Goal: Information Seeking & Learning: Learn about a topic

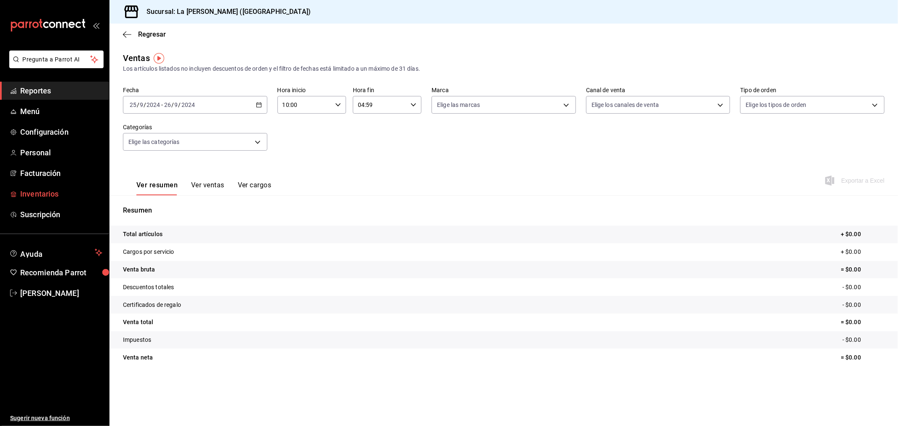
click at [34, 196] on span "Inventarios" at bounding box center [61, 193] width 82 height 11
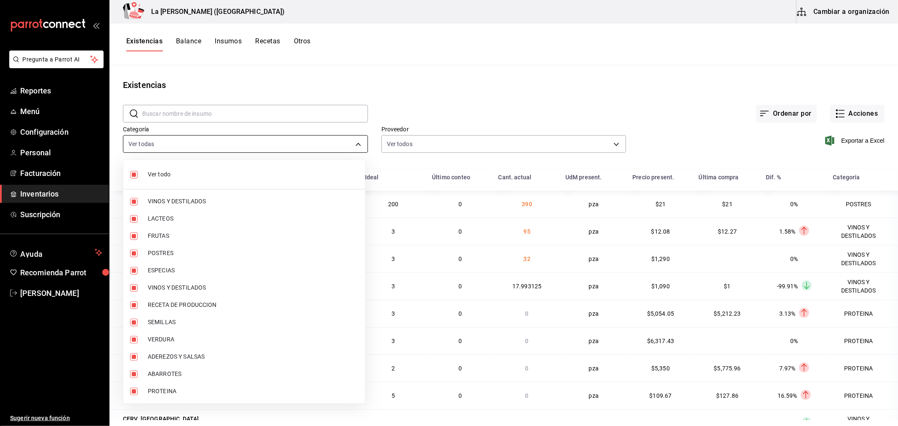
click at [201, 145] on body "Pregunta a Parrot AI Reportes Menú Configuración Personal Facturación Inventari…" at bounding box center [449, 210] width 898 height 420
click at [168, 173] on span "Ver todo" at bounding box center [253, 174] width 211 height 9
checkbox input "false"
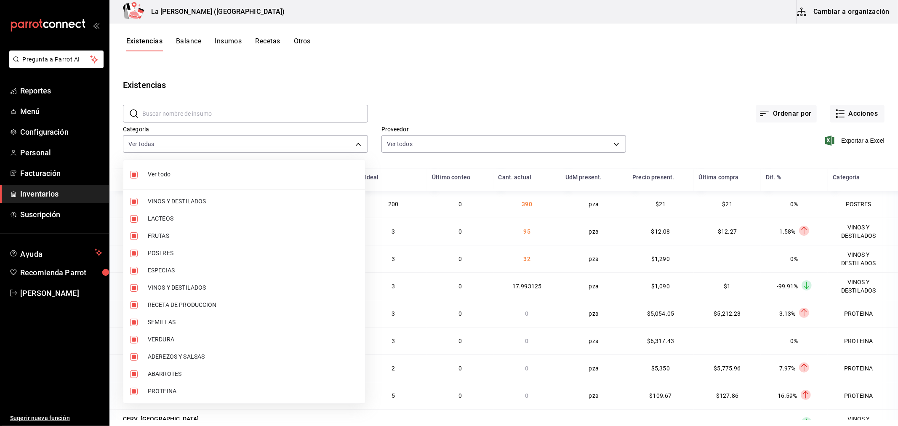
checkbox input "false"
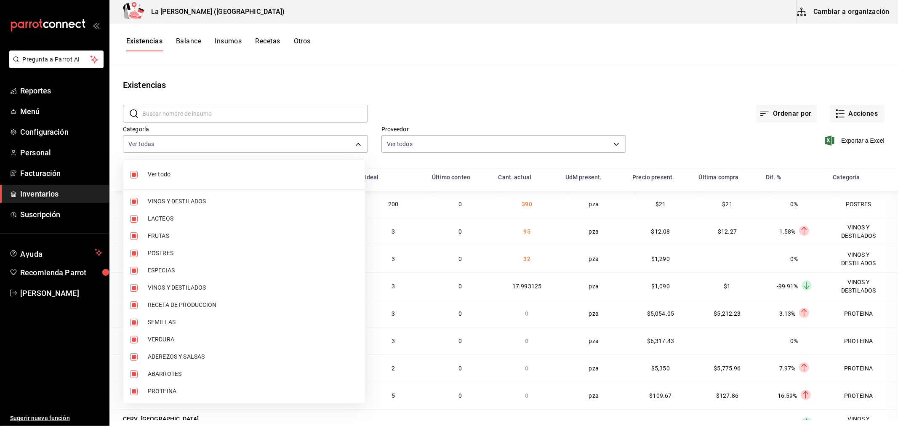
checkbox input "false"
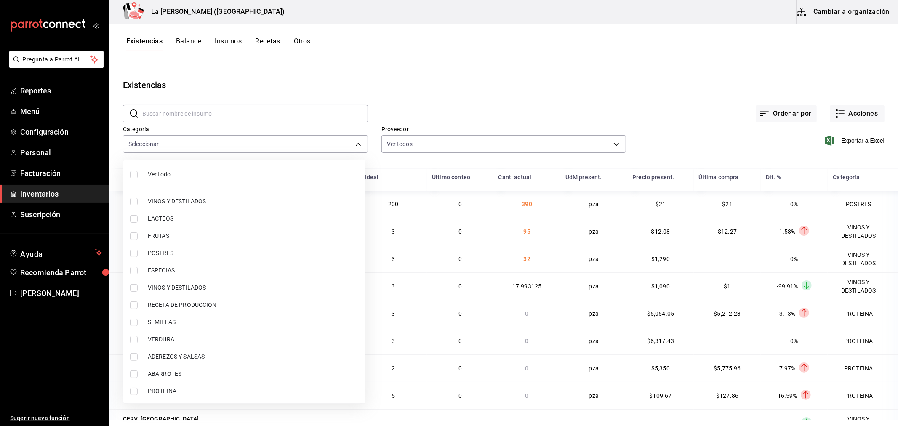
click at [163, 389] on span "PROTEINA" at bounding box center [253, 391] width 211 height 9
type input "89020659-a685-42c8-84d5-b1543ef933a3"
checkbox input "true"
click at [169, 249] on span "POSTRES" at bounding box center [253, 253] width 211 height 9
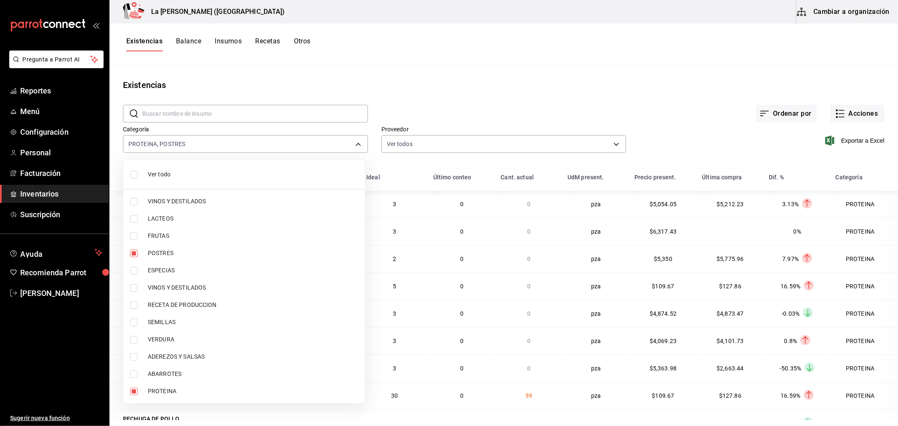
type input "89020659-a685-42c8-84d5-b1543ef933a3,300b8f87-2b59-439f-b980-3e97300322fa"
checkbox input "true"
click at [862, 142] on div at bounding box center [449, 213] width 898 height 426
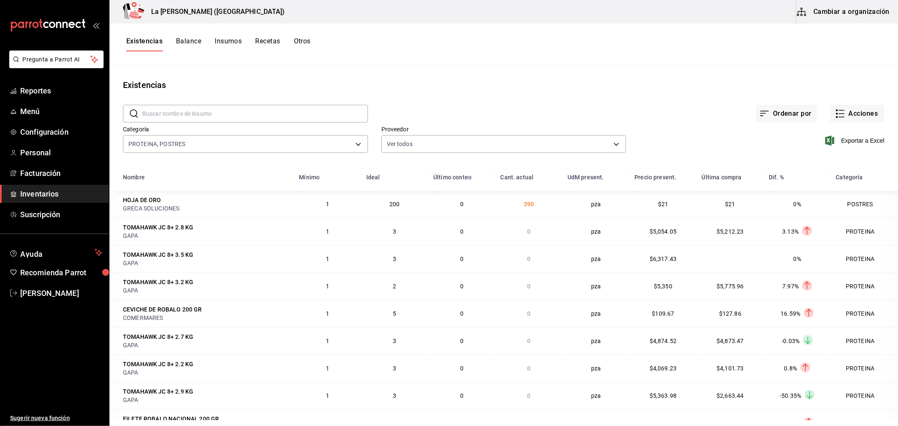
click at [862, 142] on span "Exportar a Excel" at bounding box center [856, 141] width 58 height 10
click at [859, 116] on button "Acciones" at bounding box center [857, 114] width 54 height 18
click at [828, 200] on span "Merma" at bounding box center [849, 204] width 71 height 9
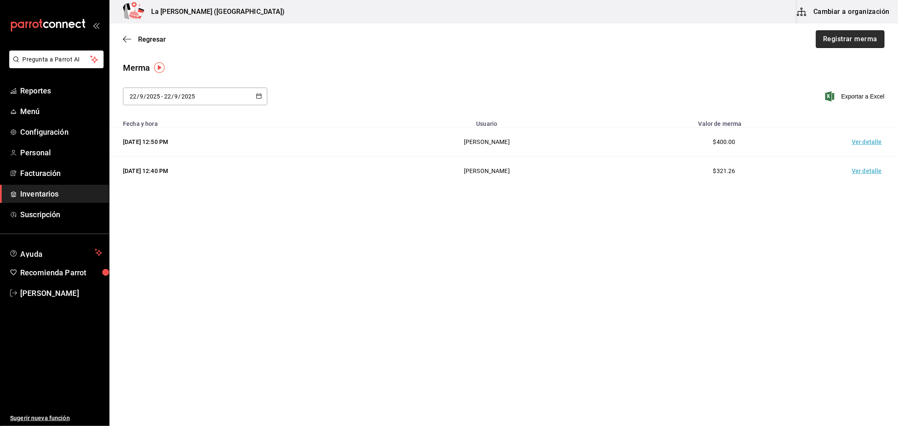
click at [852, 43] on button "Registrar merma" at bounding box center [850, 39] width 69 height 18
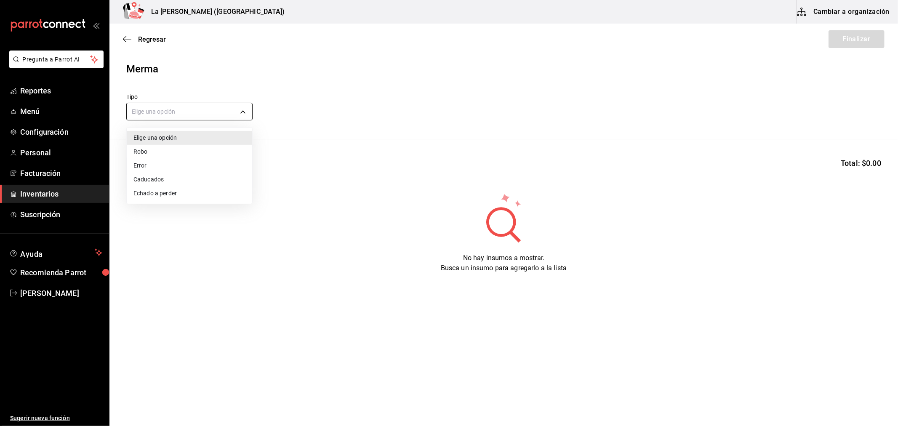
click at [188, 112] on body "Pregunta a Parrot AI Reportes Menú Configuración Personal Facturación Inventari…" at bounding box center [449, 189] width 898 height 379
click at [155, 167] on li "Error" at bounding box center [189, 166] width 125 height 14
type input "ERROR"
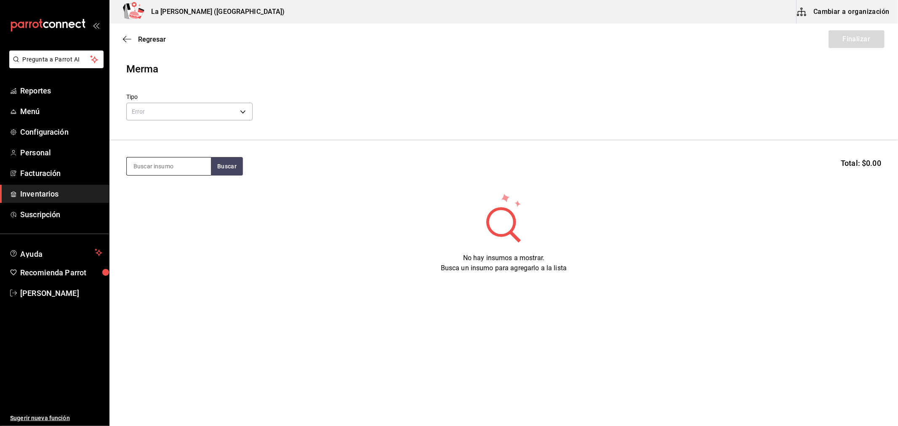
click at [154, 169] on input at bounding box center [169, 166] width 84 height 18
type input "costilla"
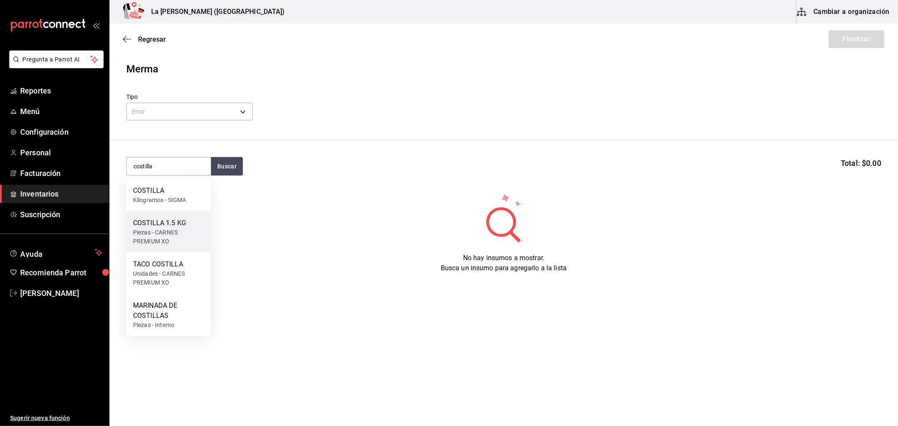
click at [176, 219] on div "COSTILLA 1.5 KG" at bounding box center [168, 223] width 71 height 10
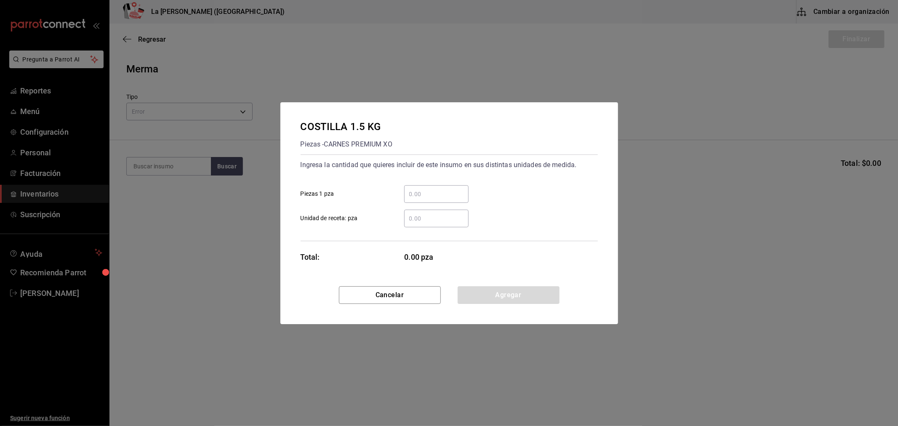
click at [432, 190] on input "​ Piezas 1 pza" at bounding box center [436, 194] width 64 height 10
type input "3"
click button "Agregar" at bounding box center [509, 295] width 102 height 18
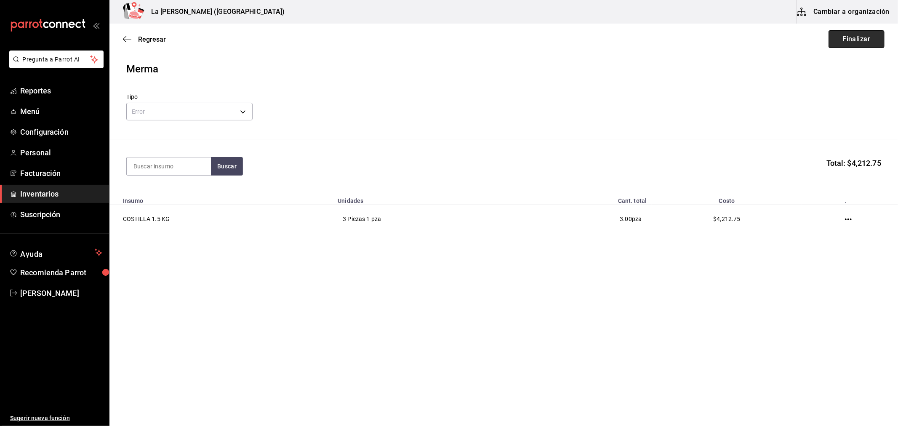
click at [863, 39] on button "Finalizar" at bounding box center [857, 39] width 56 height 18
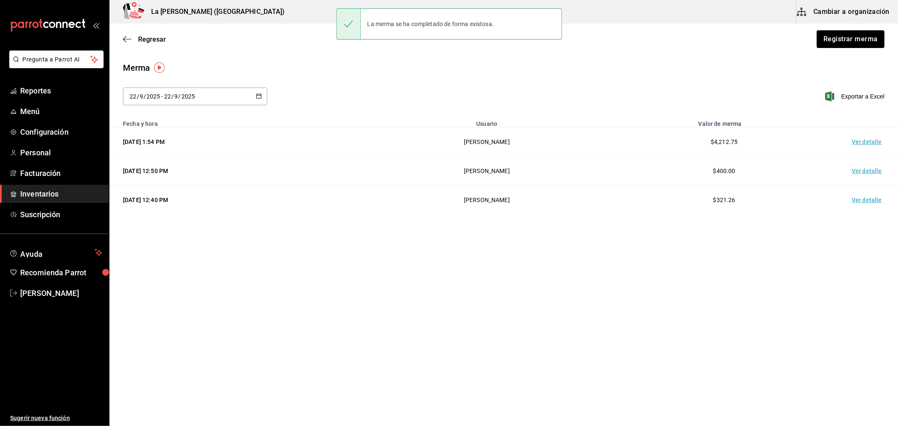
click at [864, 137] on td "Ver detalle" at bounding box center [868, 142] width 59 height 29
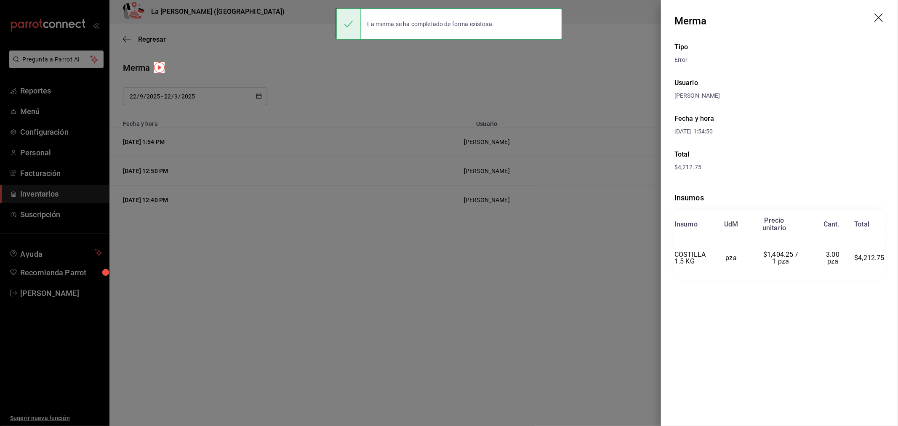
click at [881, 17] on icon "drag" at bounding box center [880, 18] width 10 height 10
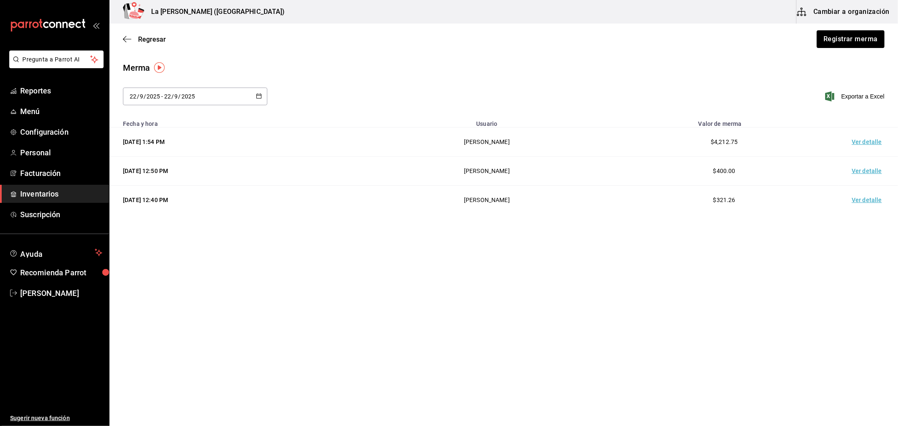
click at [59, 194] on span "Inventarios" at bounding box center [61, 193] width 82 height 11
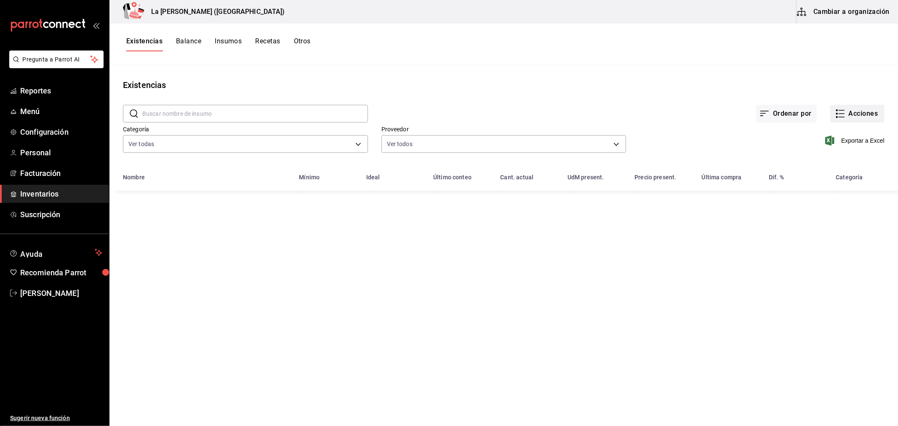
click at [866, 116] on button "Acciones" at bounding box center [857, 114] width 54 height 18
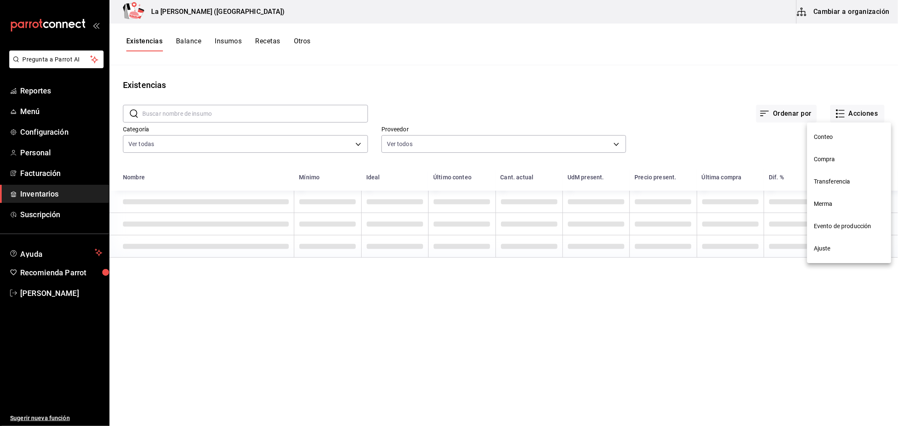
click at [838, 154] on li "Compra" at bounding box center [849, 159] width 84 height 22
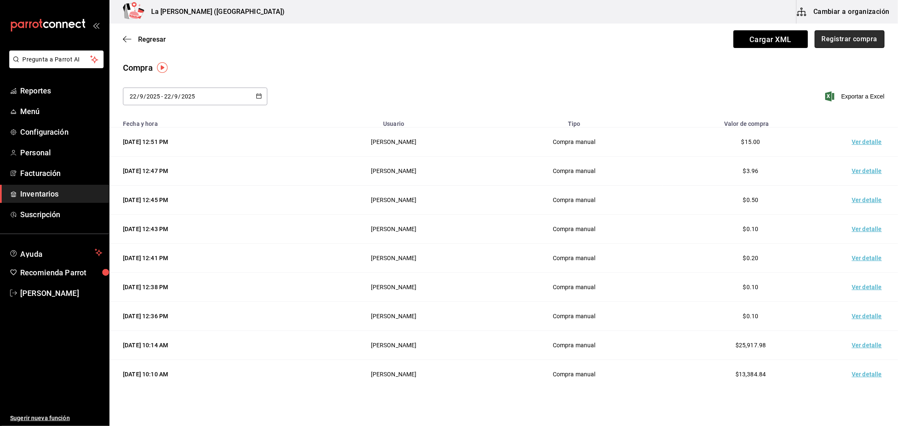
click at [848, 39] on button "Registrar compra" at bounding box center [850, 39] width 70 height 18
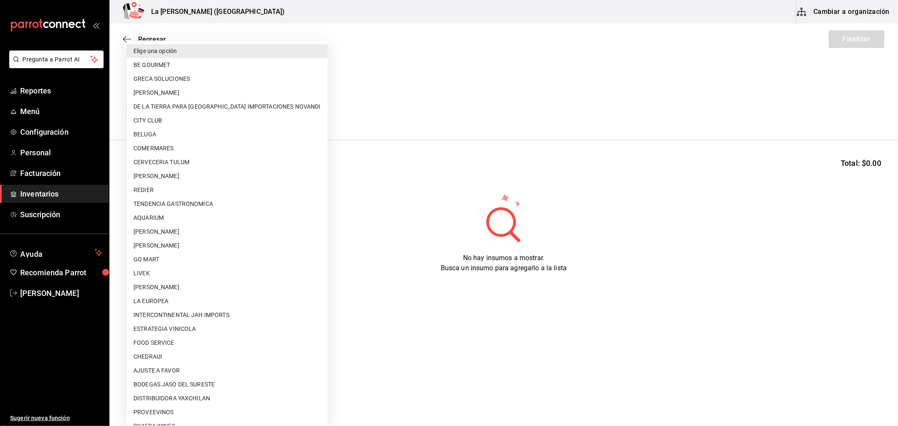
click at [243, 108] on body "Pregunta a Parrot AI Reportes Menú Configuración Personal Facturación Inventari…" at bounding box center [449, 189] width 898 height 379
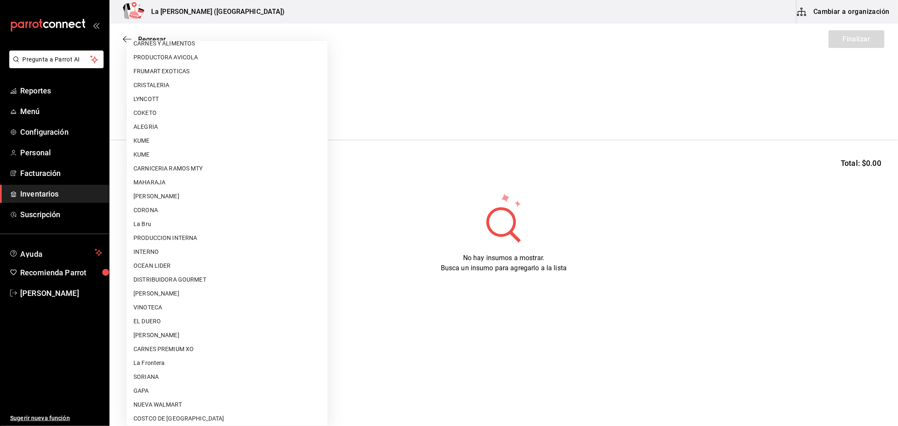
scroll to position [552, 0]
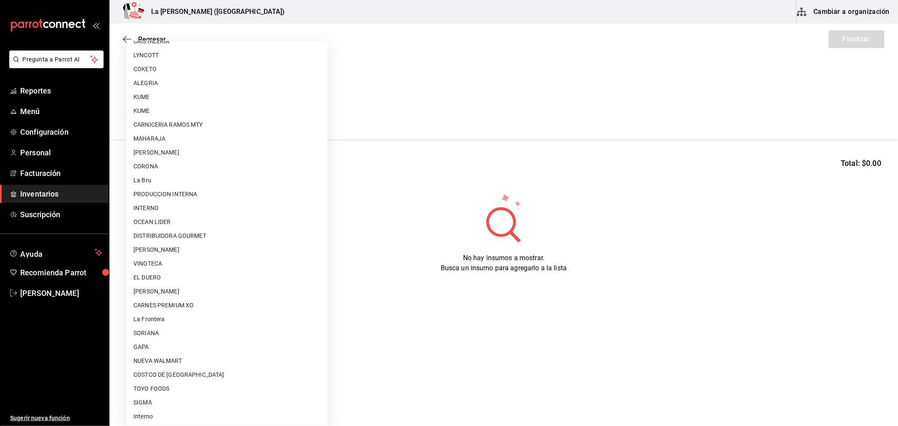
click at [189, 302] on li "CARNES PREMIUM XO" at bounding box center [227, 306] width 201 height 14
type input "54e8a872-6d4b-4a35-871b-737f2548723c"
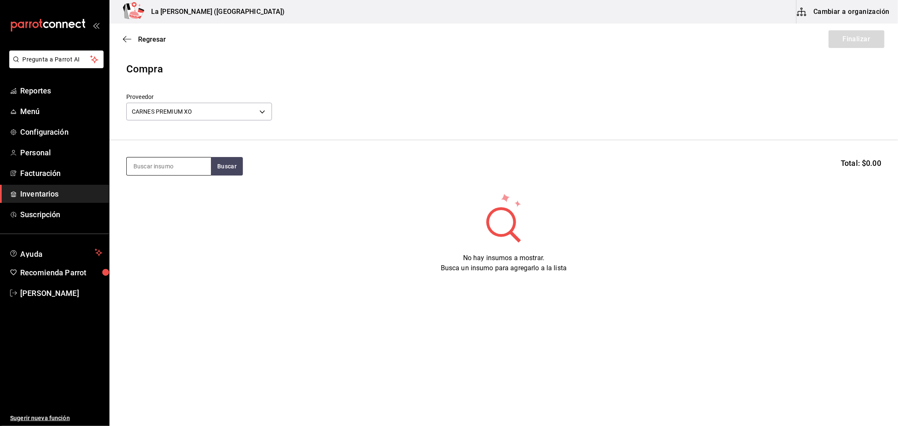
click at [173, 166] on input at bounding box center [169, 166] width 84 height 18
type input "taco"
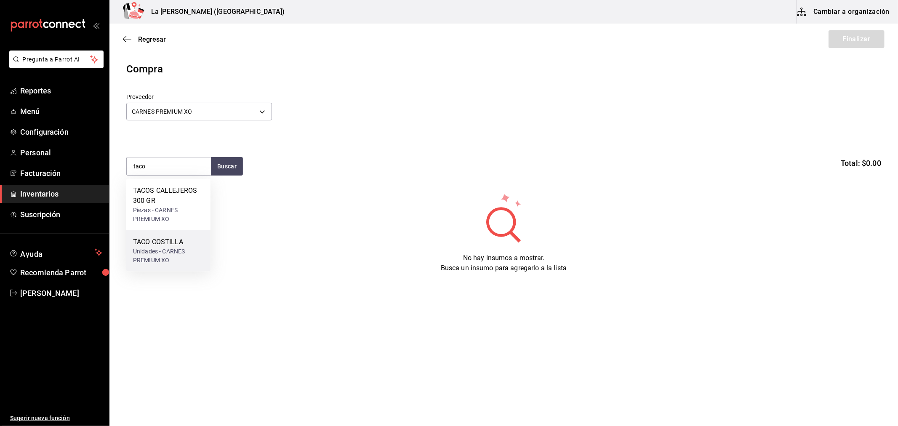
click at [170, 250] on div "Unidades - CARNES PREMIUM XO" at bounding box center [168, 256] width 71 height 18
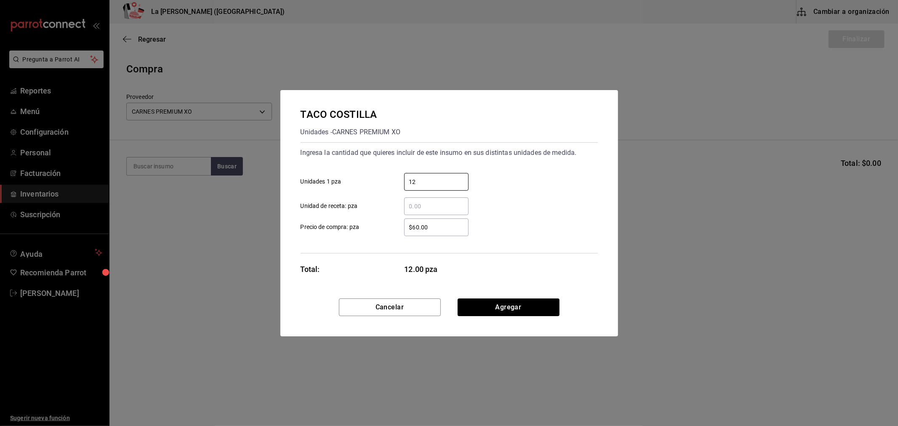
type input "12"
type input "$0.1"
click button "Agregar" at bounding box center [509, 308] width 102 height 18
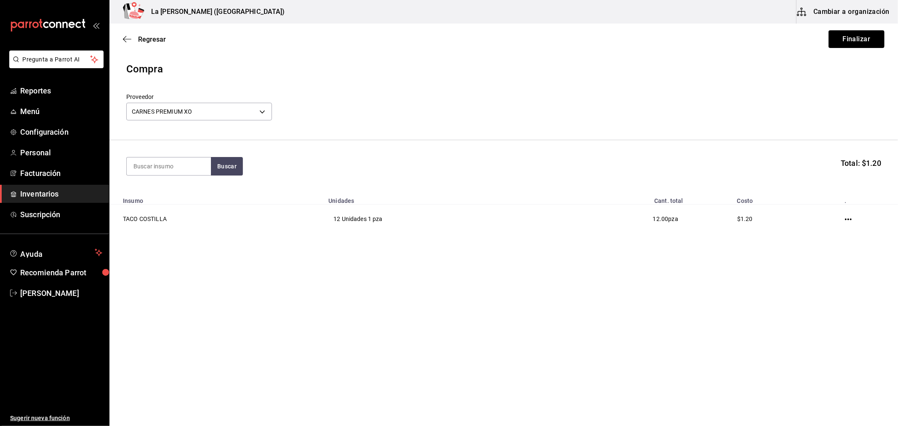
click at [855, 36] on button "Finalizar" at bounding box center [857, 39] width 56 height 18
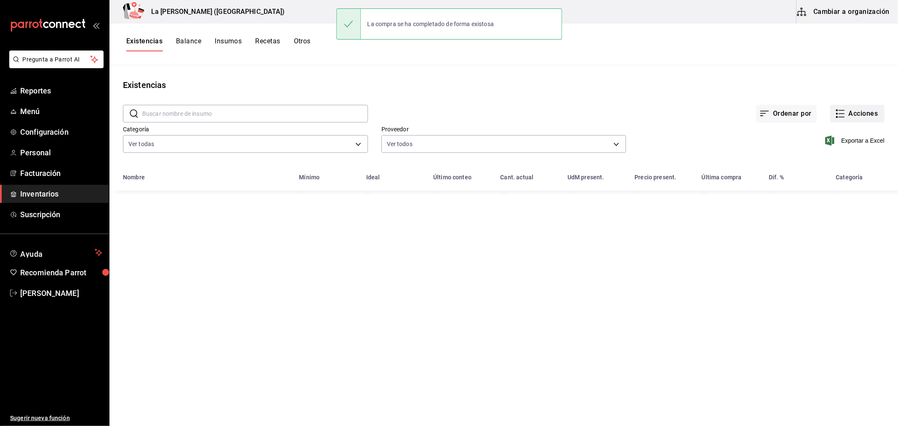
click at [855, 112] on button "Acciones" at bounding box center [857, 114] width 54 height 18
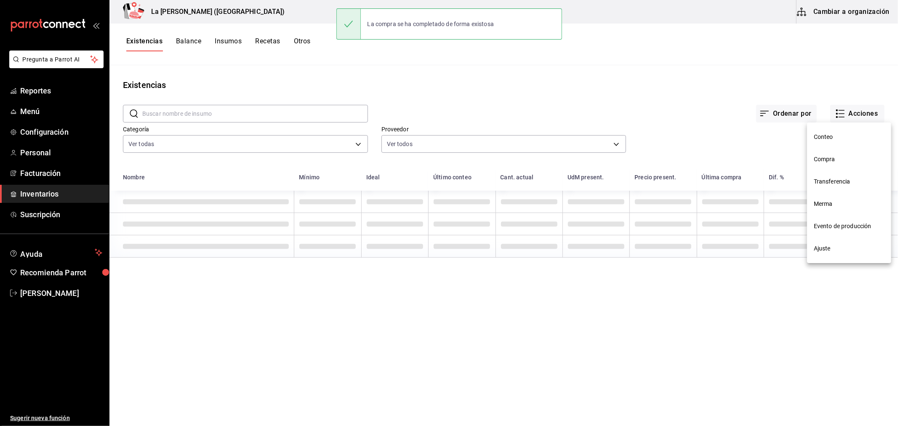
click at [826, 152] on li "Compra" at bounding box center [849, 159] width 84 height 22
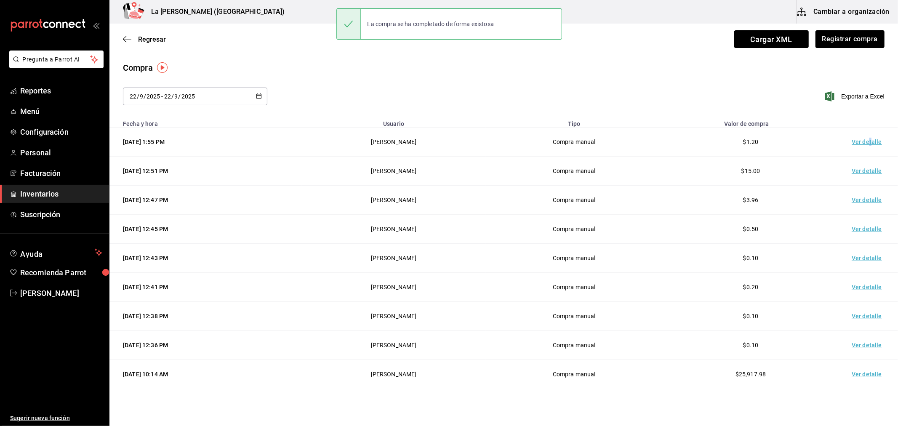
click at [864, 140] on td "Ver detalle" at bounding box center [868, 142] width 59 height 29
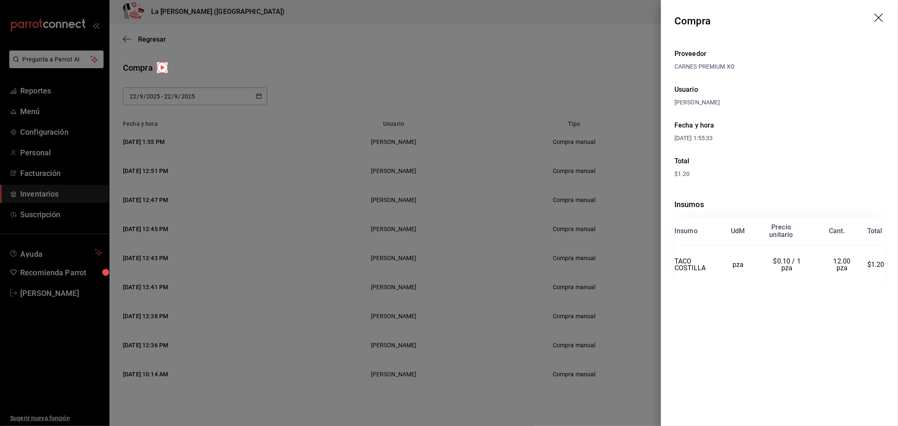
click at [880, 19] on icon "drag" at bounding box center [879, 17] width 8 height 8
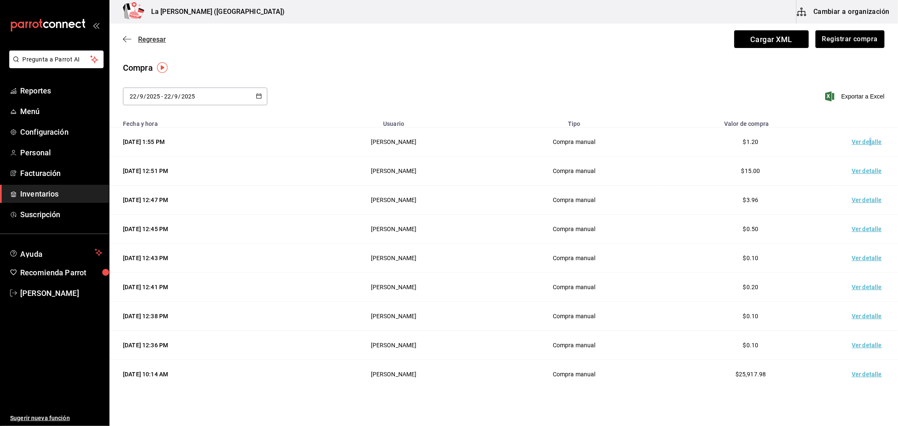
click at [144, 43] on span "Regresar" at bounding box center [152, 39] width 28 height 8
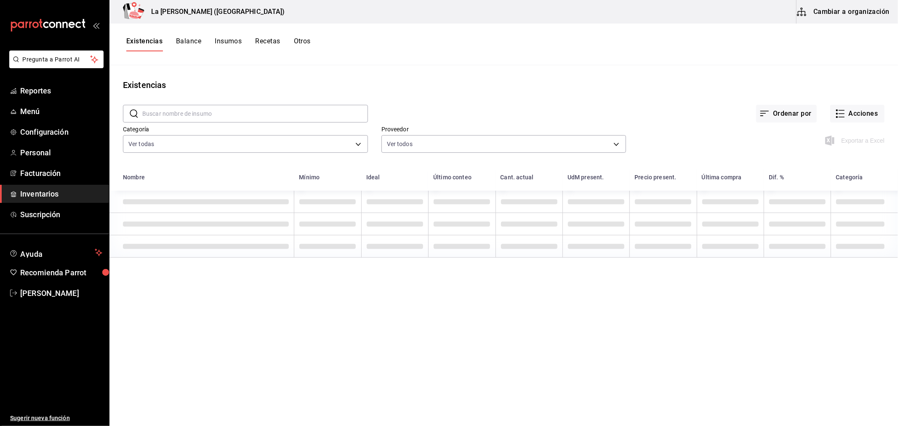
click at [296, 44] on button "Otros" at bounding box center [302, 44] width 17 height 14
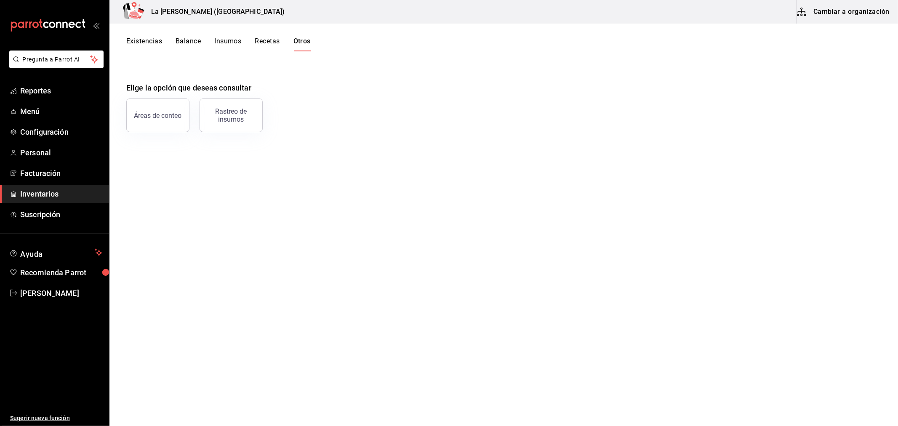
click at [32, 191] on span "Inventarios" at bounding box center [61, 193] width 82 height 11
click at [140, 37] on button "Existencias" at bounding box center [144, 44] width 36 height 14
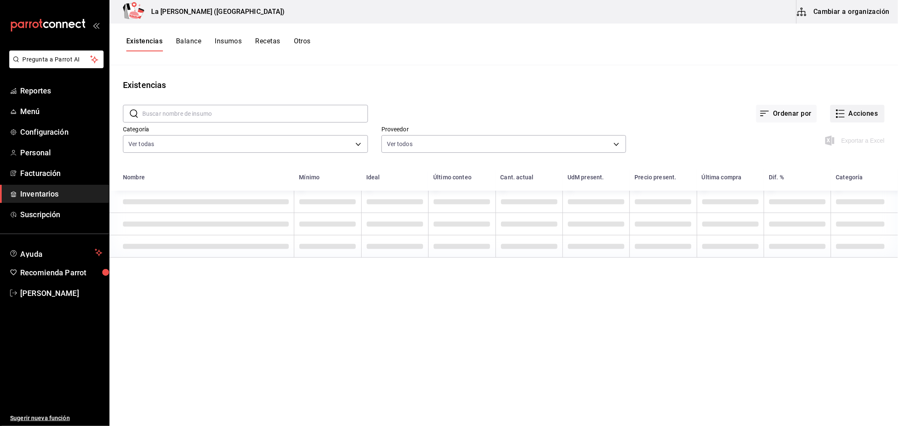
click at [851, 112] on button "Acciones" at bounding box center [857, 114] width 54 height 18
click at [845, 161] on span "Compra" at bounding box center [849, 159] width 71 height 9
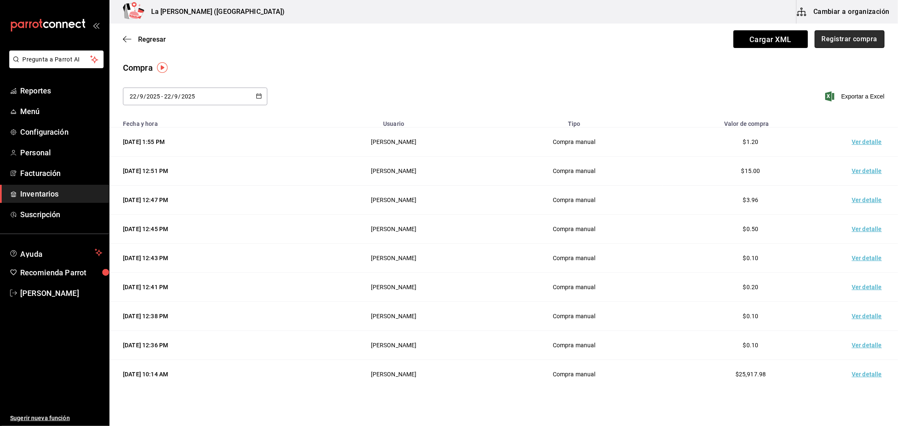
click at [848, 41] on button "Registrar compra" at bounding box center [850, 39] width 70 height 18
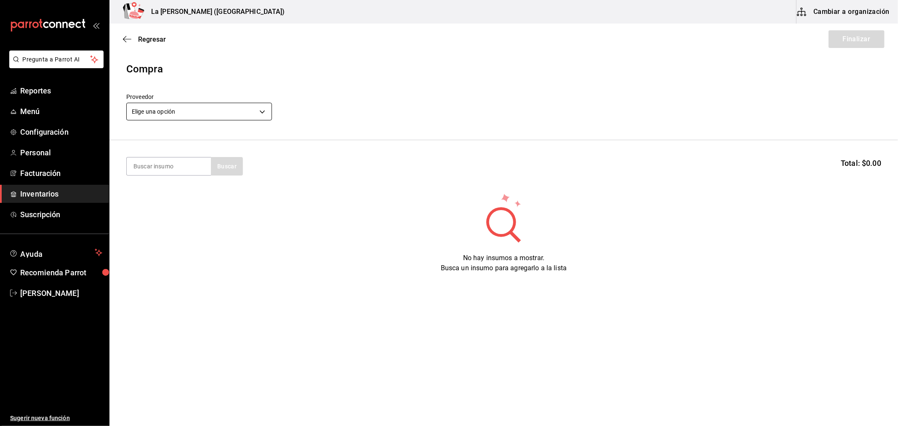
click at [263, 115] on body "Pregunta a Parrot AI Reportes Menú Configuración Personal Facturación Inventari…" at bounding box center [449, 189] width 898 height 379
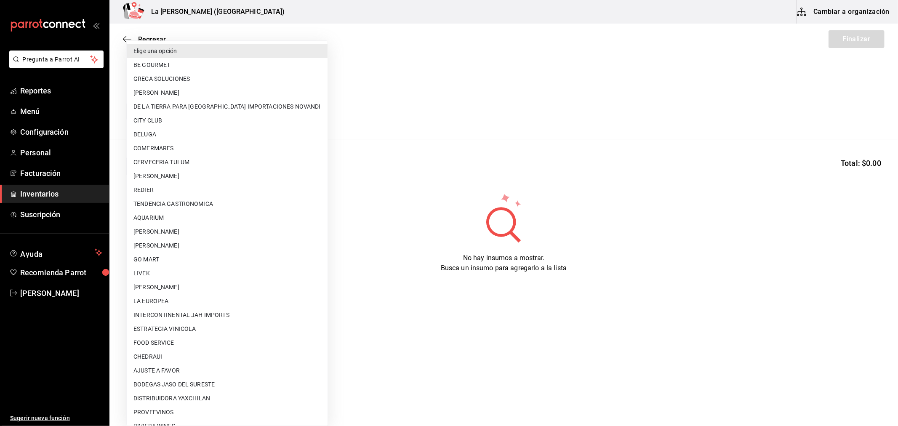
click at [368, 73] on div at bounding box center [449, 213] width 898 height 426
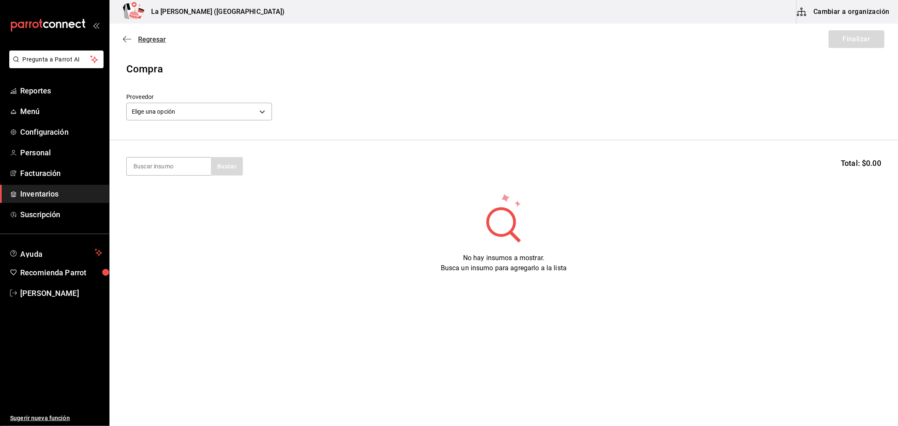
click at [152, 41] on span "Regresar" at bounding box center [152, 39] width 28 height 8
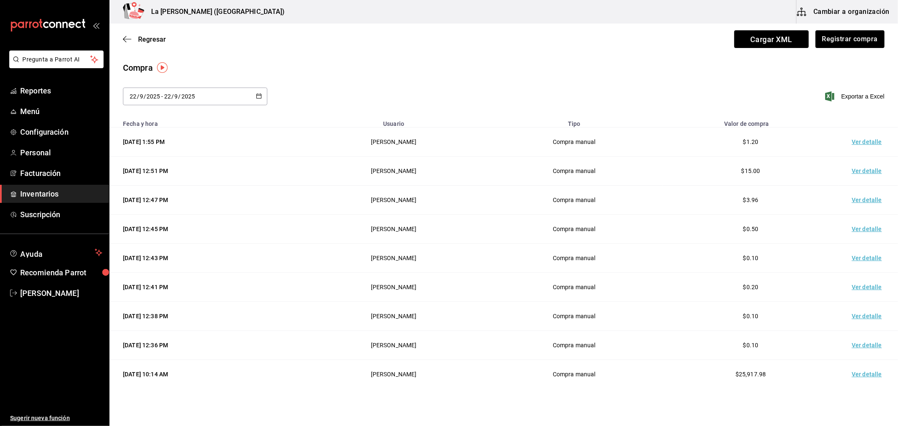
click at [256, 97] on icon "button" at bounding box center [259, 96] width 6 height 6
click at [145, 265] on ul "[DATE] [DATE] Última semana Semana pasada Mes actual Mes pasado Último año Rang…" at bounding box center [163, 189] width 80 height 155
click at [149, 260] on li "Rango de fechas" at bounding box center [163, 255] width 80 height 19
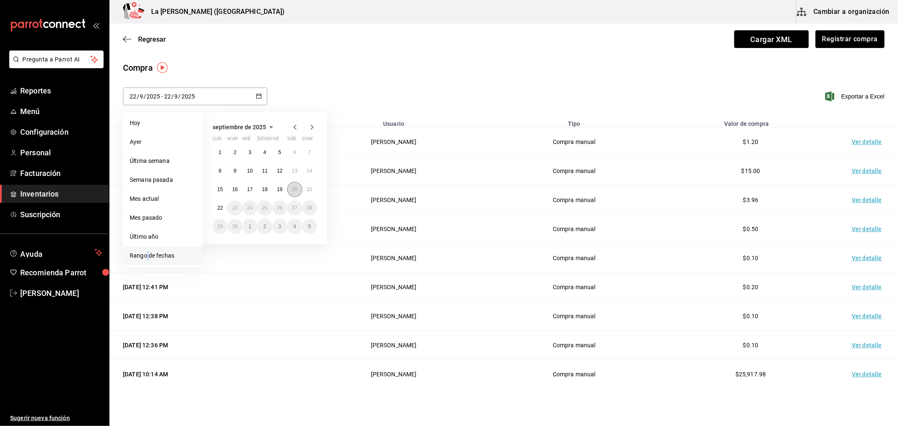
click at [294, 192] on button "20" at bounding box center [294, 189] width 15 height 15
click at [222, 210] on abbr "22" at bounding box center [219, 208] width 5 height 6
type input "[DATE]"
type input "20"
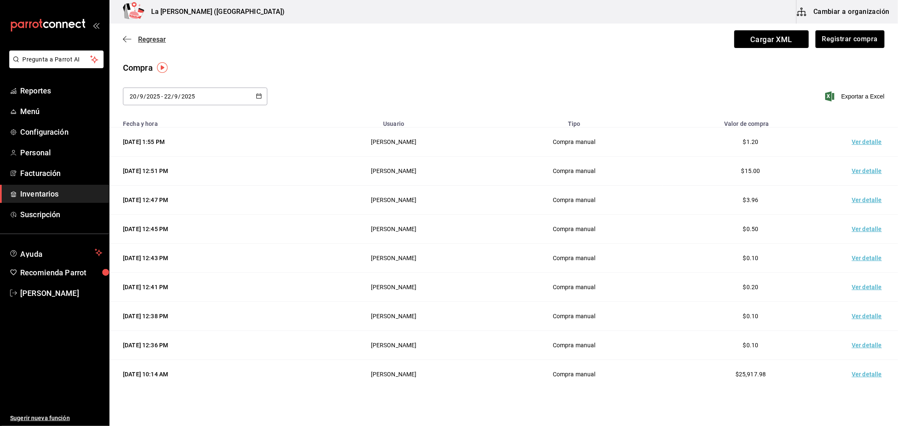
click at [129, 42] on icon "button" at bounding box center [127, 39] width 8 height 8
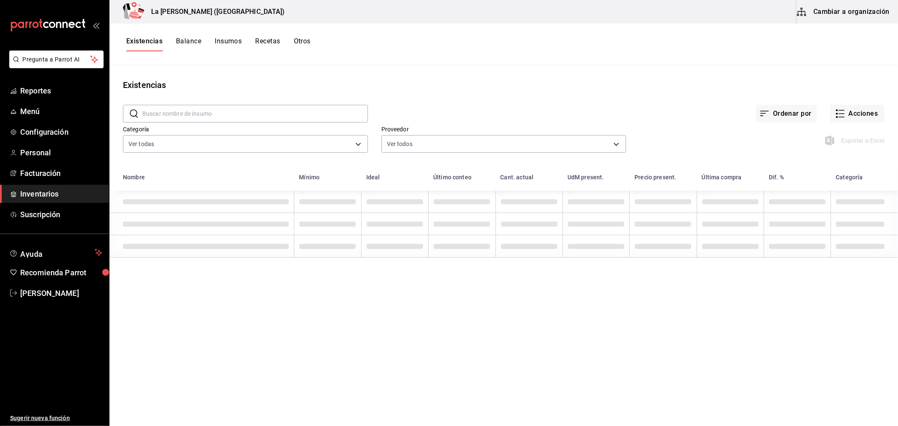
click at [308, 40] on button "Otros" at bounding box center [302, 44] width 17 height 14
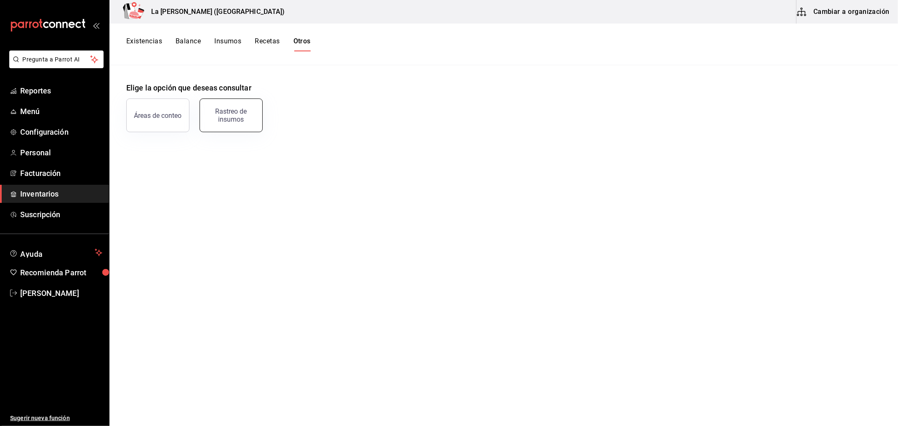
click at [245, 114] on div "Rastreo de insumos" at bounding box center [231, 115] width 52 height 16
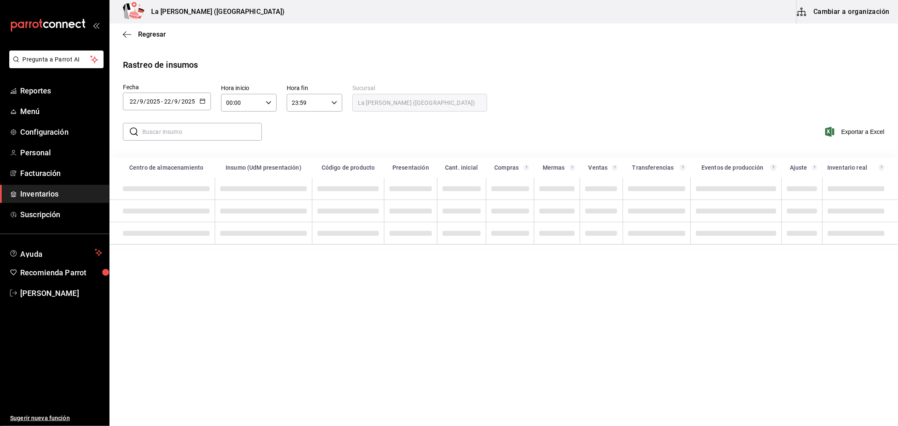
click at [199, 107] on div "[DATE] [DATE] - [DATE] [DATE]" at bounding box center [167, 102] width 88 height 18
click at [162, 264] on li "Rango de fechas" at bounding box center [163, 260] width 80 height 19
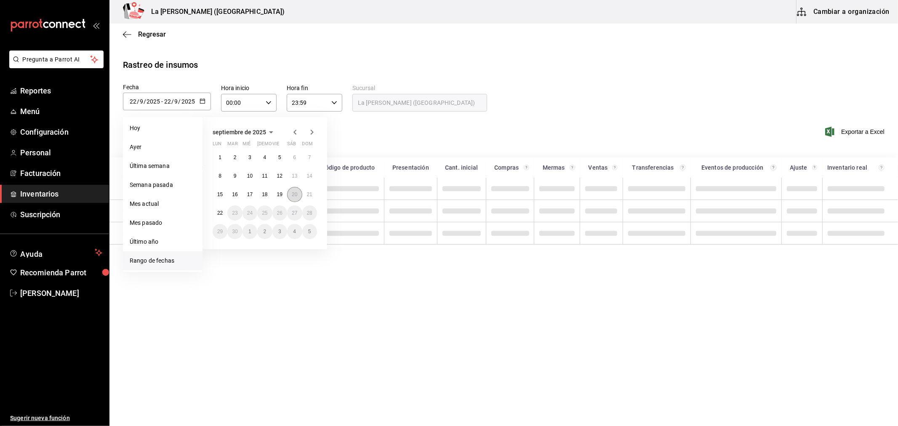
click at [293, 197] on abbr "20" at bounding box center [294, 195] width 5 height 6
click at [218, 214] on abbr "22" at bounding box center [219, 213] width 5 height 6
type input "[DATE]"
type input "20"
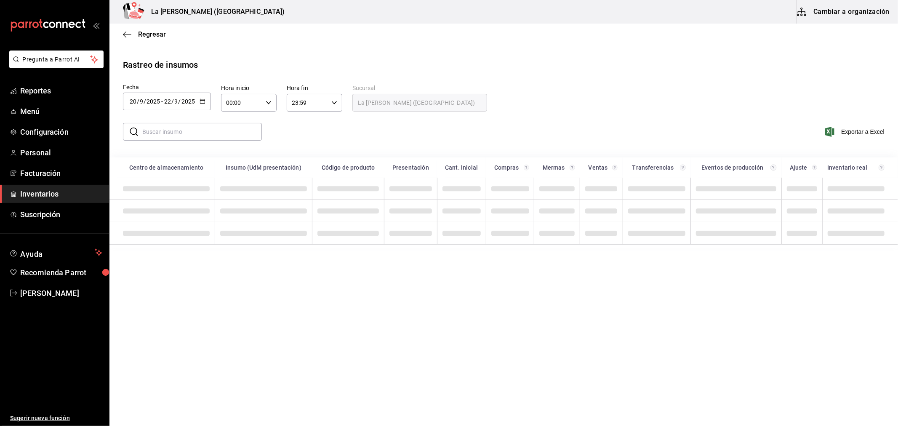
click at [264, 106] on div "00:00 Hora inicio" at bounding box center [249, 103] width 56 height 18
click at [230, 138] on span "10" at bounding box center [234, 139] width 14 height 7
type input "10:00"
click at [331, 102] on div at bounding box center [449, 213] width 898 height 426
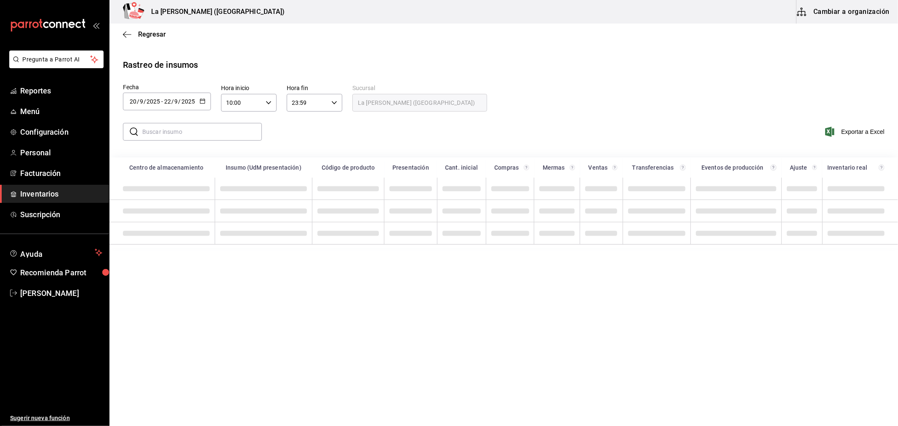
click at [332, 102] on \(Stroke\) "button" at bounding box center [334, 102] width 5 height 3
click at [300, 125] on button "04" at bounding box center [300, 120] width 24 height 17
type input "04:59"
click at [222, 132] on div at bounding box center [449, 213] width 898 height 426
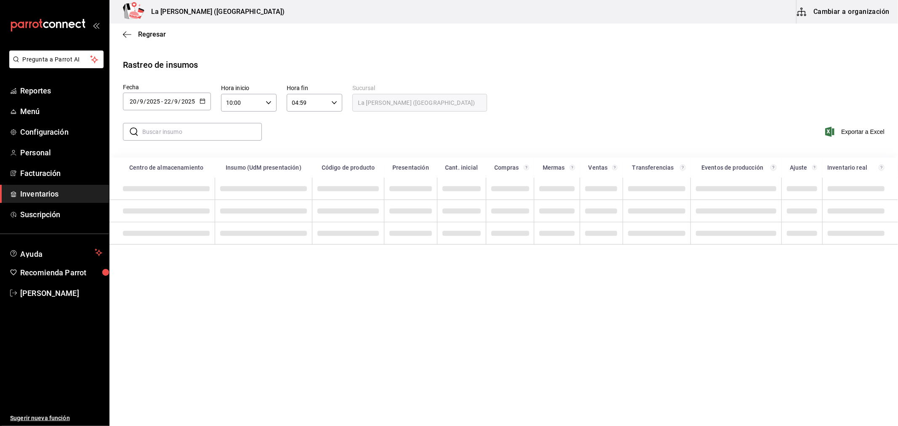
click at [222, 133] on input "text" at bounding box center [202, 131] width 120 height 17
type input "costill"
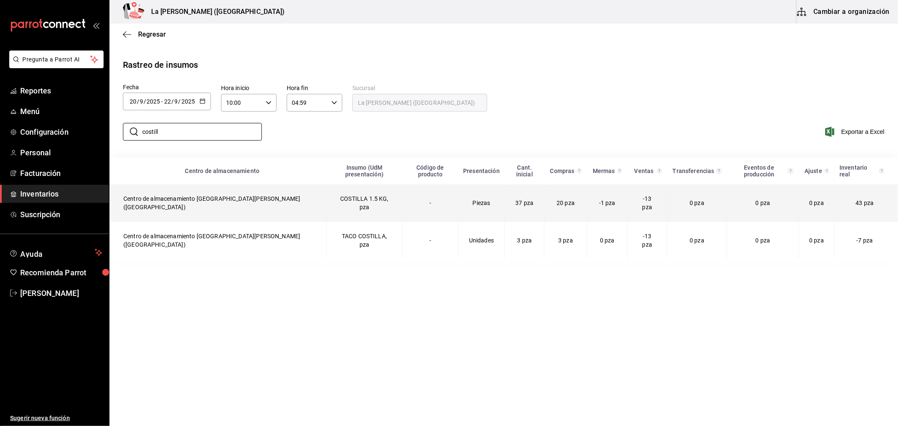
click at [347, 196] on td "COSTILLA 1.5 KG, pza" at bounding box center [364, 202] width 76 height 37
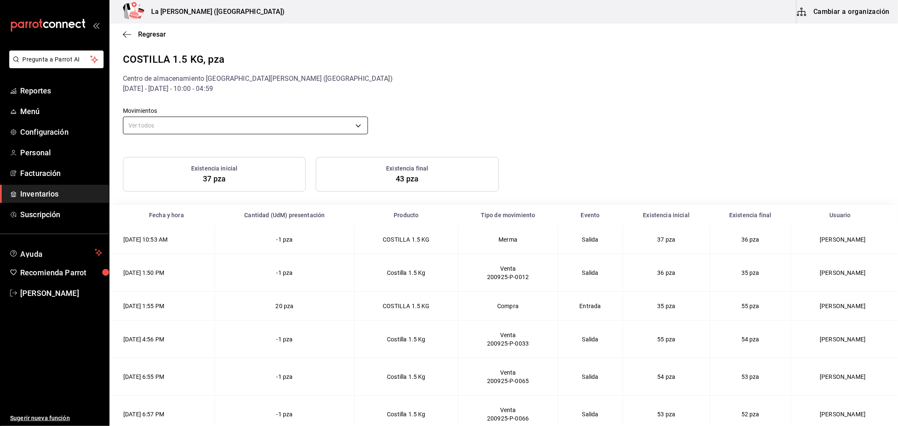
click at [312, 121] on body "Pregunta a Parrot AI Reportes Menú Configuración Personal Facturación Inventari…" at bounding box center [449, 212] width 898 height 424
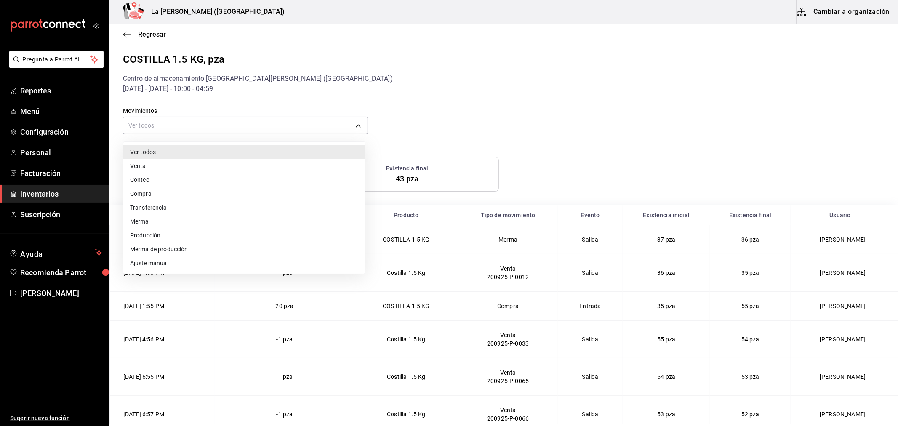
click at [147, 189] on li "Compra" at bounding box center [244, 194] width 242 height 14
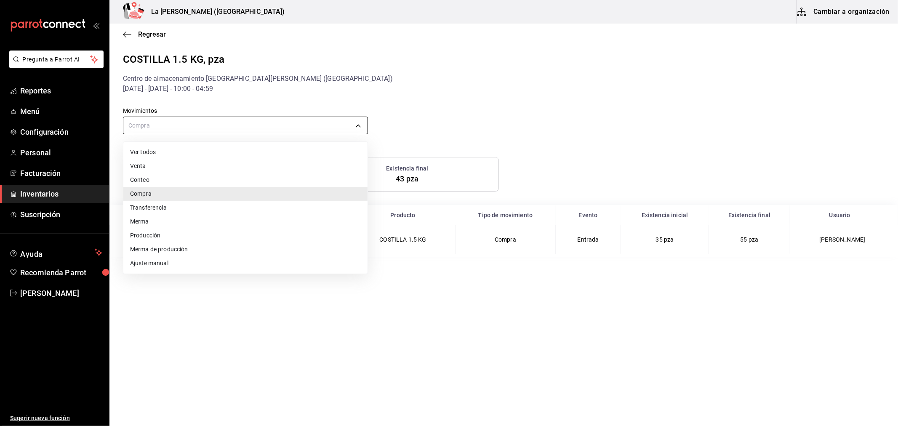
click at [193, 121] on body "Pregunta a Parrot AI Reportes Menú Configuración Personal Facturación Inventari…" at bounding box center [449, 212] width 898 height 424
click at [154, 221] on li "Merma" at bounding box center [245, 222] width 244 height 14
type input "LOST"
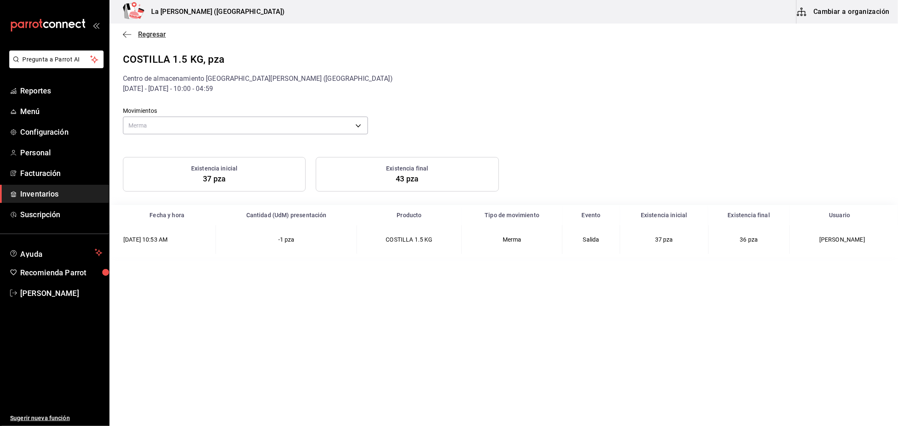
click at [148, 33] on span "Regresar" at bounding box center [152, 34] width 28 height 8
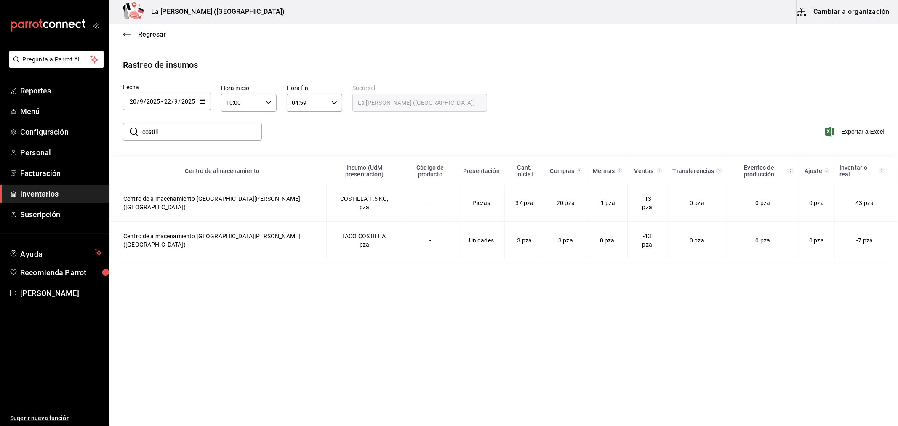
click at [184, 138] on input "costill" at bounding box center [202, 131] width 120 height 17
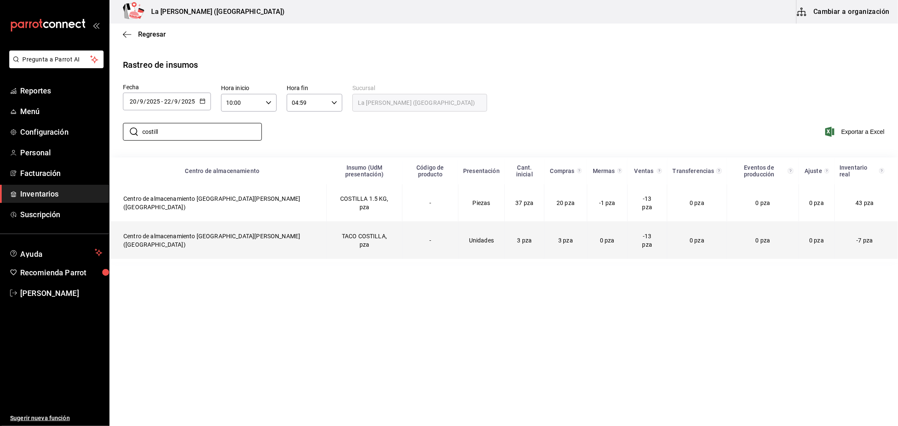
click at [194, 224] on td "Centro de almacenamiento [GEOGRAPHIC_DATA][PERSON_NAME] ([GEOGRAPHIC_DATA])" at bounding box center [218, 240] width 217 height 37
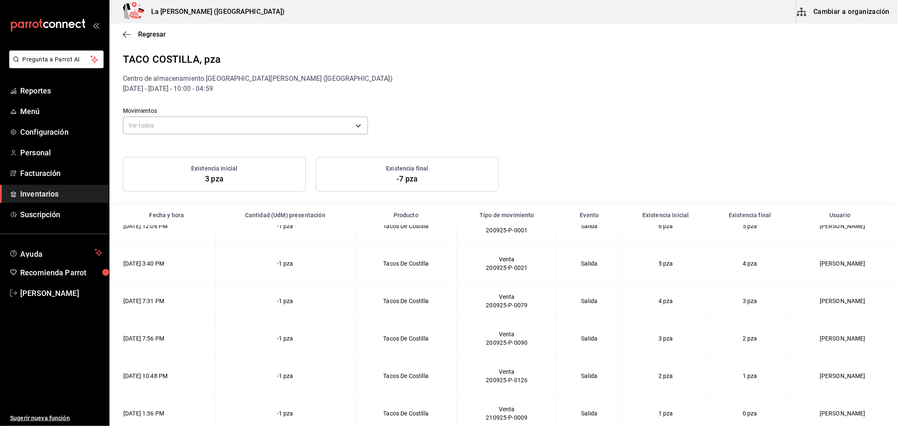
scroll to position [140, 0]
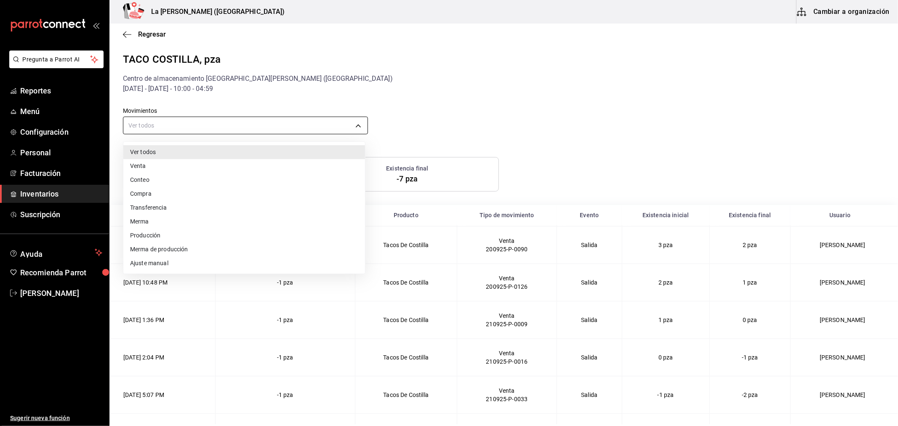
click at [232, 131] on body "Pregunta a Parrot AI Reportes Menú Configuración Personal Facturación Inventari…" at bounding box center [449, 212] width 898 height 424
click at [160, 192] on li "Compra" at bounding box center [244, 194] width 242 height 14
type input "PURCHASE"
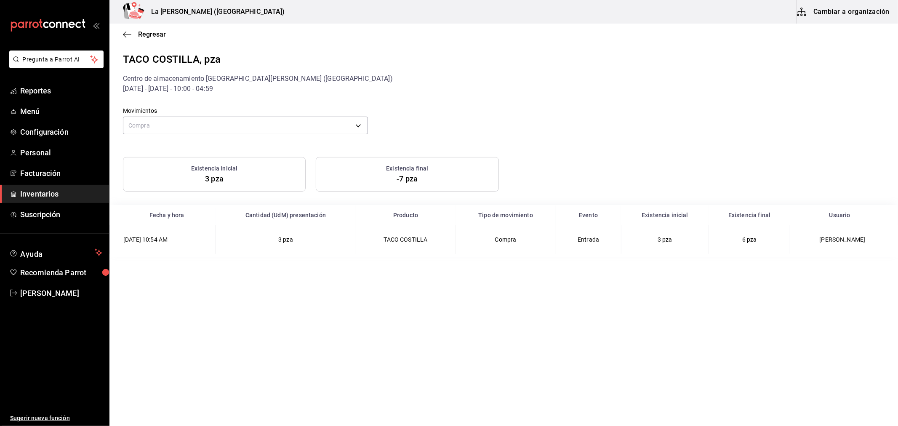
click at [150, 39] on div "Regresar" at bounding box center [503, 34] width 789 height 21
click at [152, 34] on span "Regresar" at bounding box center [152, 34] width 28 height 8
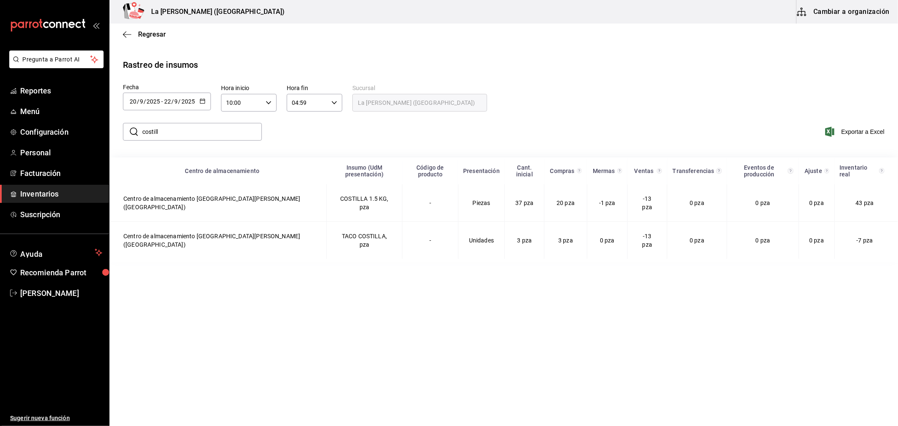
click at [155, 39] on div "Regresar" at bounding box center [503, 34] width 789 height 21
click at [150, 34] on span "Regresar" at bounding box center [152, 34] width 28 height 8
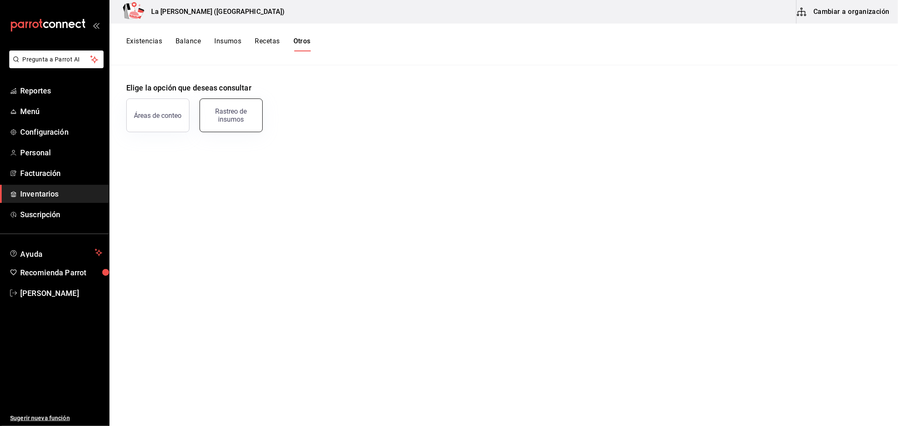
click at [248, 119] on div "Rastreo de insumos" at bounding box center [231, 115] width 52 height 16
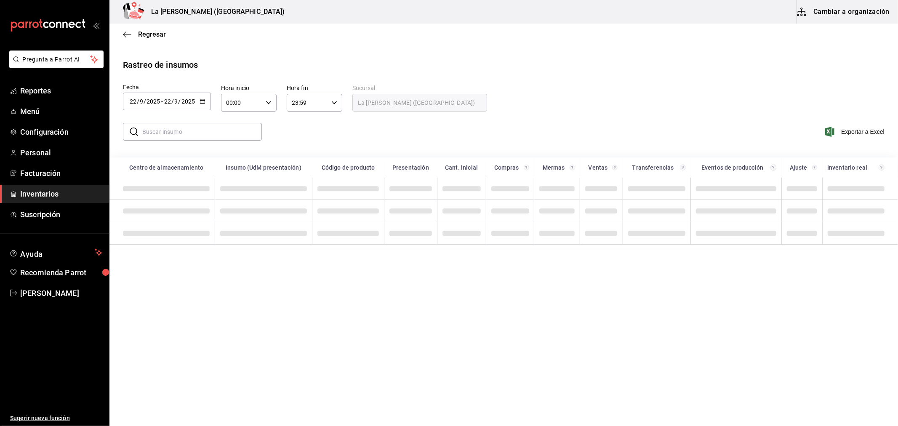
click at [201, 99] on icon "button" at bounding box center [203, 101] width 6 height 6
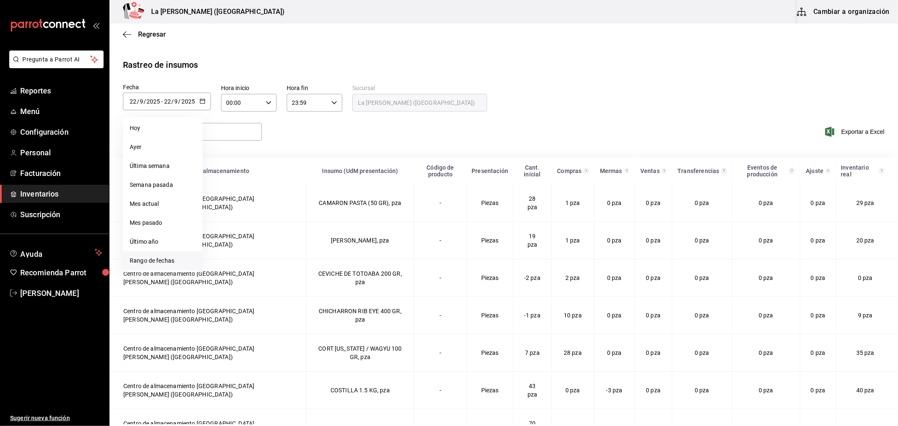
click at [163, 260] on li "Rango de fechas" at bounding box center [163, 260] width 80 height 19
click at [152, 32] on span "Regresar" at bounding box center [152, 34] width 28 height 8
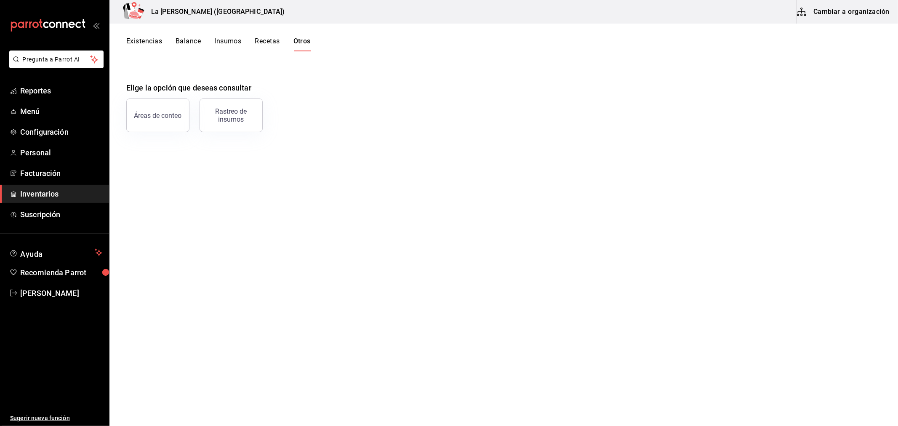
click at [48, 193] on span "Inventarios" at bounding box center [61, 193] width 82 height 11
click at [152, 38] on button "Existencias" at bounding box center [144, 44] width 36 height 14
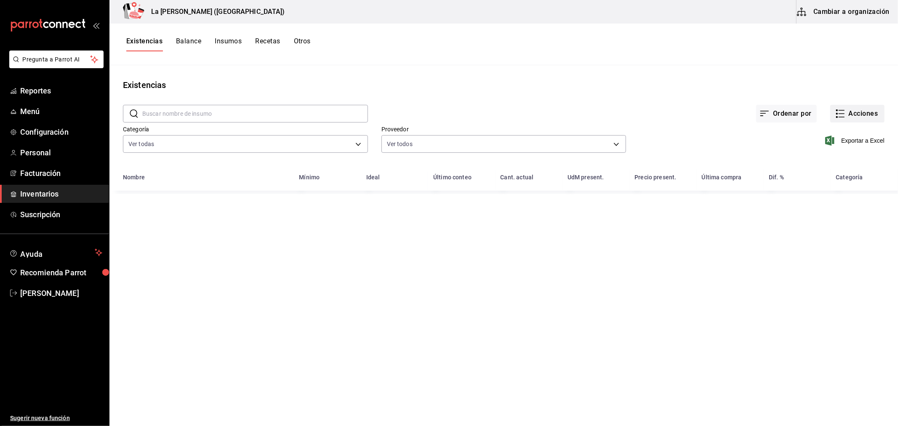
click at [869, 118] on button "Acciones" at bounding box center [857, 114] width 54 height 18
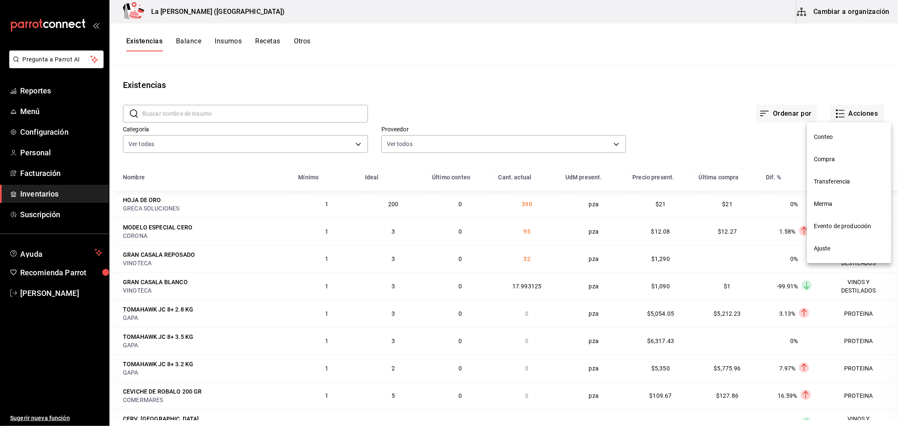
click at [830, 210] on li "Merma" at bounding box center [849, 204] width 84 height 22
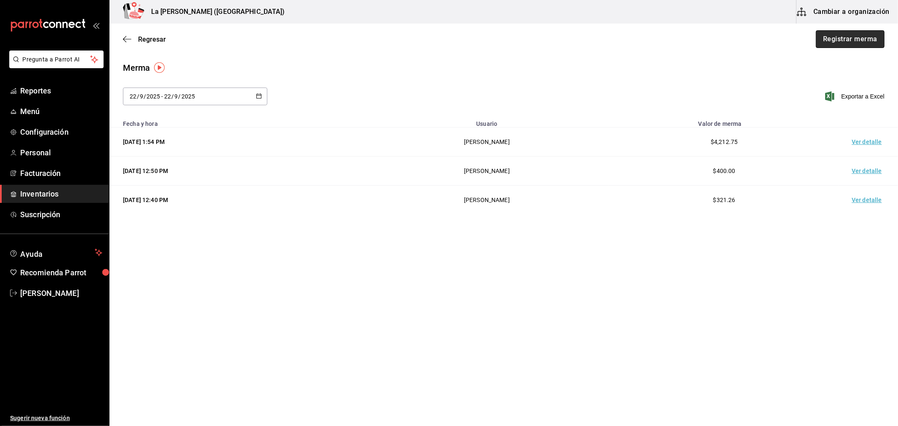
click at [856, 39] on button "Registrar merma" at bounding box center [850, 39] width 69 height 18
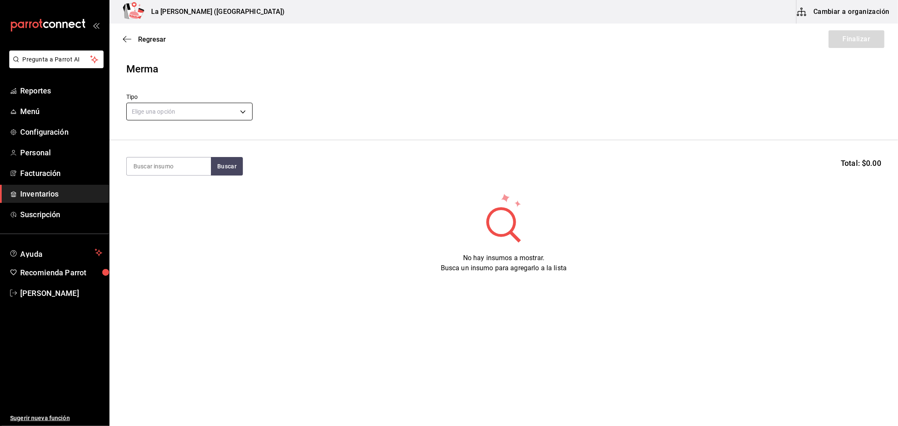
click at [183, 106] on body "Pregunta a Parrot AI Reportes Menú Configuración Personal Facturación Inventari…" at bounding box center [449, 189] width 898 height 379
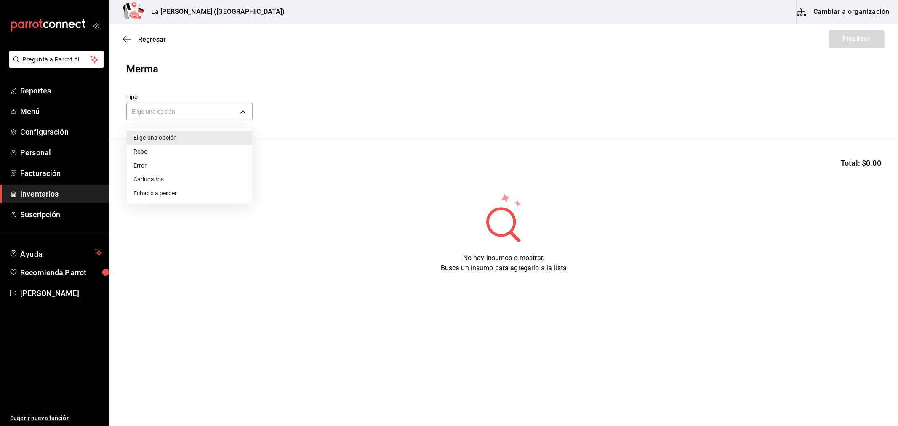
click at [163, 167] on li "Error" at bounding box center [189, 166] width 125 height 14
type input "ERROR"
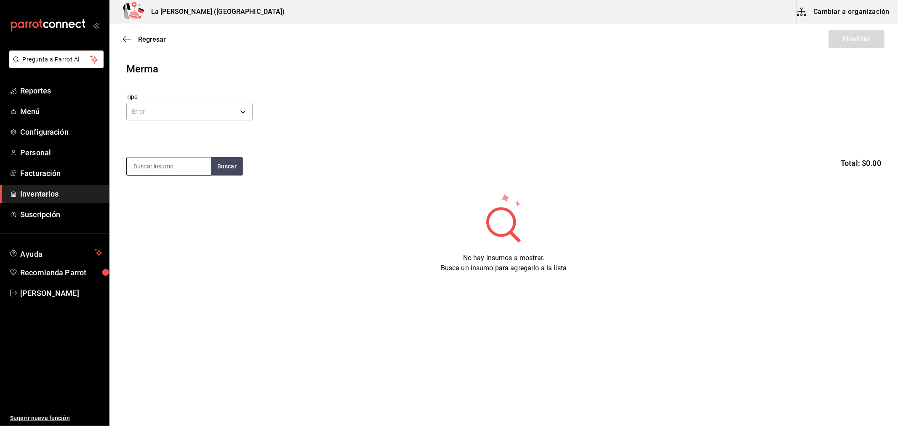
click at [163, 167] on input at bounding box center [169, 166] width 84 height 18
type input "costil"
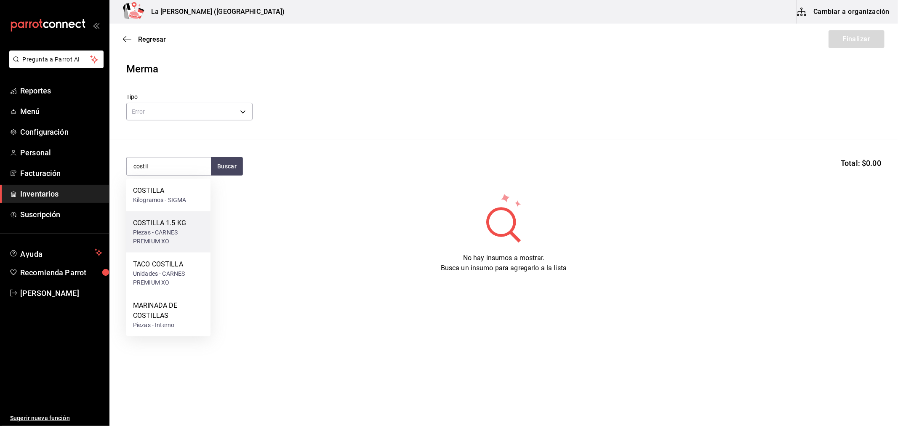
click at [188, 220] on div "COSTILLA 1.5 KG" at bounding box center [168, 223] width 71 height 10
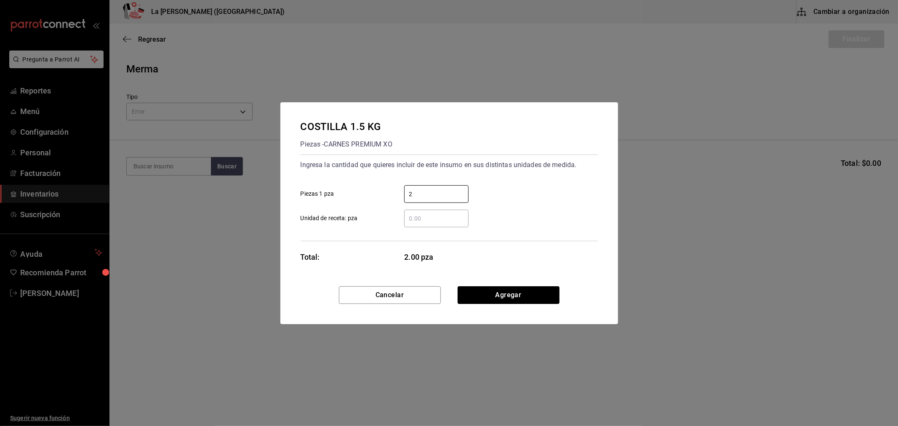
type input "2"
click button "Agregar" at bounding box center [509, 295] width 102 height 18
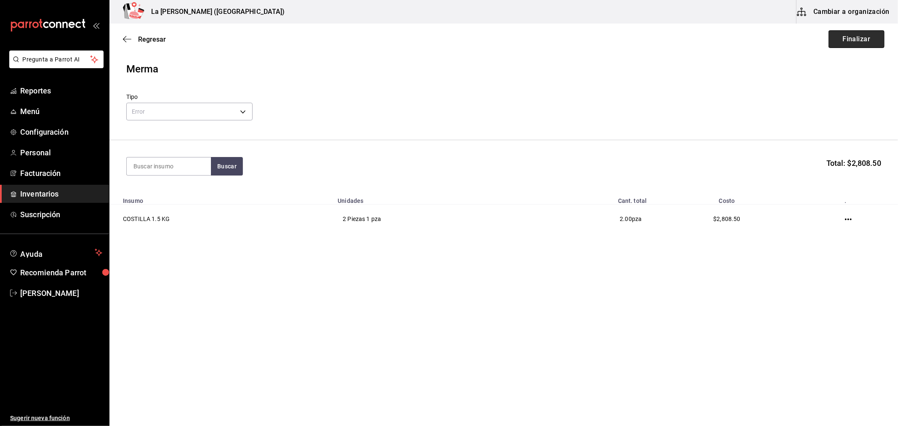
click at [840, 37] on button "Finalizar" at bounding box center [857, 39] width 56 height 18
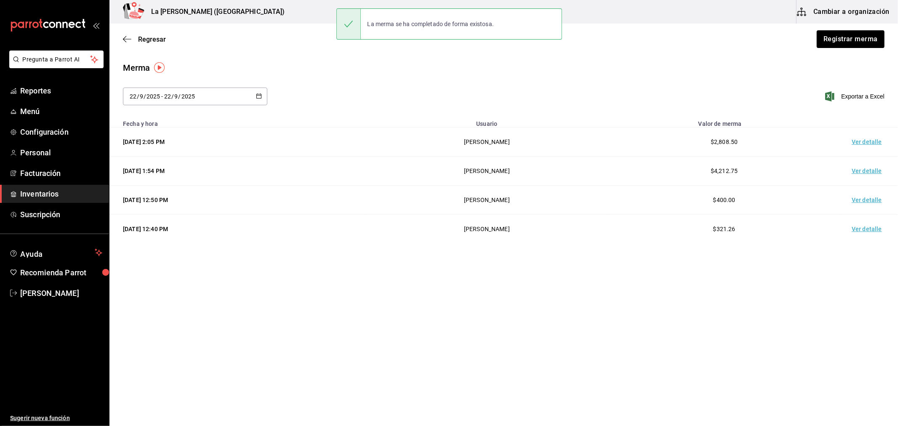
click at [865, 142] on td "Ver detalle" at bounding box center [868, 142] width 59 height 29
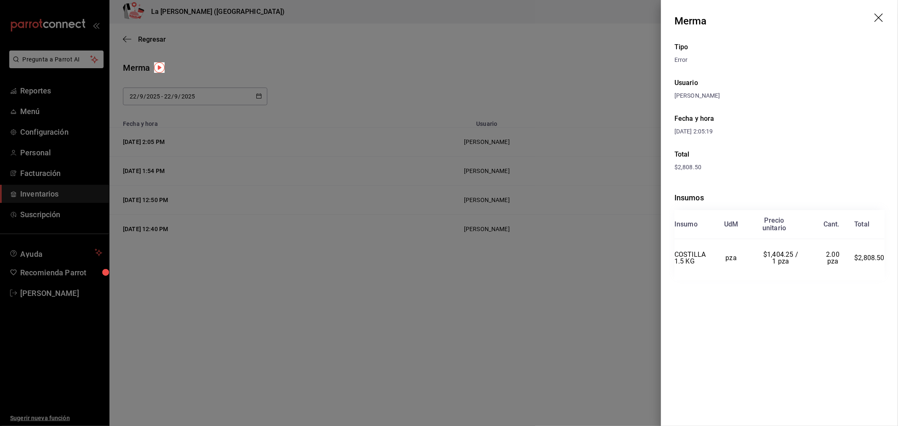
click at [880, 17] on icon "drag" at bounding box center [879, 17] width 8 height 8
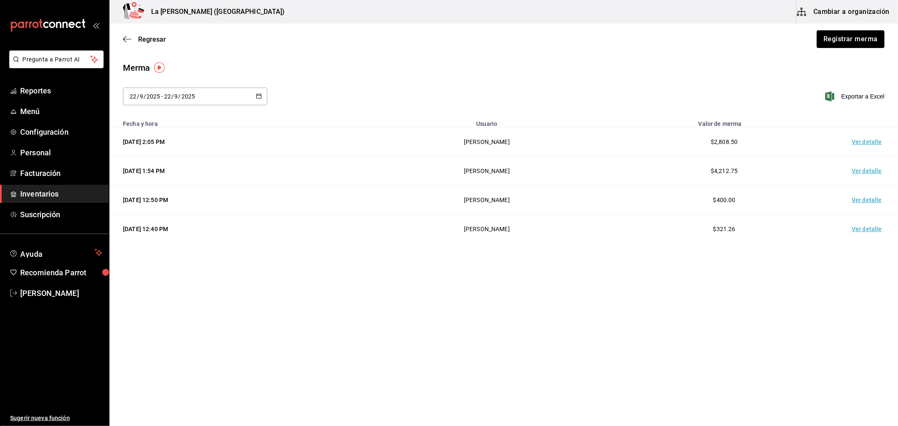
drag, startPoint x: 52, startPoint y: 194, endPoint x: 56, endPoint y: 191, distance: 5.4
click at [52, 194] on span "Inventarios" at bounding box center [61, 193] width 82 height 11
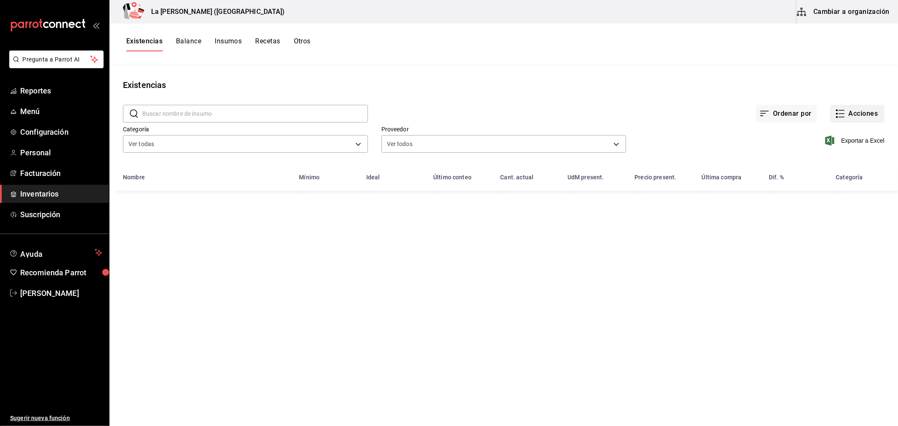
click at [848, 111] on button "Acciones" at bounding box center [857, 114] width 54 height 18
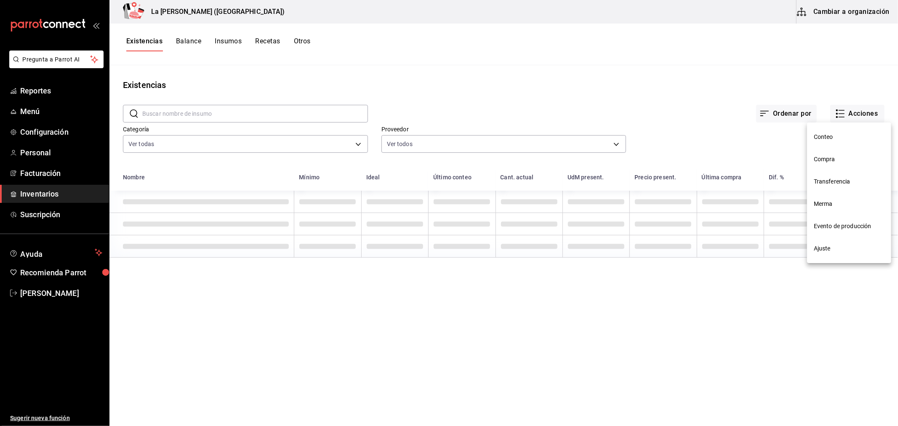
click at [826, 158] on span "Compra" at bounding box center [849, 159] width 71 height 9
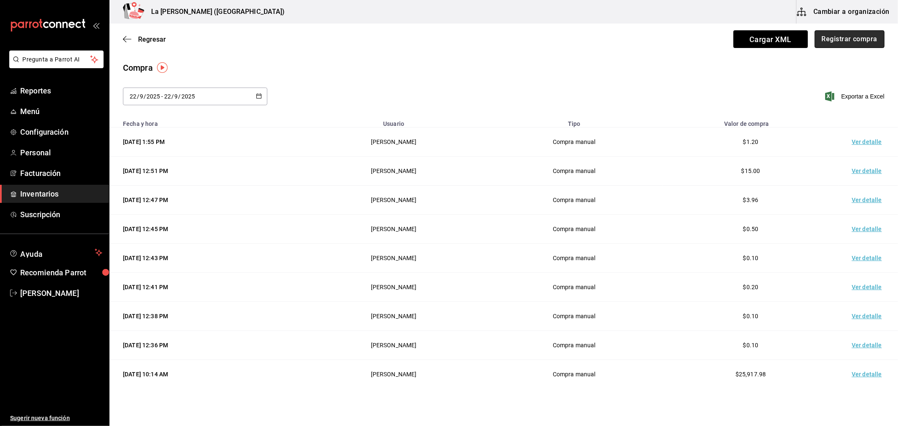
click at [857, 42] on button "Registrar compra" at bounding box center [850, 39] width 70 height 18
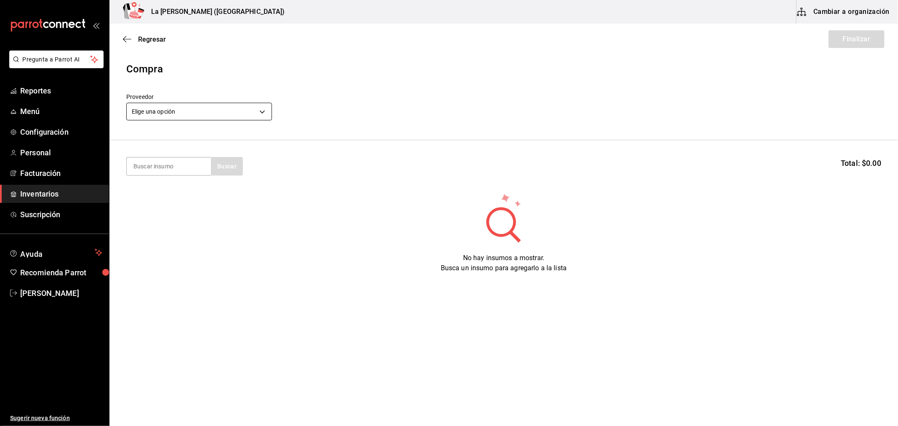
click at [137, 113] on body "Pregunta a Parrot AI Reportes Menú Configuración Personal Facturación Inventari…" at bounding box center [449, 189] width 898 height 379
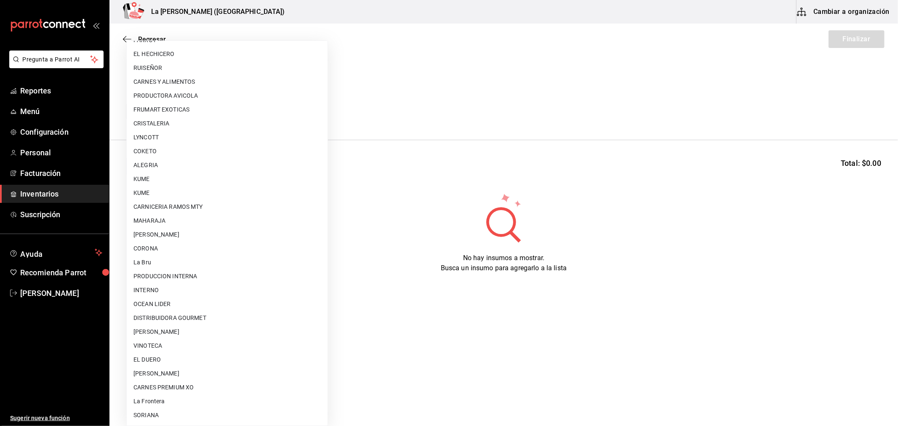
scroll to position [552, 0]
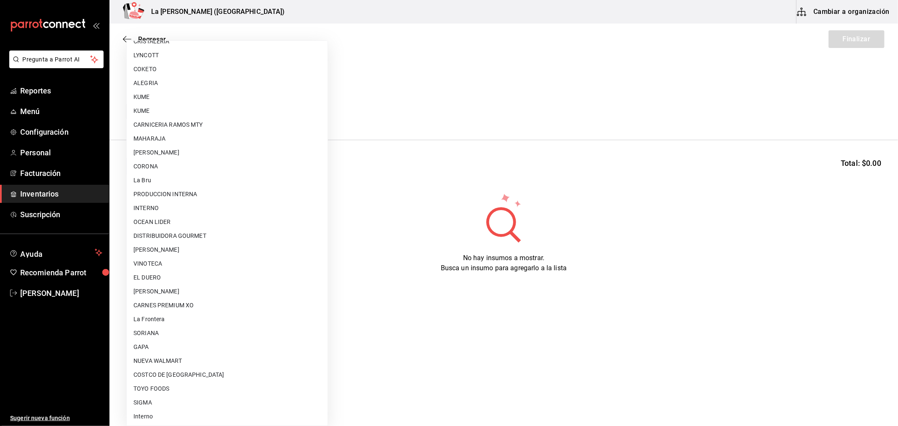
click at [178, 307] on li "CARNES PREMIUM XO" at bounding box center [227, 306] width 201 height 14
type input "54e8a872-6d4b-4a35-871b-737f2548723c"
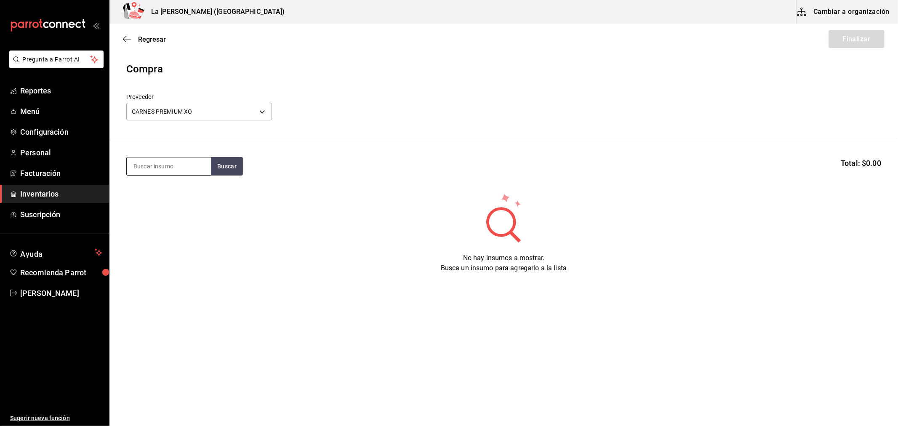
click at [156, 157] on div at bounding box center [168, 166] width 85 height 19
click at [152, 164] on input at bounding box center [169, 166] width 84 height 18
type input "TACO"
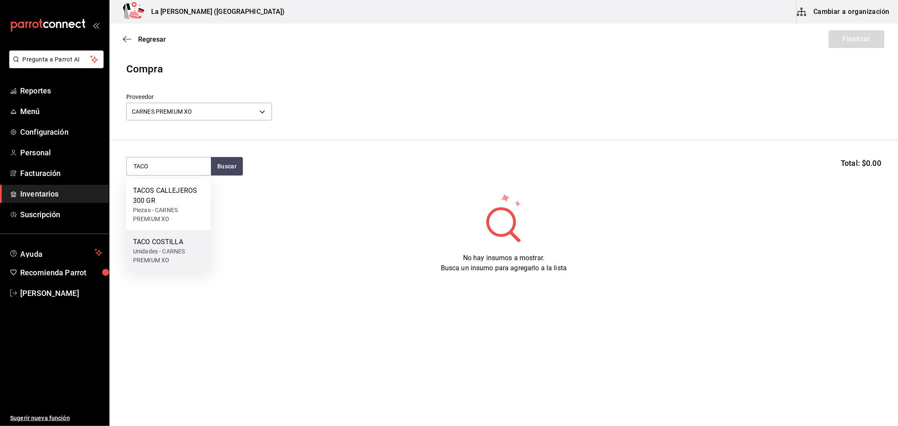
click at [175, 233] on div "TACO COSTILLA Unidades - CARNES PREMIUM XO" at bounding box center [168, 250] width 84 height 41
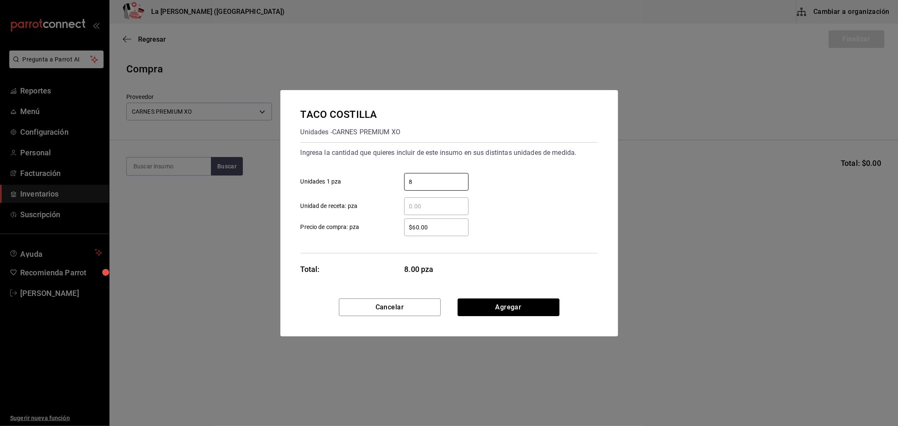
type input "8"
type input "$0.1"
click button "Agregar" at bounding box center [509, 308] width 102 height 18
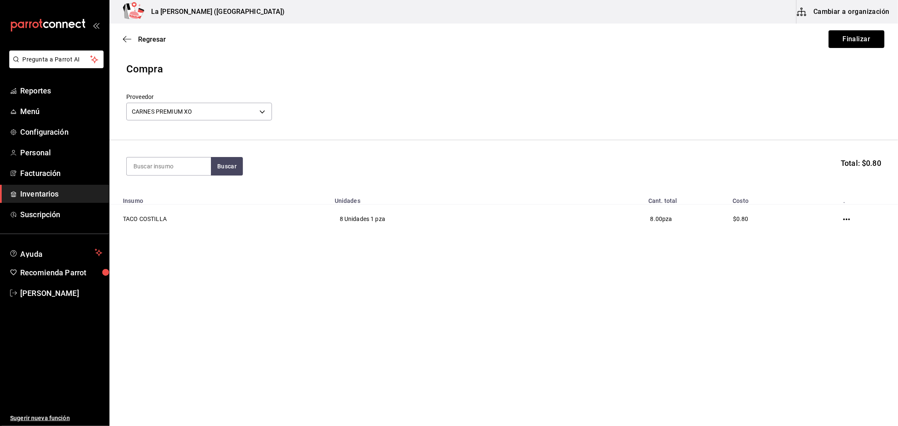
click at [852, 37] on button "Finalizar" at bounding box center [857, 39] width 56 height 18
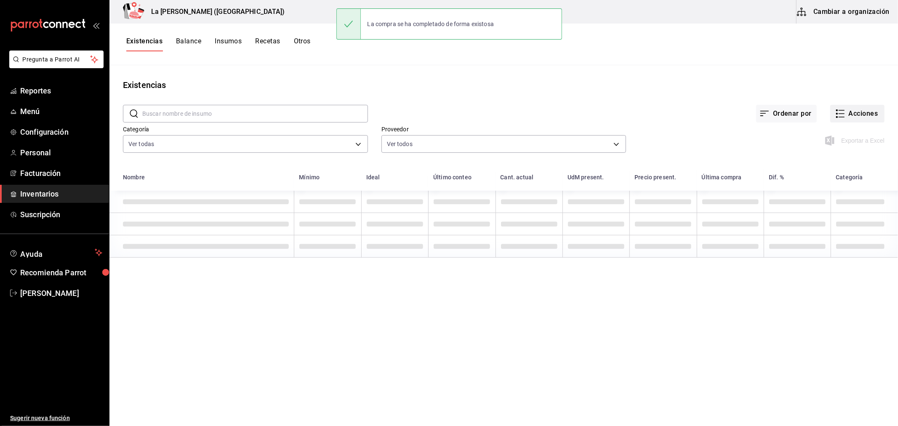
click at [861, 108] on button "Acciones" at bounding box center [857, 114] width 54 height 18
click at [826, 165] on li "Compra" at bounding box center [849, 159] width 84 height 22
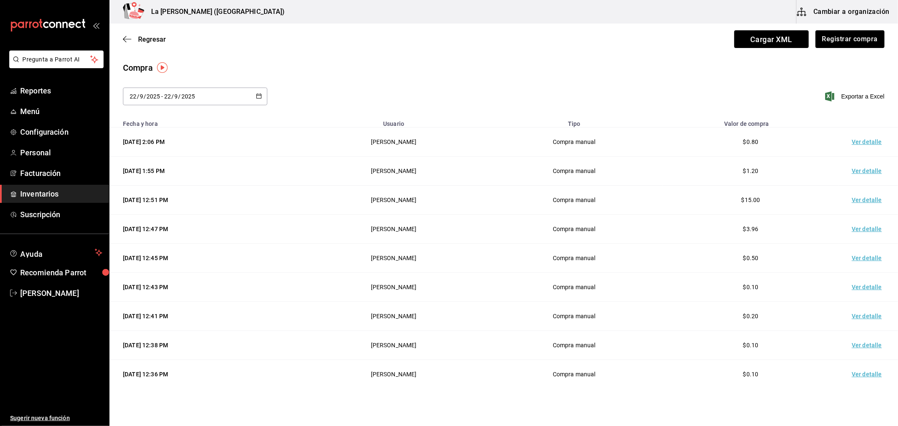
click at [864, 140] on td "Ver detalle" at bounding box center [868, 142] width 59 height 29
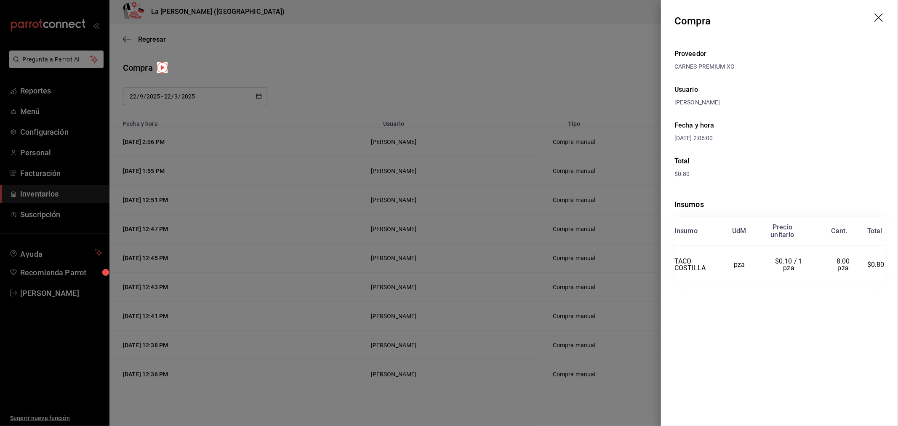
click at [880, 13] on header "Compra" at bounding box center [779, 21] width 237 height 42
click at [880, 15] on icon "drag" at bounding box center [880, 18] width 10 height 10
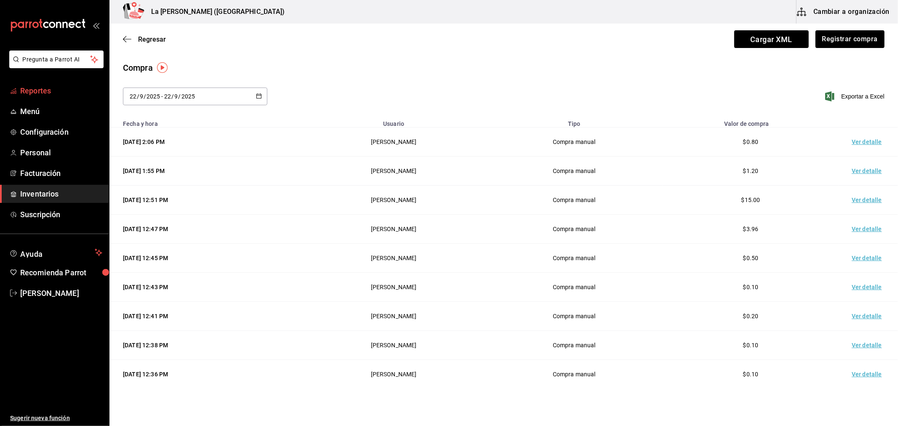
click at [40, 92] on span "Reportes" at bounding box center [61, 90] width 82 height 11
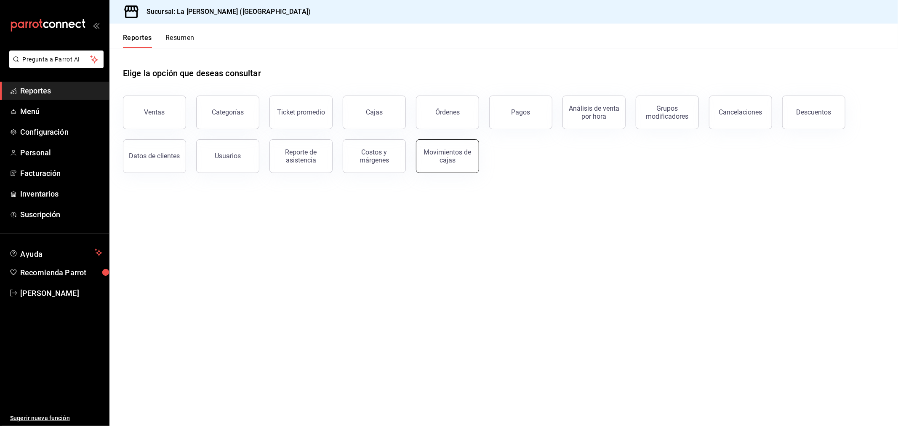
click at [456, 163] on div "Movimientos de cajas" at bounding box center [447, 156] width 52 height 16
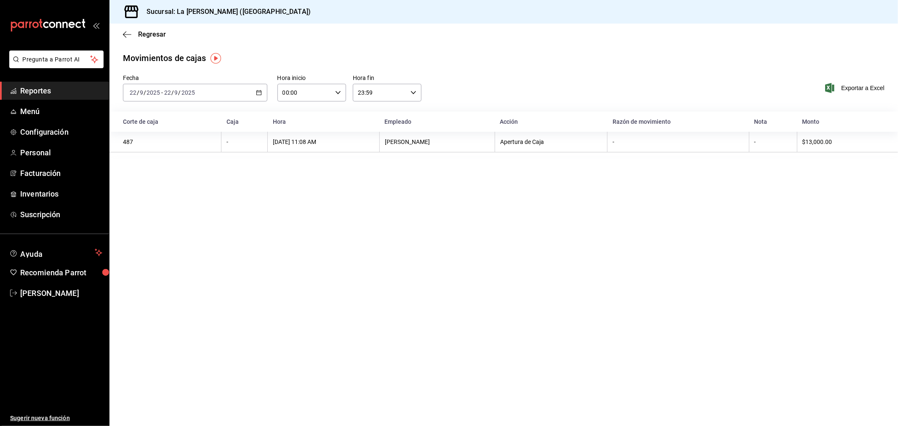
click at [220, 92] on div "[DATE] [DATE] - [DATE] [DATE]" at bounding box center [195, 93] width 144 height 18
click at [172, 214] on span "Rango de fechas" at bounding box center [162, 212] width 65 height 9
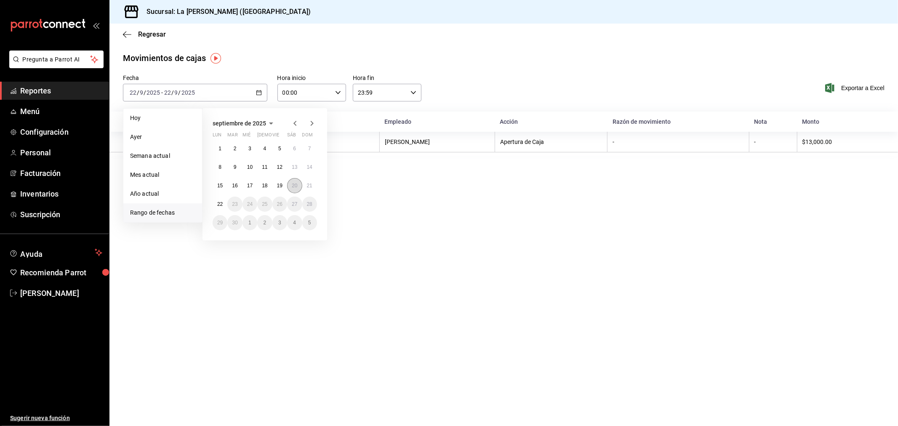
click at [297, 187] on button "20" at bounding box center [294, 185] width 15 height 15
click at [308, 186] on abbr "21" at bounding box center [309, 186] width 5 height 6
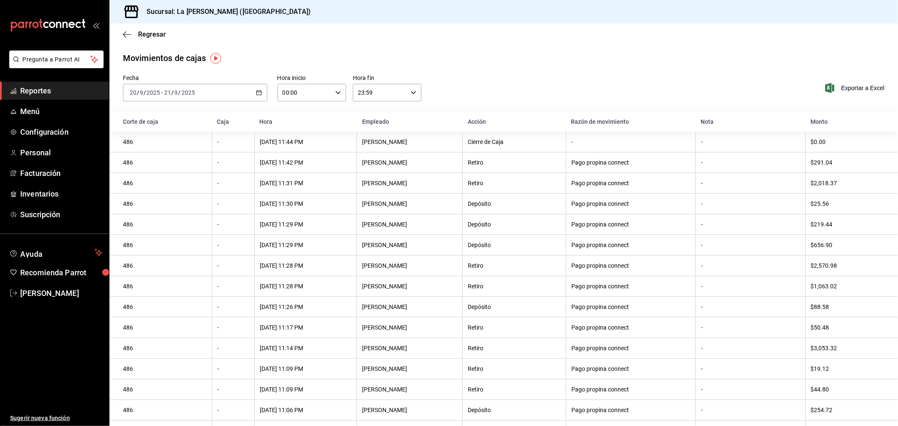
click at [309, 90] on input "00:00" at bounding box center [304, 92] width 54 height 17
click at [294, 126] on span "10" at bounding box center [293, 129] width 21 height 7
type input "10:00"
click at [385, 96] on div at bounding box center [449, 213] width 898 height 426
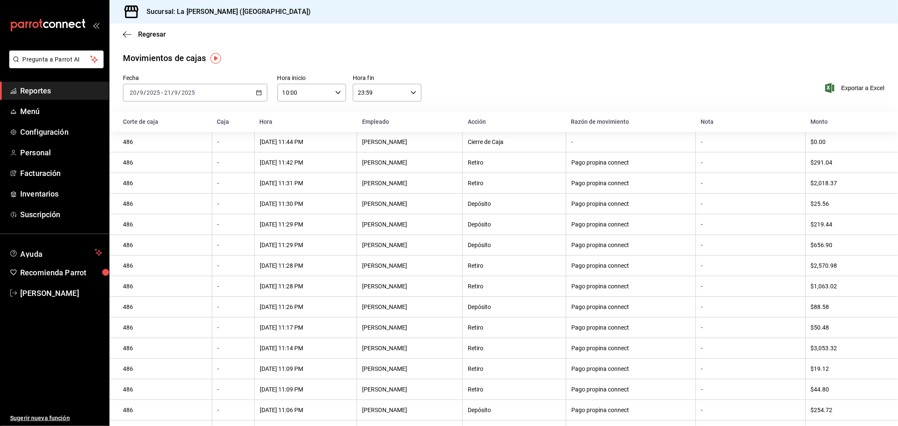
click at [385, 94] on input "23:59" at bounding box center [380, 92] width 54 height 17
click at [365, 110] on span "04" at bounding box center [367, 110] width 21 height 7
type input "04:59"
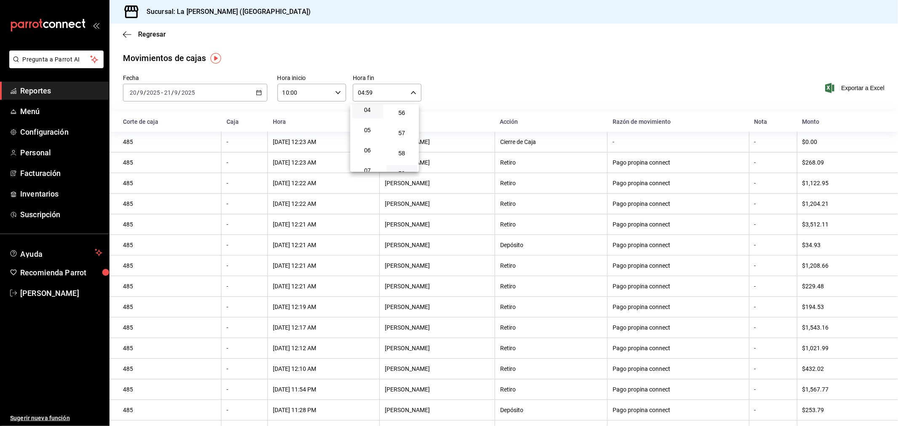
click at [566, 81] on div at bounding box center [449, 213] width 898 height 426
click at [39, 87] on span "Reportes" at bounding box center [61, 90] width 82 height 11
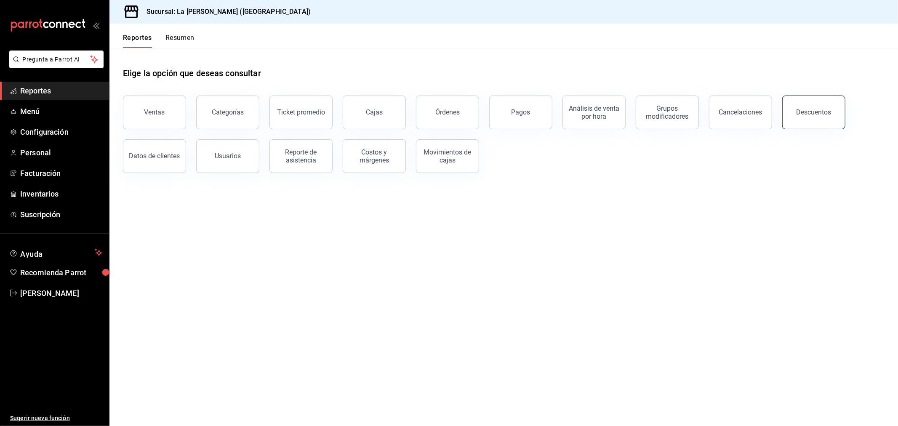
click at [813, 115] on div "Descuentos" at bounding box center [814, 112] width 35 height 8
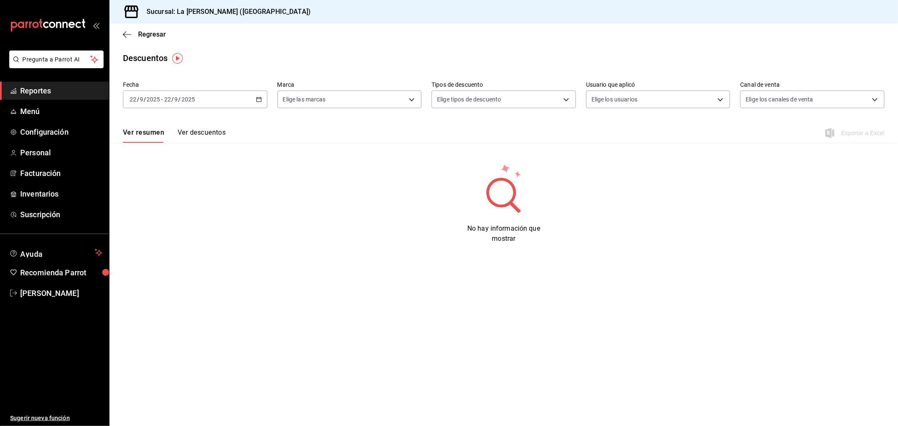
click at [236, 101] on div "[DATE] [DATE] - [DATE] [DATE]" at bounding box center [195, 100] width 144 height 18
click at [190, 217] on span "Rango de fechas" at bounding box center [162, 219] width 65 height 9
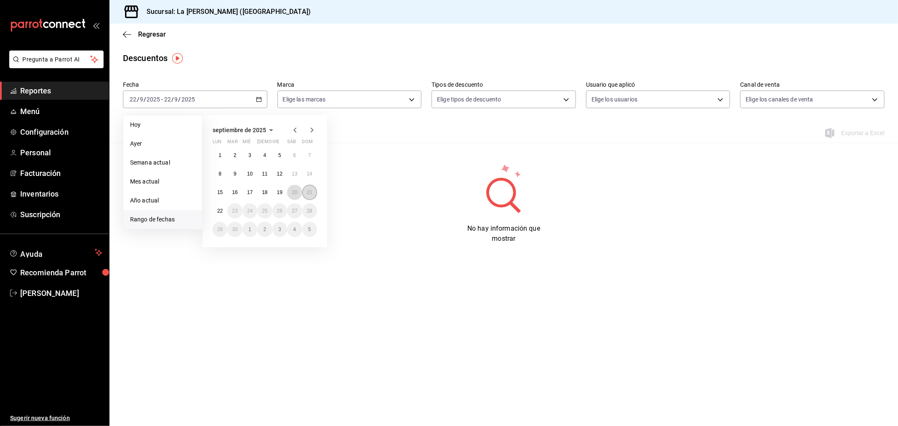
drag, startPoint x: 297, startPoint y: 191, endPoint x: 302, endPoint y: 192, distance: 5.6
click at [301, 192] on button "20" at bounding box center [294, 192] width 15 height 15
click at [309, 193] on abbr "21" at bounding box center [309, 192] width 5 height 6
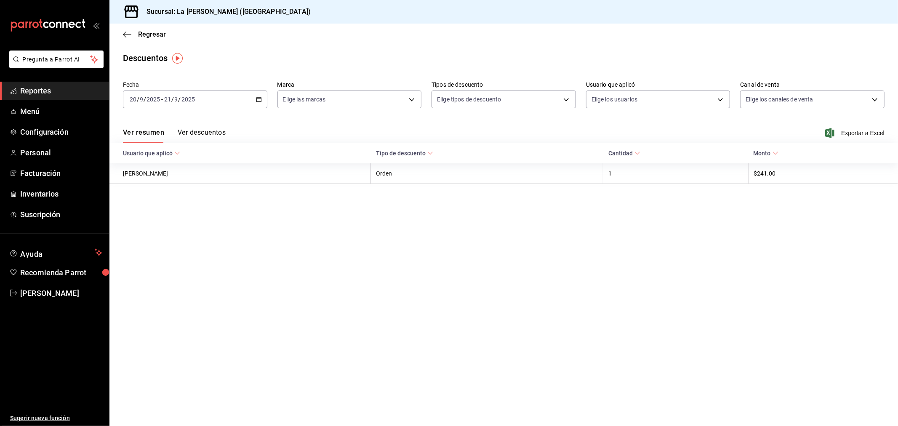
click at [862, 132] on span "Exportar a Excel" at bounding box center [856, 133] width 58 height 10
click at [47, 88] on span "Reportes" at bounding box center [61, 90] width 82 height 11
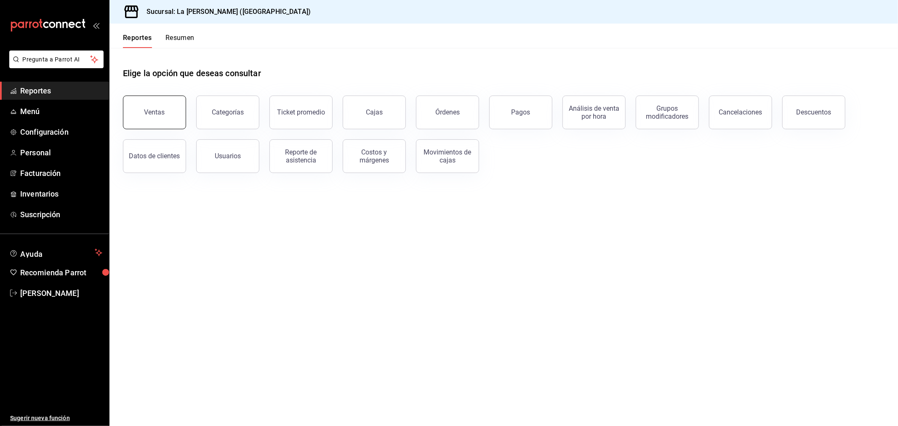
click at [159, 109] on div "Ventas" at bounding box center [154, 112] width 21 height 8
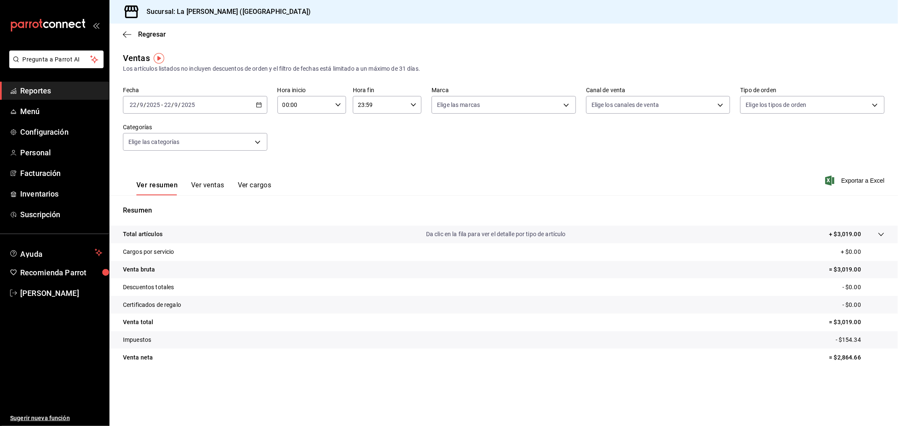
click at [198, 109] on div "[DATE] [DATE] - [DATE] [DATE]" at bounding box center [195, 105] width 144 height 18
click at [152, 204] on span "Rango de fechas" at bounding box center [162, 206] width 65 height 9
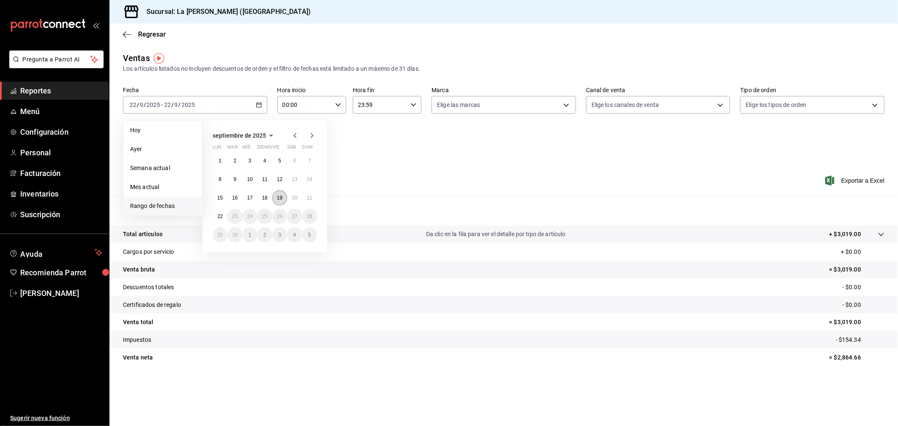
click at [281, 192] on button "19" at bounding box center [279, 197] width 15 height 15
click at [217, 216] on button "22" at bounding box center [220, 216] width 15 height 15
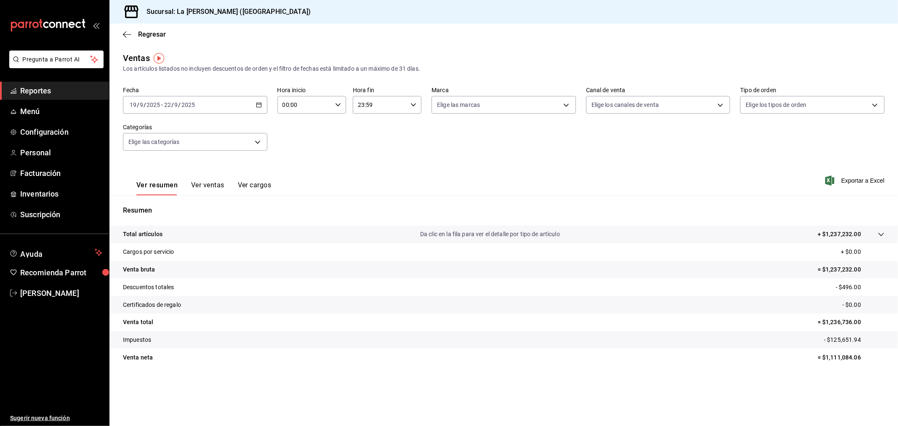
click at [312, 107] on input "00:00" at bounding box center [304, 104] width 54 height 17
click at [292, 139] on span "10" at bounding box center [294, 142] width 21 height 7
type input "10:00"
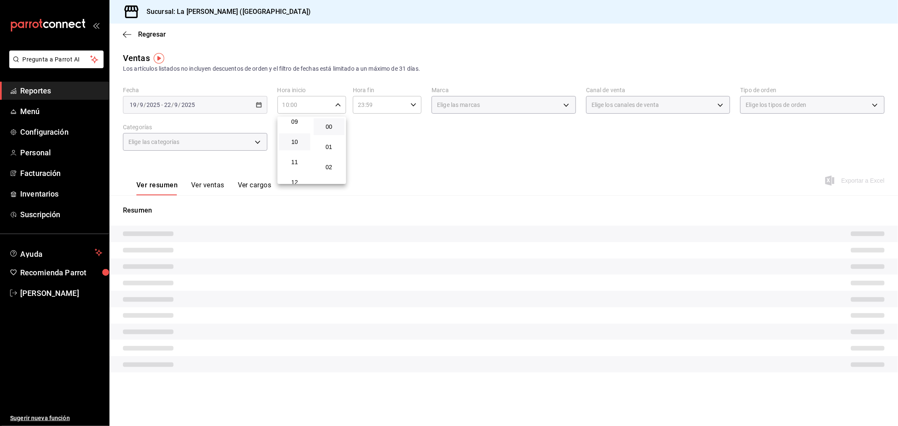
click at [392, 101] on div at bounding box center [449, 213] width 898 height 426
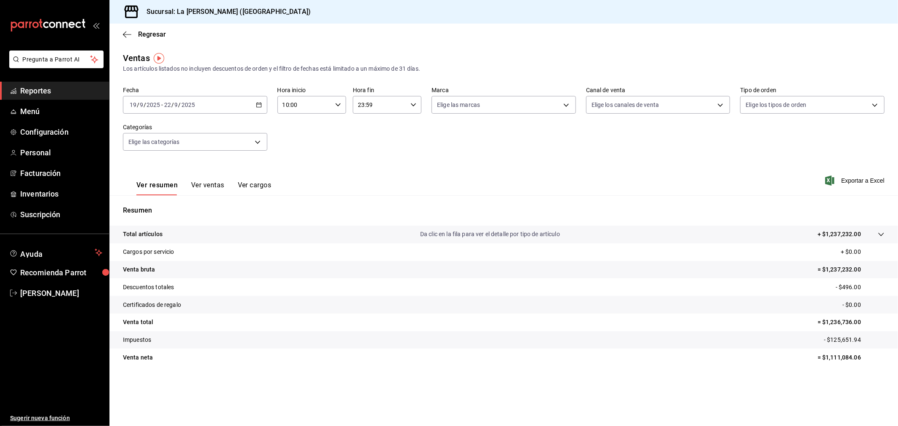
click at [389, 106] on input "23:59" at bounding box center [380, 104] width 54 height 17
click at [368, 162] on span "04" at bounding box center [370, 160] width 21 height 7
type input "04:59"
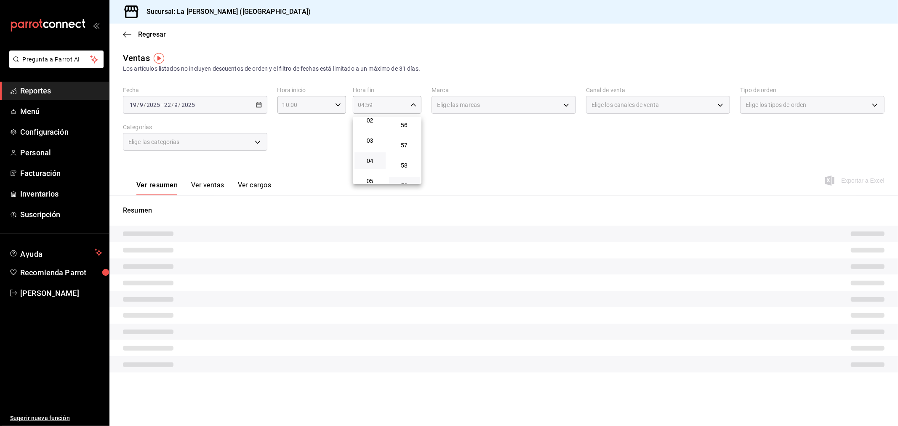
click at [504, 156] on div at bounding box center [449, 213] width 898 height 426
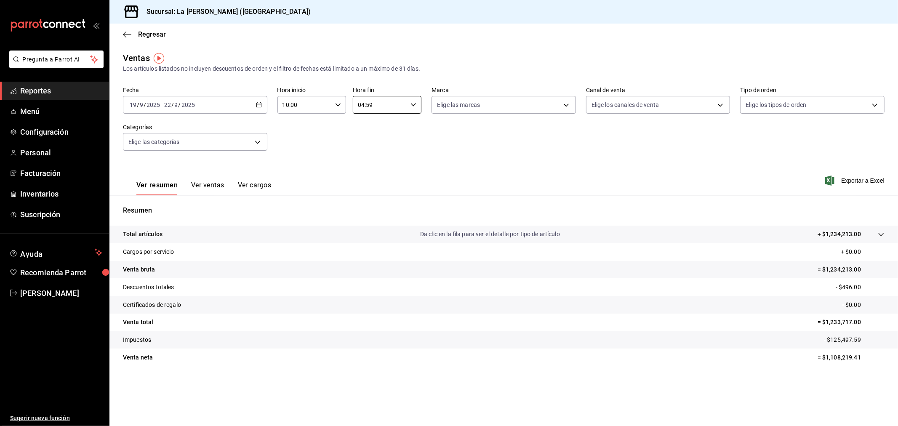
click at [222, 187] on button "Ver ventas" at bounding box center [207, 188] width 33 height 14
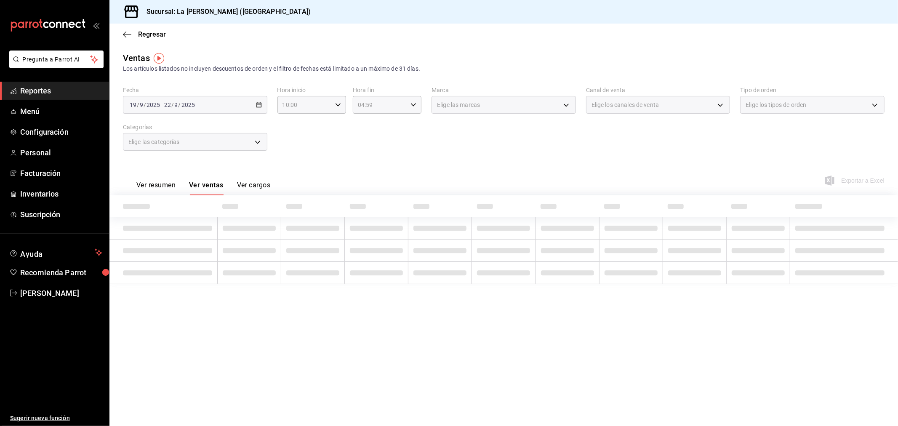
click at [225, 149] on div "Elige las categorías" at bounding box center [195, 142] width 144 height 18
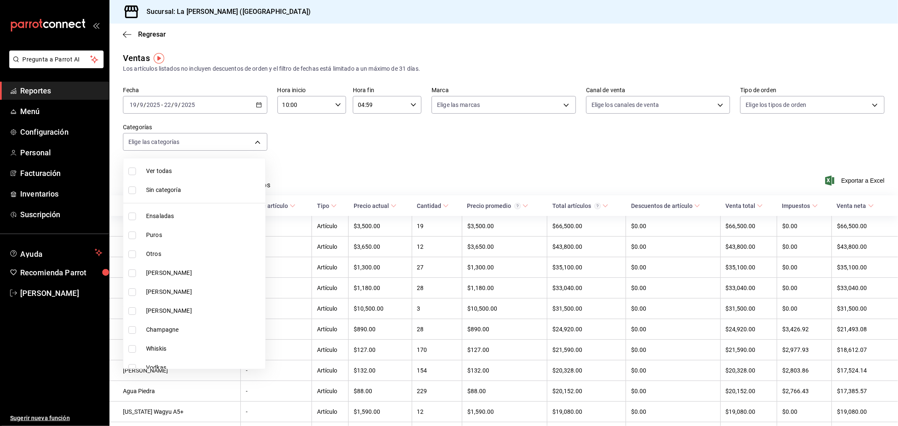
click at [226, 150] on body "Pregunta a Parrot AI Reportes Menú Configuración Personal Facturación Inventari…" at bounding box center [449, 213] width 898 height 426
click at [187, 356] on span "Aves Y Pescados" at bounding box center [204, 360] width 116 height 9
type input "446e099e-9916-4467-a418-ecdbb59421f1"
checkbox input "true"
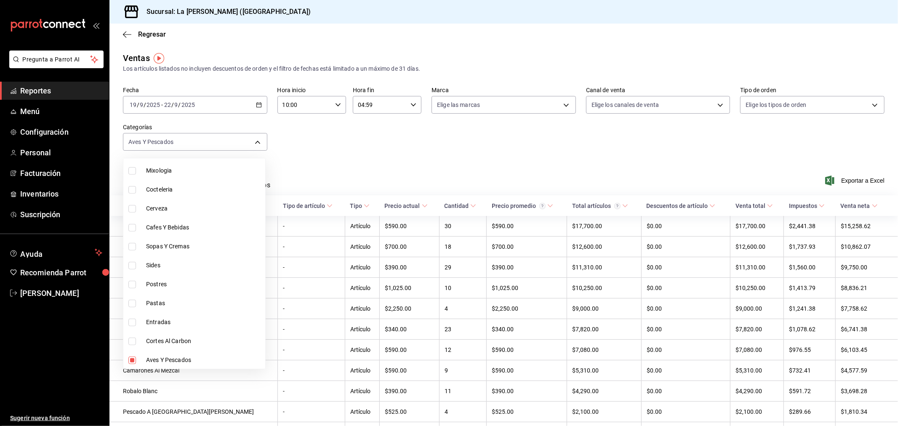
click at [419, 141] on div at bounding box center [449, 213] width 898 height 426
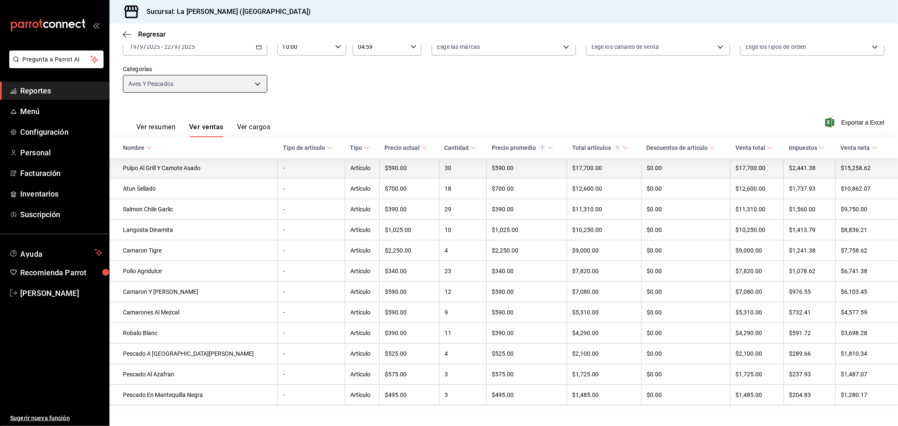
scroll to position [72, 0]
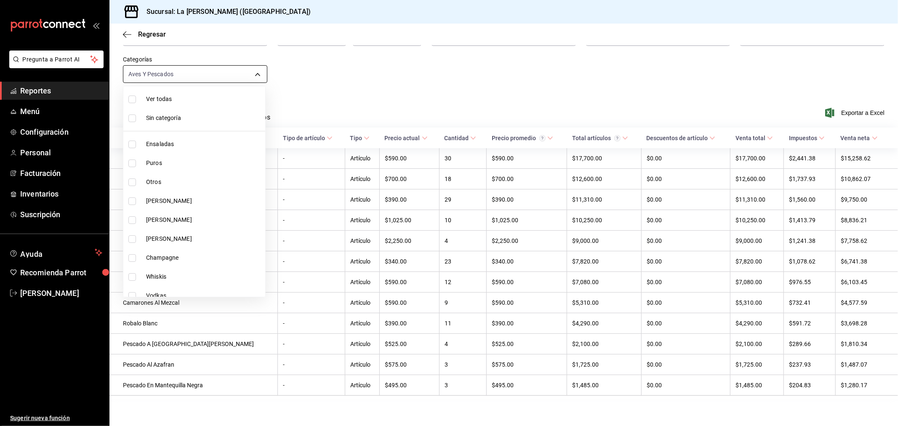
click at [208, 69] on body "Pregunta a Parrot AI Reportes Menú Configuración Personal Facturación Inventari…" at bounding box center [449, 213] width 898 height 426
click at [322, 70] on div at bounding box center [449, 213] width 898 height 426
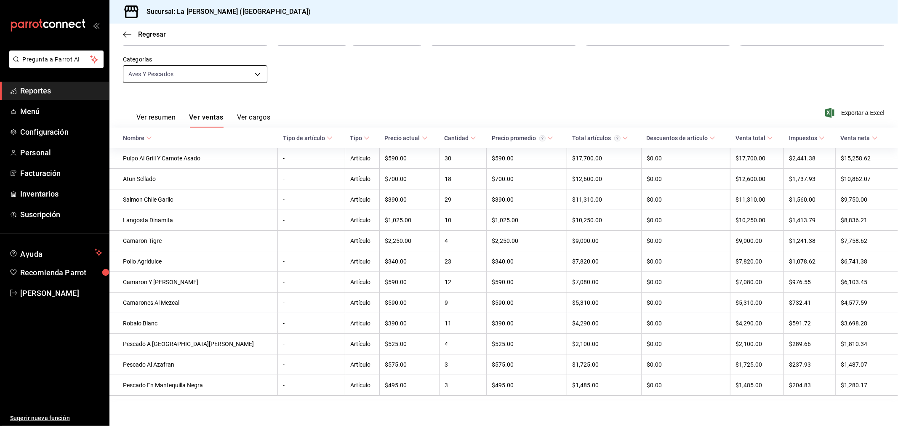
click at [223, 73] on body "Pregunta a Parrot AI Reportes Menú Configuración Personal Facturación Inventari…" at bounding box center [449, 213] width 898 height 426
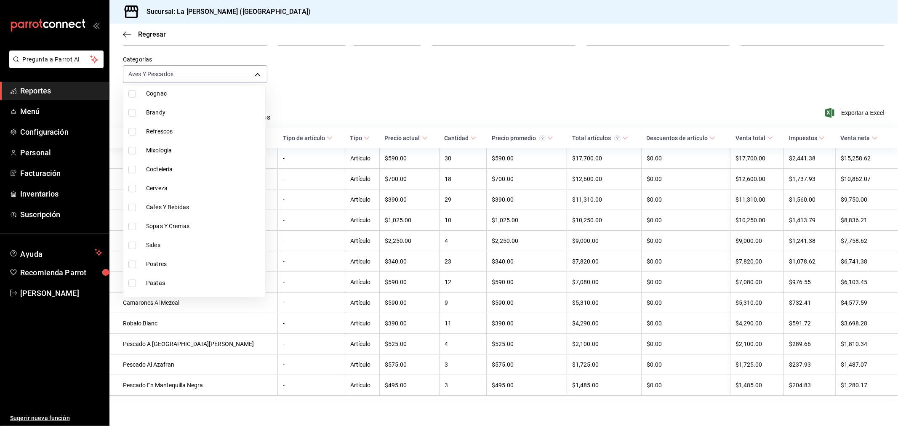
scroll to position [386, 0]
click at [136, 287] on input "checkbox" at bounding box center [132, 289] width 8 height 8
checkbox input "false"
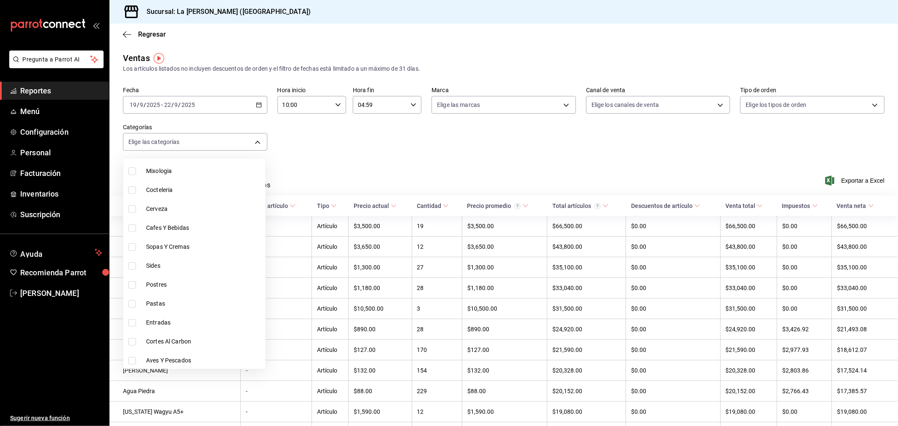
scroll to position [387, 0]
click at [157, 318] on span "Entradas" at bounding box center [204, 322] width 116 height 9
type input "d5f0fe81-180b-4565-bb6b-3d51692119f2"
checkbox input "true"
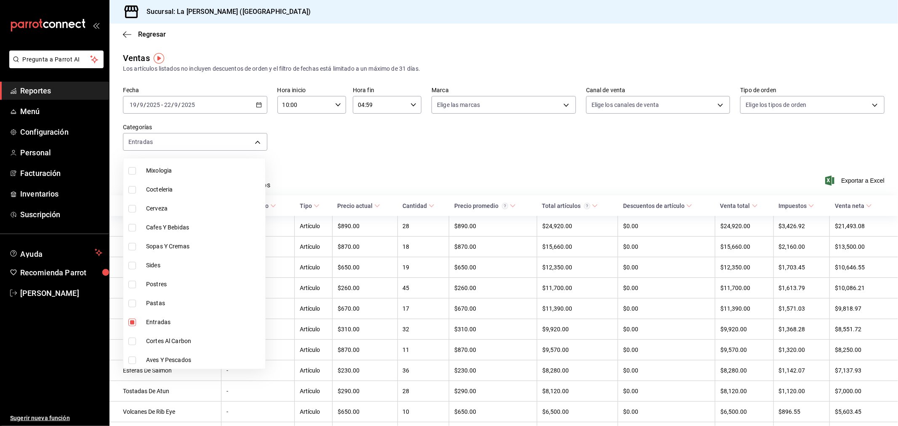
click at [558, 165] on div at bounding box center [449, 213] width 898 height 426
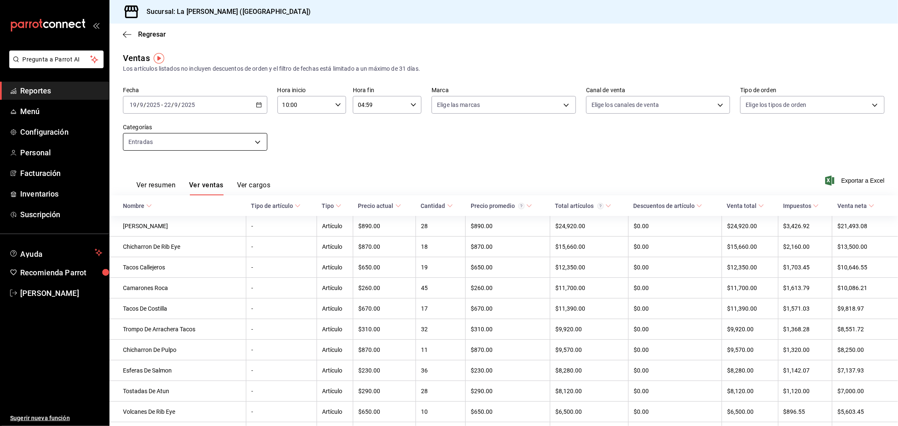
click at [175, 141] on body "Pregunta a Parrot AI Reportes Menú Configuración Personal Facturación Inventari…" at bounding box center [449, 213] width 898 height 426
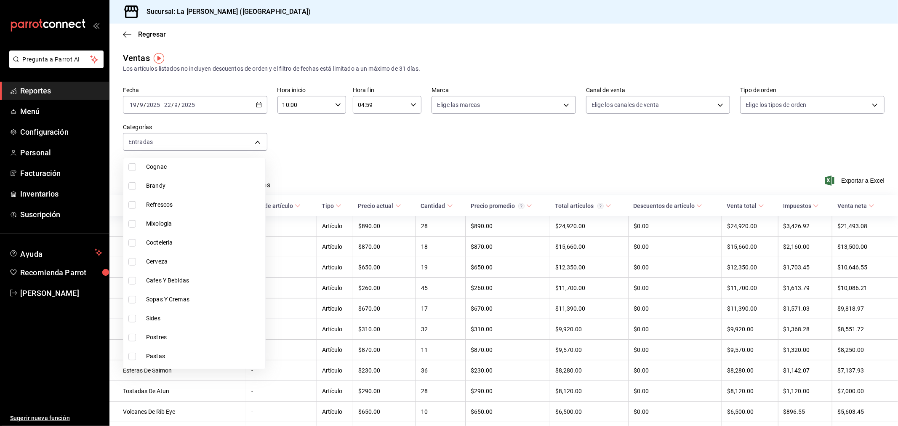
scroll to position [387, 0]
click at [173, 359] on span "Aves Y Pescados" at bounding box center [204, 360] width 116 height 9
type input "d5f0fe81-180b-4565-bb6b-3d51692119f2,446e099e-9916-4467-a418-ecdbb59421f1"
checkbox input "true"
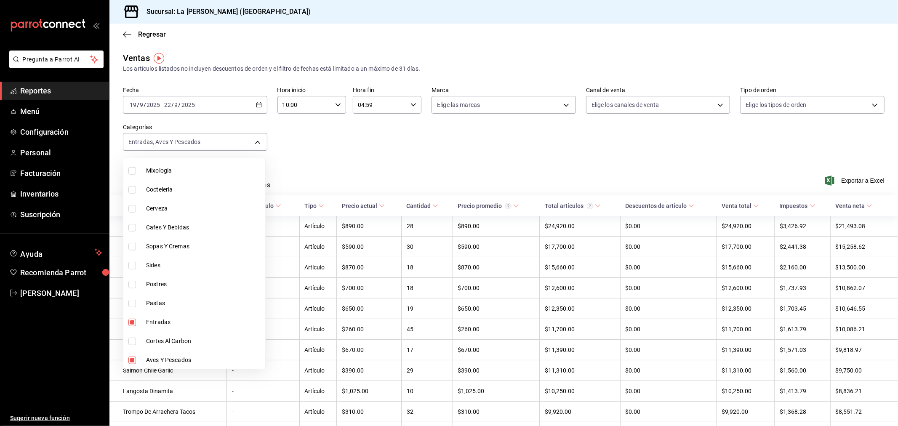
click at [159, 322] on span "Entradas" at bounding box center [204, 322] width 116 height 9
type input "446e099e-9916-4467-a418-ecdbb59421f1"
checkbox input "false"
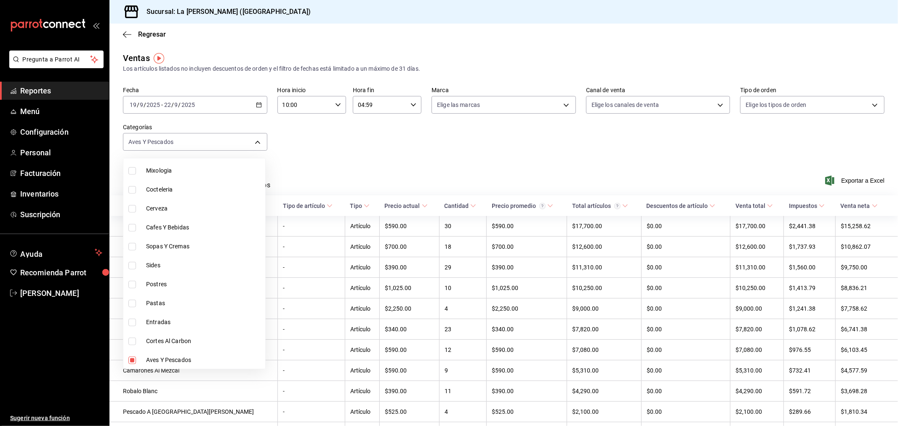
click at [427, 177] on div at bounding box center [449, 213] width 898 height 426
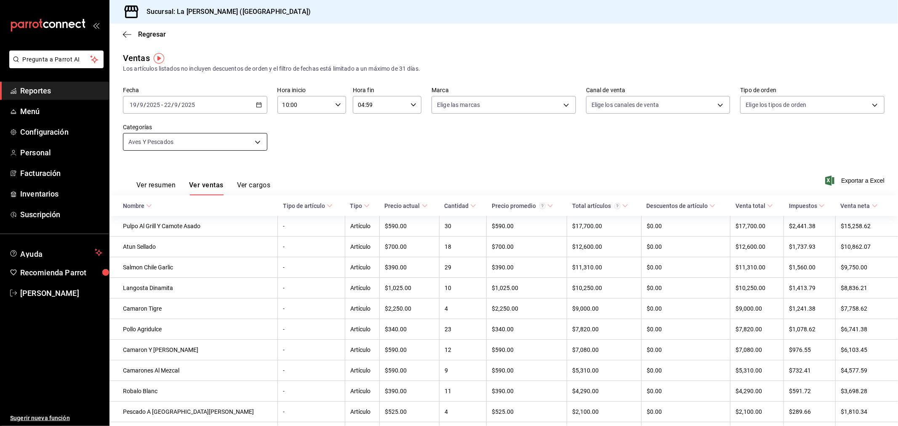
click at [209, 140] on body "Pregunta a Parrot AI Reportes Menú Configuración Personal Facturación Inventari…" at bounding box center [449, 213] width 898 height 426
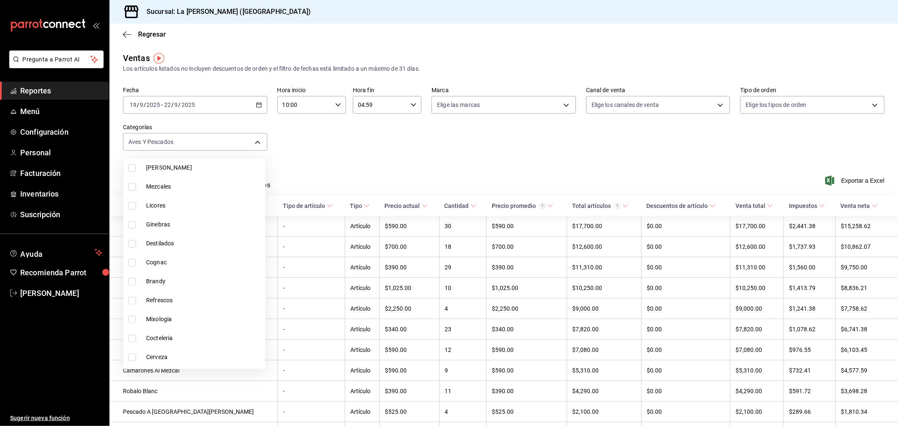
scroll to position [387, 0]
click at [166, 354] on li "Aves Y Pescados" at bounding box center [194, 360] width 142 height 19
checkbox input "false"
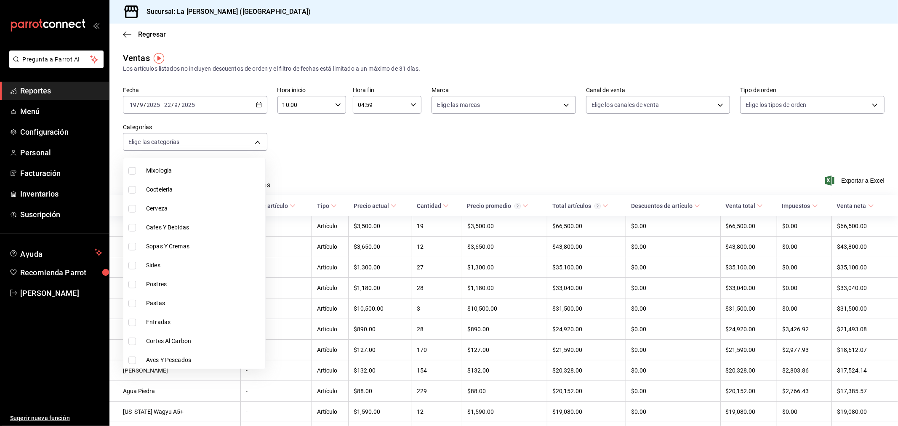
click at [157, 325] on span "Entradas" at bounding box center [204, 322] width 116 height 9
type input "d5f0fe81-180b-4565-bb6b-3d51692119f2"
checkbox input "true"
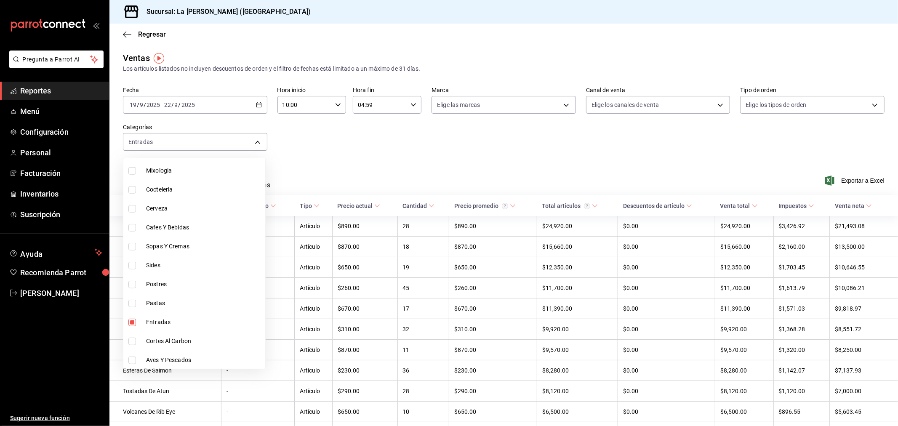
click at [429, 147] on div at bounding box center [449, 213] width 898 height 426
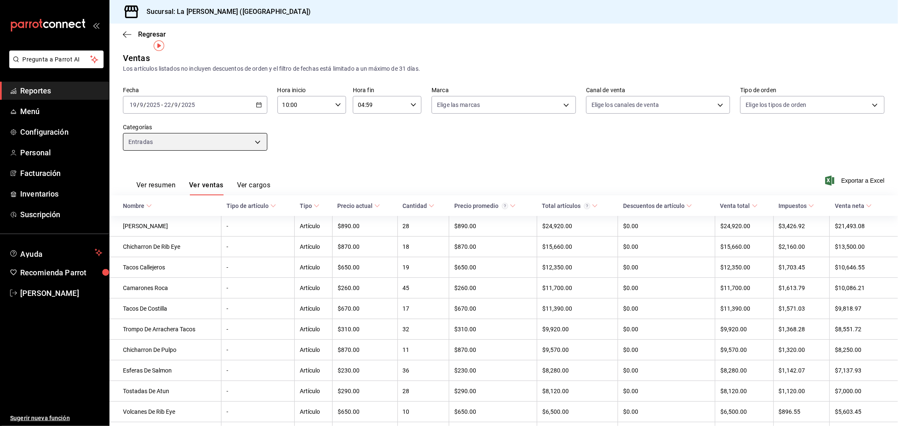
scroll to position [47, 0]
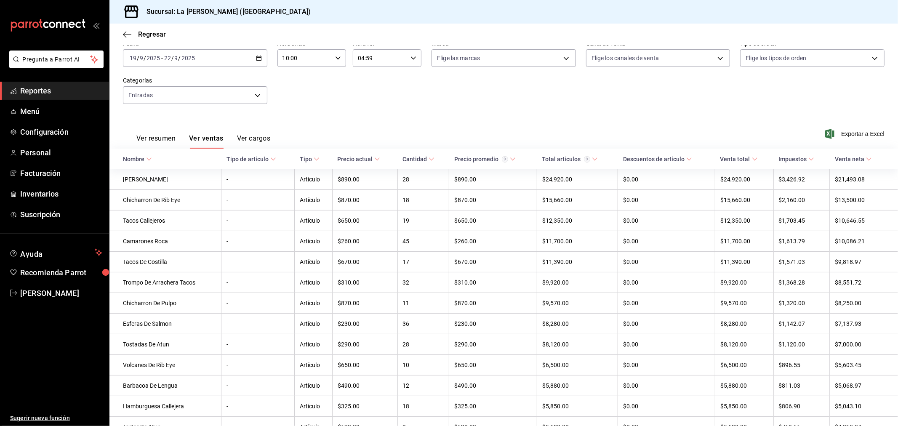
click at [36, 89] on span "Reportes" at bounding box center [61, 90] width 82 height 11
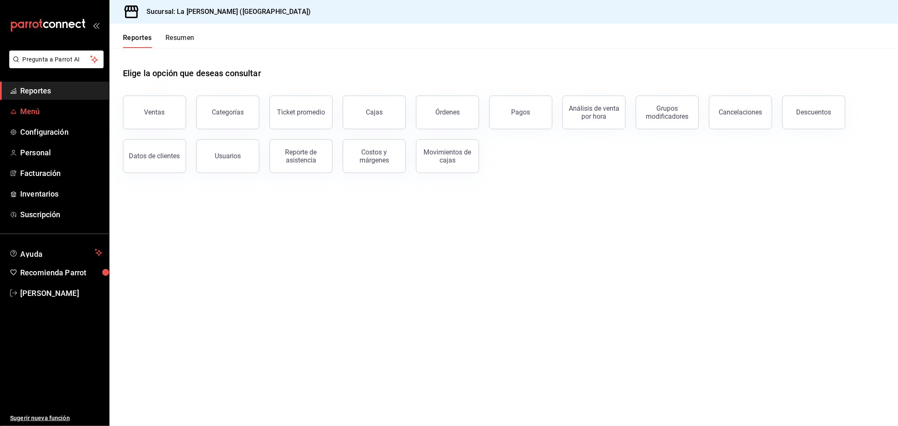
click at [38, 112] on span "Menú" at bounding box center [61, 111] width 82 height 11
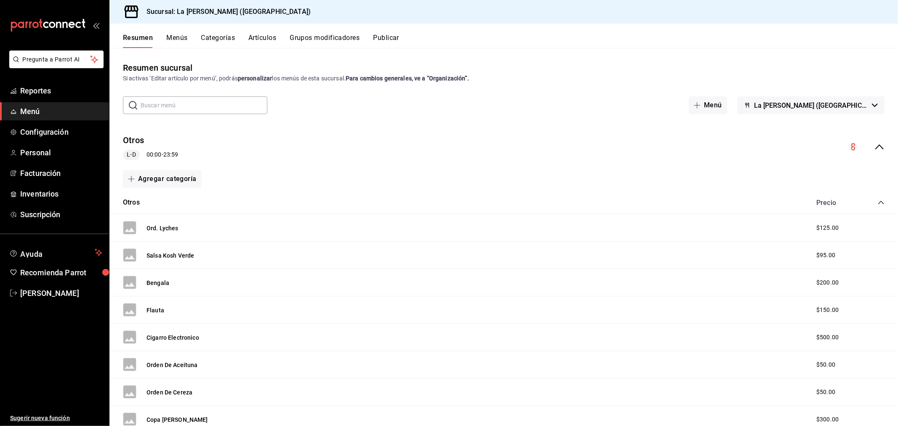
click at [275, 38] on button "Artículos" at bounding box center [262, 41] width 28 height 14
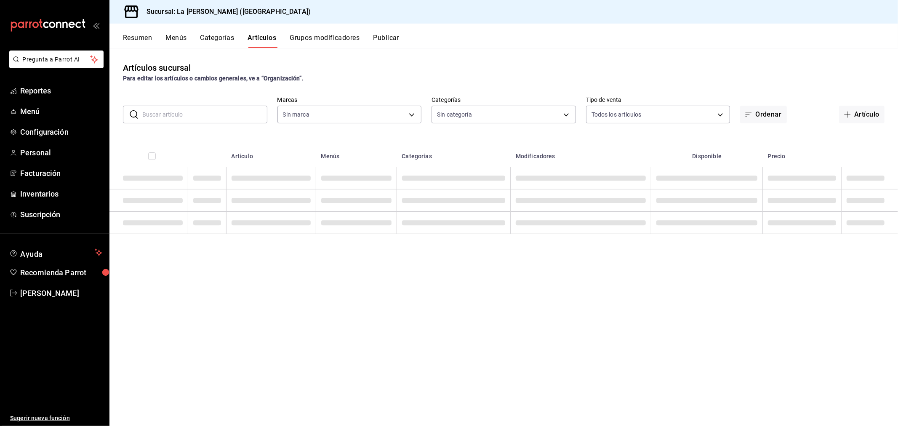
type input "768cf5f5-9f29-4846-9f23-2ee3d48c8f52"
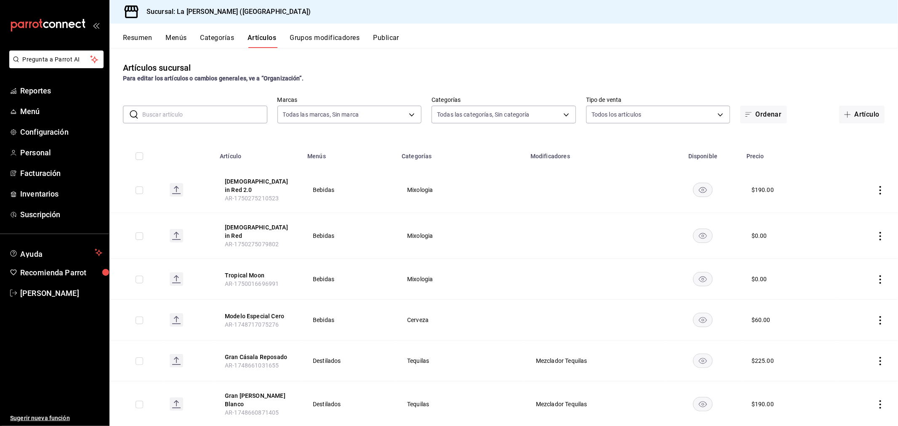
type input "2090f425-4f83-43b7-8a5b-a268cdb56233,18ec9086-dcf8-41ec-b6a4-4dd86ace04e1,6055b…"
drag, startPoint x: 187, startPoint y: 111, endPoint x: 183, endPoint y: 109, distance: 4.3
click at [187, 111] on input "text" at bounding box center [204, 114] width 125 height 17
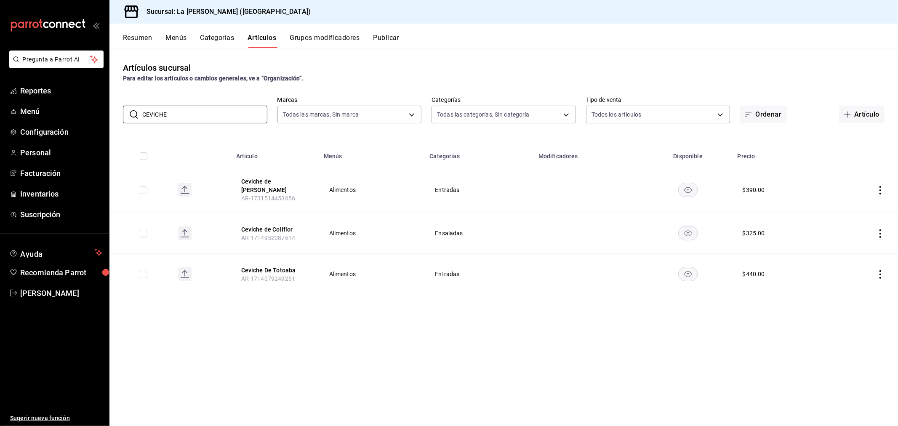
type input "CEVICHE"
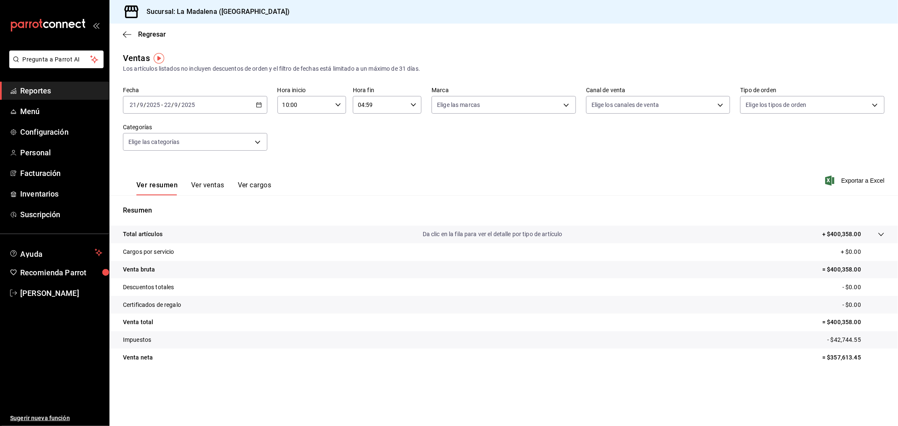
click at [241, 100] on div "[DATE] [DATE] - [DATE] [DATE]" at bounding box center [195, 105] width 144 height 18
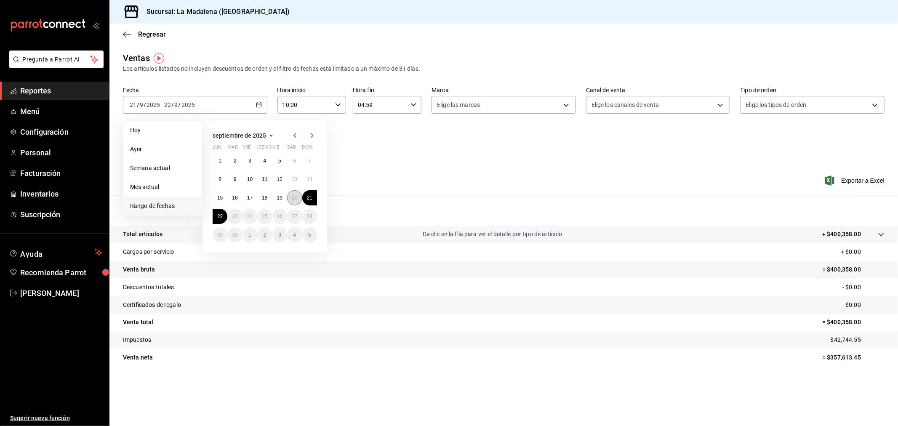
click at [294, 200] on abbr "20" at bounding box center [294, 198] width 5 height 6
click at [314, 201] on button "21" at bounding box center [309, 197] width 15 height 15
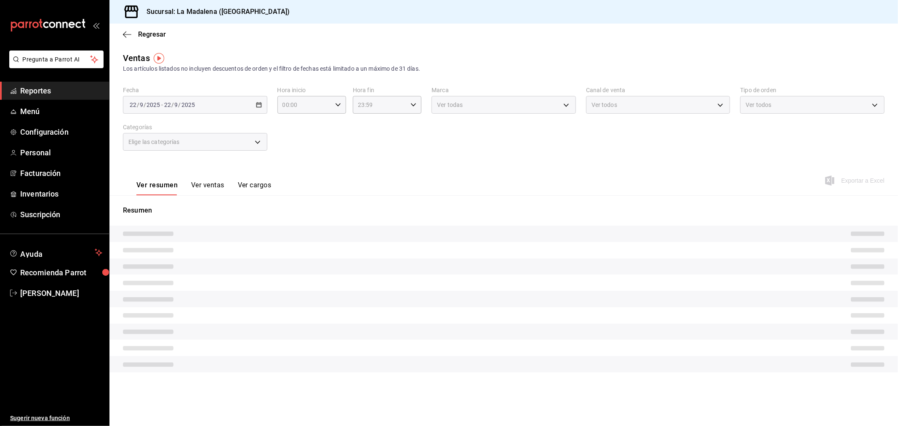
type input "10:00"
type input "04:59"
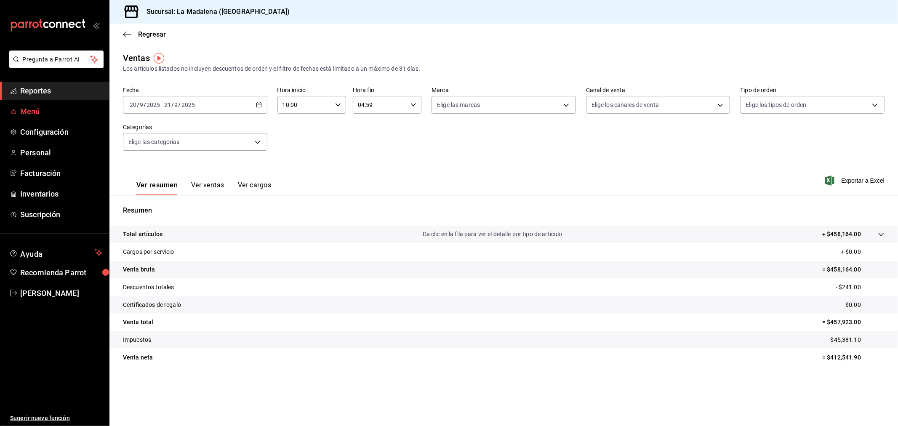
click at [38, 108] on span "Menú" at bounding box center [61, 111] width 82 height 11
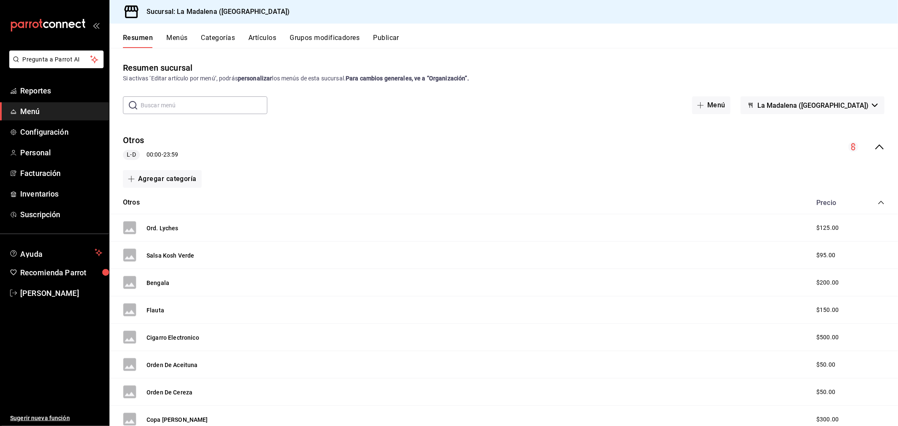
click at [266, 38] on button "Artículos" at bounding box center [262, 41] width 28 height 14
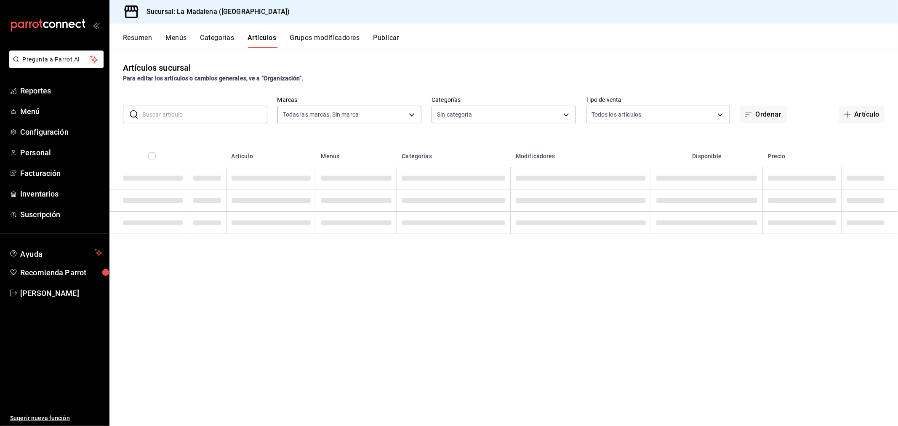
type input "768cf5f5-9f29-4846-9f23-2ee3d48c8f52"
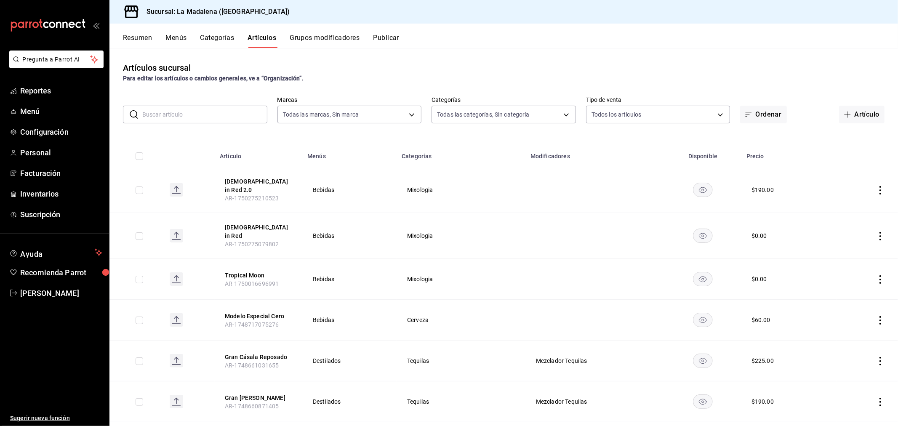
type input "2090f425-4f83-43b7-8a5b-a268cdb56233,18ec9086-dcf8-41ec-b6a4-4dd86ace04e1,6055b…"
click at [195, 118] on input "text" at bounding box center [204, 114] width 125 height 17
click at [170, 36] on button "Menús" at bounding box center [175, 41] width 21 height 14
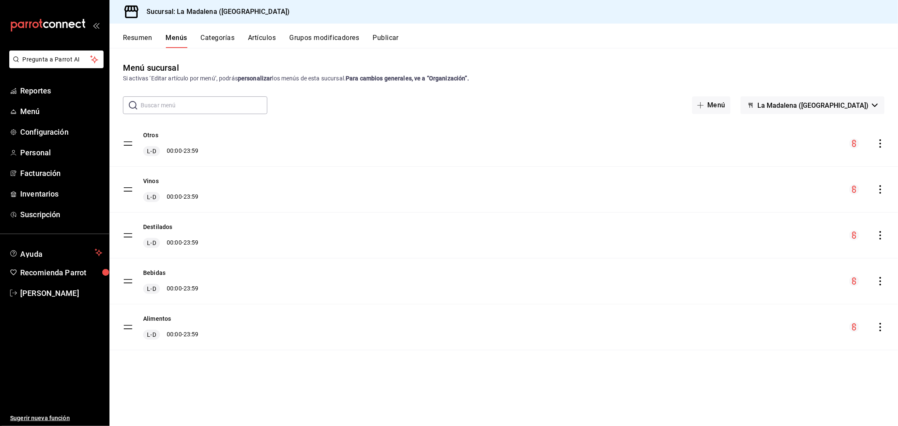
click at [146, 38] on button "Resumen" at bounding box center [137, 41] width 29 height 14
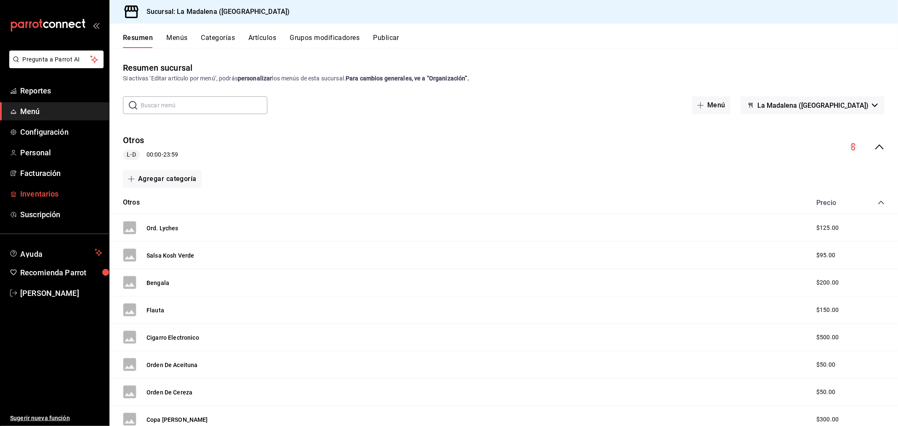
click at [45, 195] on span "Inventarios" at bounding box center [61, 193] width 82 height 11
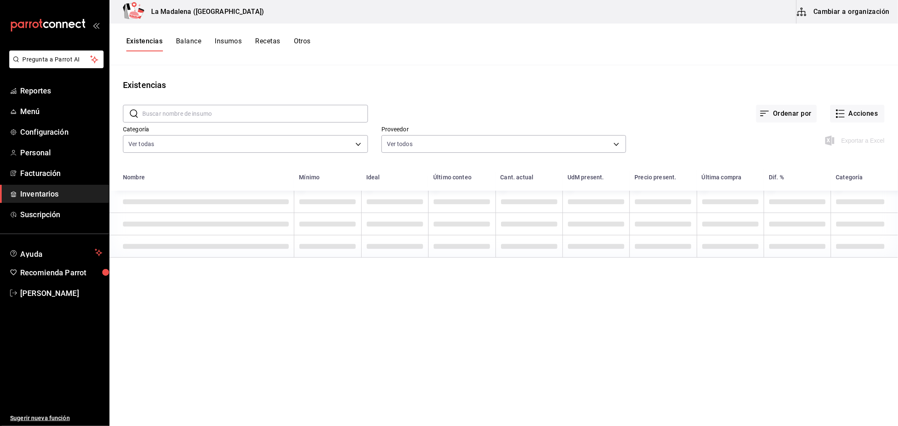
click at [861, 9] on button "Cambiar a organización" at bounding box center [844, 12] width 95 height 24
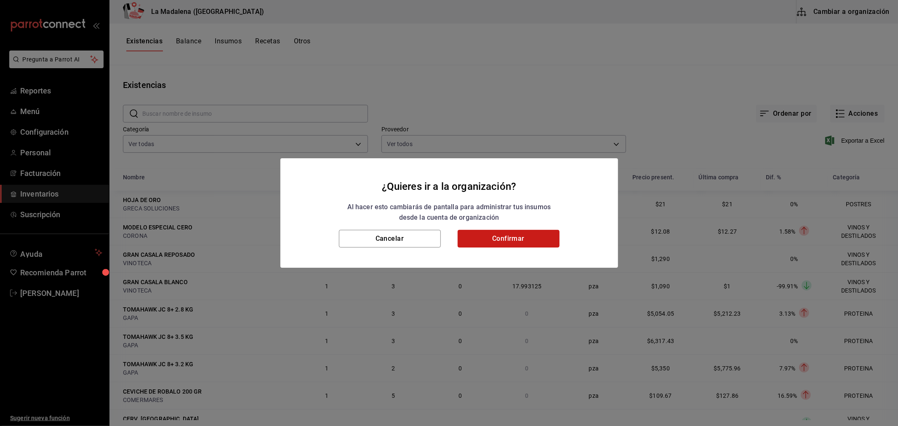
click at [532, 239] on button "Confirmar" at bounding box center [509, 239] width 102 height 18
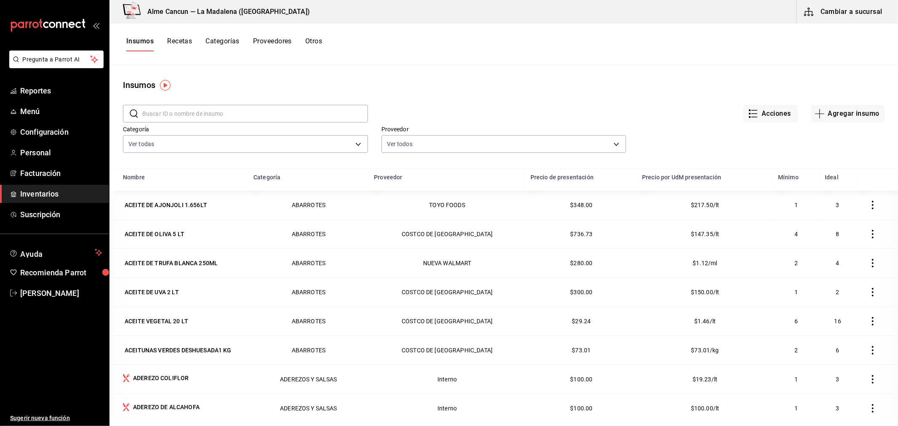
click at [172, 42] on button "Recetas" at bounding box center [179, 44] width 25 height 14
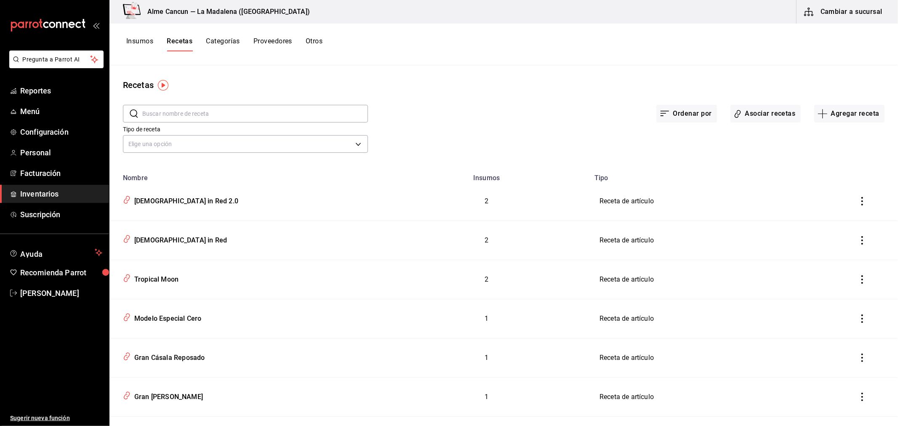
click at [171, 110] on input "text" at bounding box center [255, 113] width 226 height 17
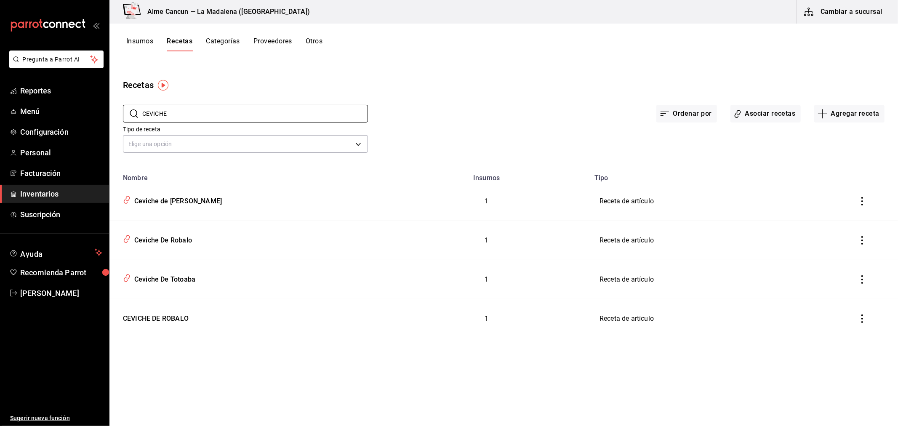
type input "CEVICHE"
click at [317, 84] on div "Recetas" at bounding box center [503, 85] width 789 height 13
click at [183, 196] on div "Ceviche de [PERSON_NAME]" at bounding box center [176, 199] width 91 height 13
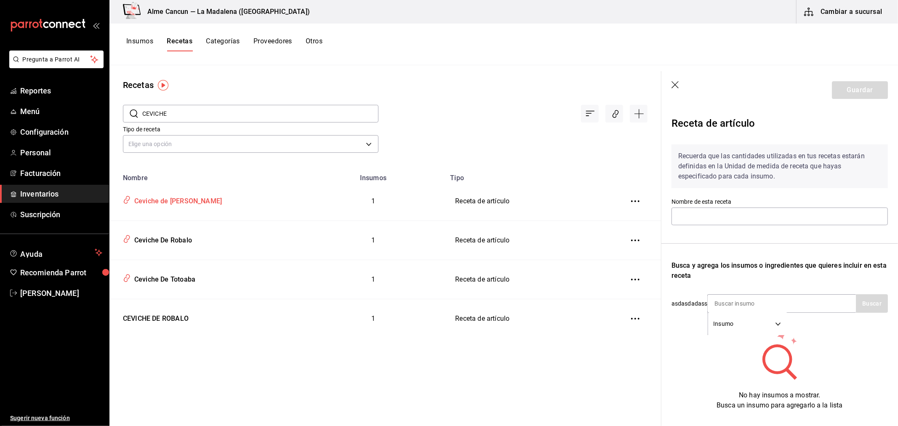
type input "Ceviche de [PERSON_NAME]"
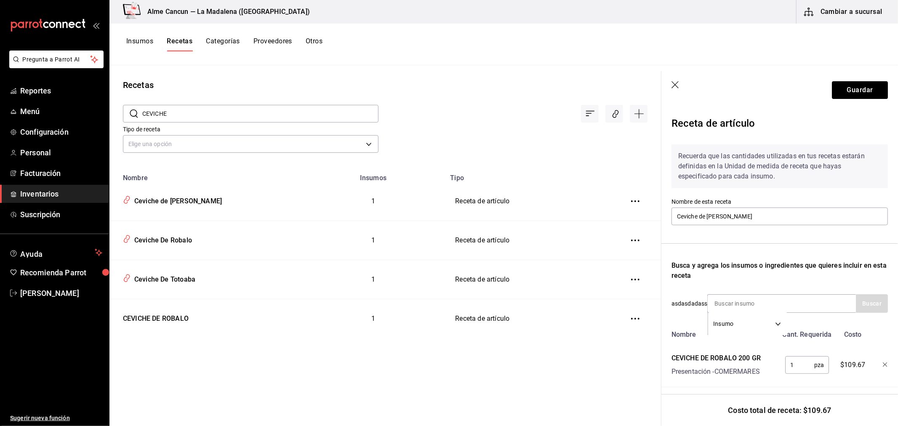
click at [795, 107] on header "Guardar" at bounding box center [779, 90] width 237 height 38
click at [514, 67] on div "Recetas ​ CEVICHE ​ Tipo de receta Elige una opción default Nombre Insumos Tipo…" at bounding box center [385, 242] width 552 height 355
click at [173, 242] on div "Ceviche De Robalo" at bounding box center [161, 238] width 61 height 13
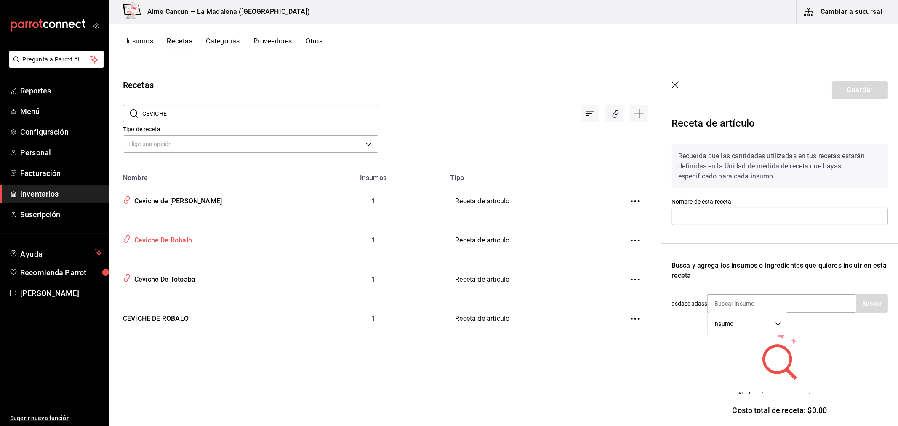
type input "Ceviche De Robalo"
click at [701, 361] on div "No hay insumos a mostrar. Busca un insumo para agregarlo a la lista" at bounding box center [780, 370] width 216 height 81
click at [160, 316] on div "CEVICHE DE ROBALO" at bounding box center [154, 317] width 69 height 13
type input "CEVICHE DE ROBALO"
click at [153, 203] on div "Ceviche de [PERSON_NAME]" at bounding box center [176, 199] width 91 height 13
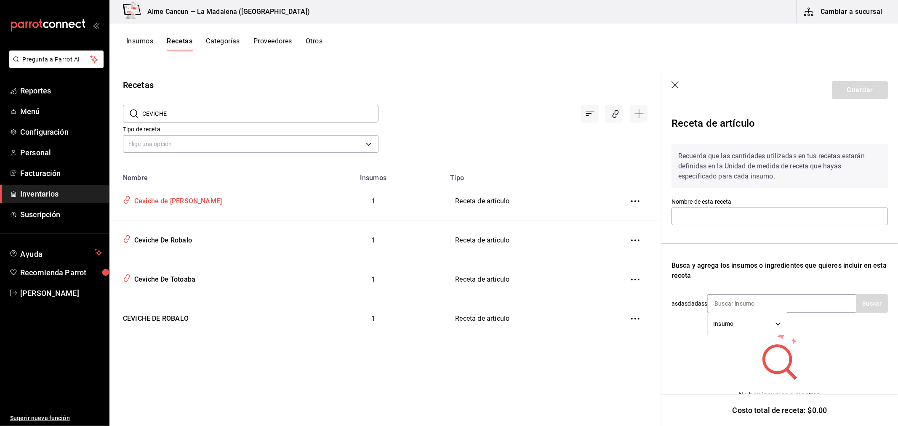
type input "Ceviche de [PERSON_NAME]"
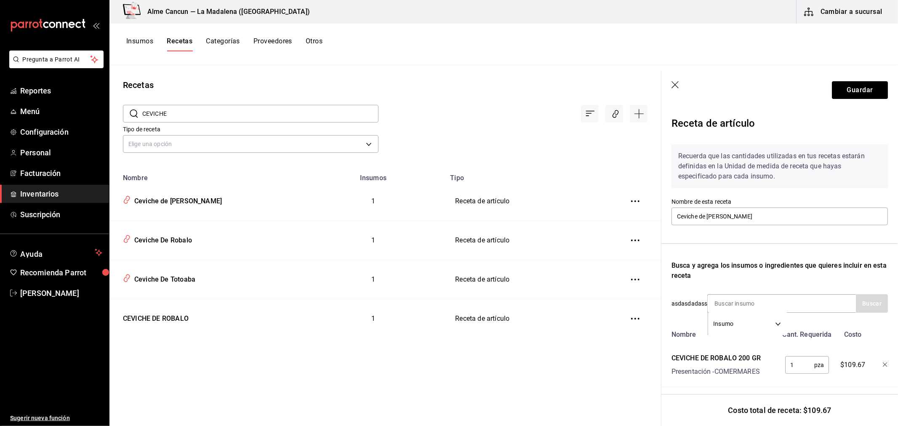
click at [711, 360] on div "CEVICHE DE ROBALO 200 GR" at bounding box center [716, 358] width 89 height 10
click at [780, 323] on body "Pregunta a Parrot AI Reportes Menú Configuración Personal Facturación Inventari…" at bounding box center [449, 210] width 898 height 420
click at [780, 323] on div at bounding box center [449, 213] width 898 height 426
click at [776, 254] on div "Recuerda que las cantidades utilizadas en tus recetas estarán definidas en la U…" at bounding box center [780, 263] width 216 height 250
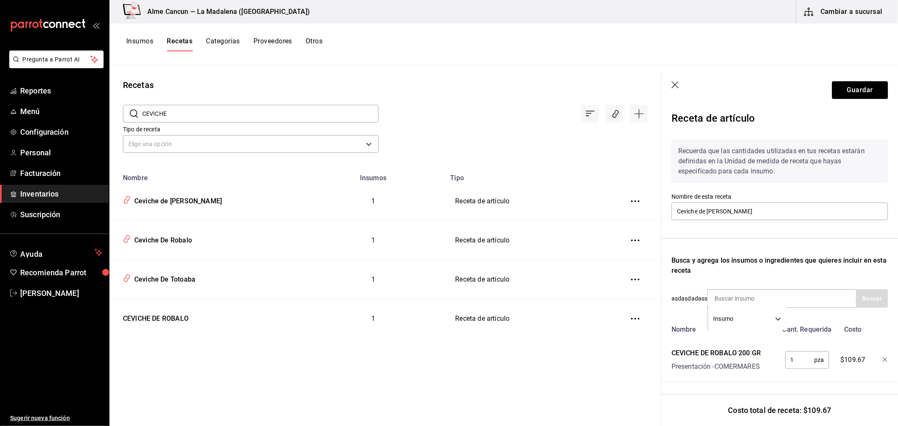
scroll to position [11, 0]
click at [142, 240] on div "Ceviche De Robalo" at bounding box center [161, 238] width 61 height 13
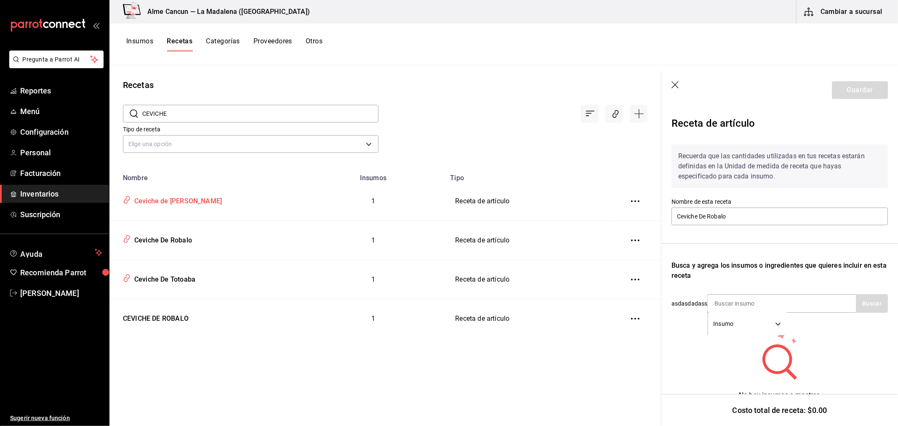
click at [156, 203] on div "Ceviche de [PERSON_NAME]" at bounding box center [176, 199] width 91 height 13
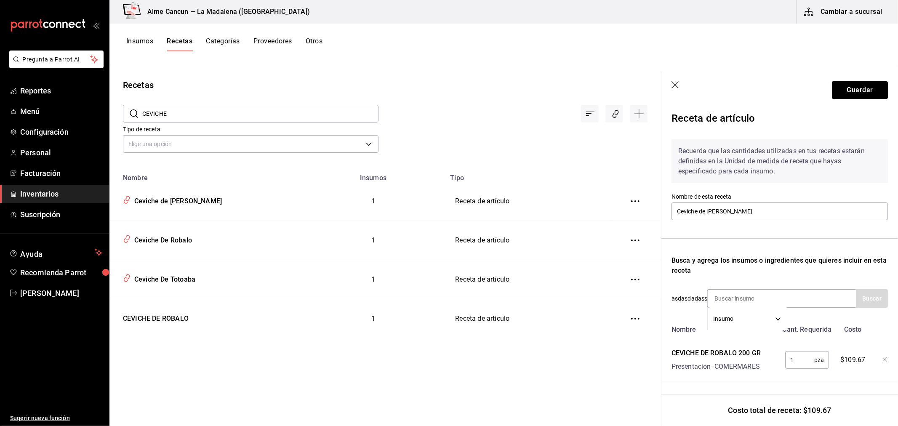
scroll to position [11, 0]
click at [707, 362] on div "Presentación - COMERMARES" at bounding box center [716, 367] width 89 height 10
click at [775, 311] on body "Pregunta a Parrot AI Reportes Menú Configuración Personal Facturación Inventari…" at bounding box center [449, 210] width 898 height 420
click at [740, 352] on li "Insumo" at bounding box center [748, 355] width 79 height 14
click at [743, 297] on input at bounding box center [750, 299] width 84 height 18
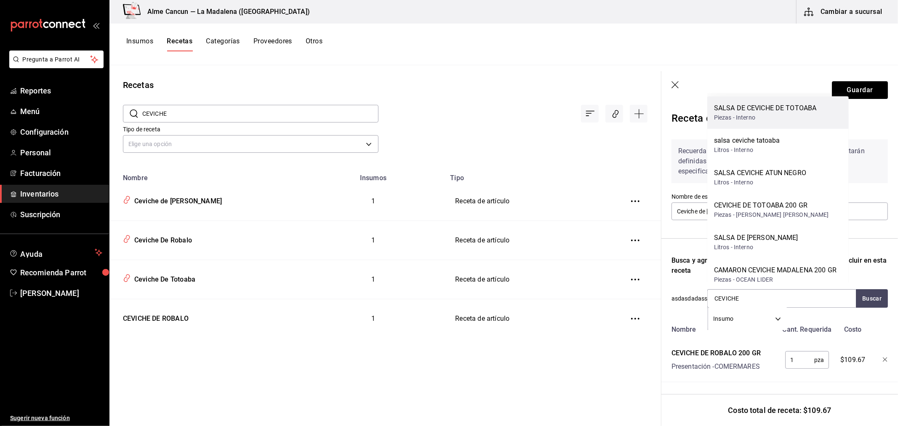
scroll to position [22, 0]
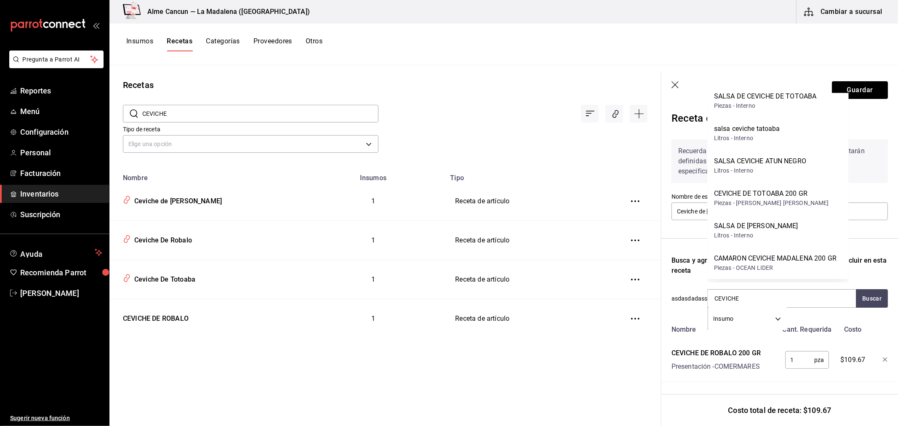
type input "CEVICHE"
click at [747, 371] on div "Nombre Cant. Requerida Costo CEVICHE DE ROBALO 200 GR Presentación - COMERMARES…" at bounding box center [780, 351] width 216 height 61
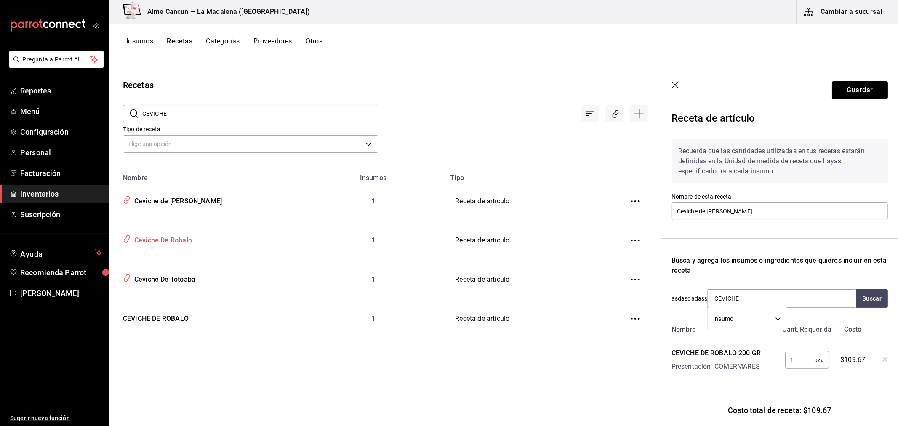
click at [177, 241] on div "Ceviche De Robalo" at bounding box center [161, 238] width 61 height 13
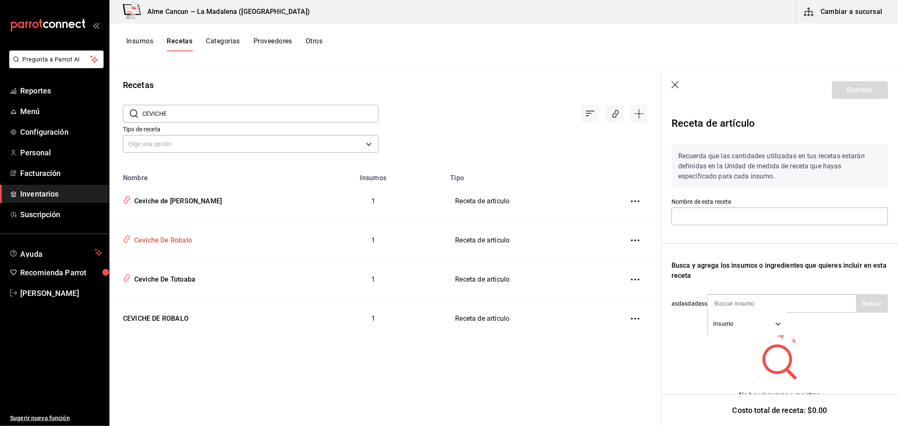
type input "Ceviche De Robalo"
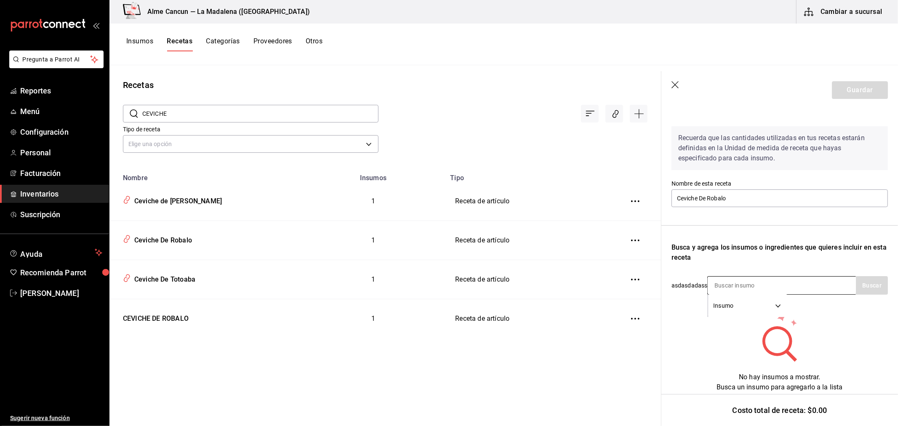
scroll to position [24, 0]
click at [503, 102] on div at bounding box center [513, 106] width 269 height 31
click at [465, 107] on div at bounding box center [513, 106] width 269 height 31
click at [186, 279] on div "Ceviche De Totoaba" at bounding box center [163, 278] width 64 height 13
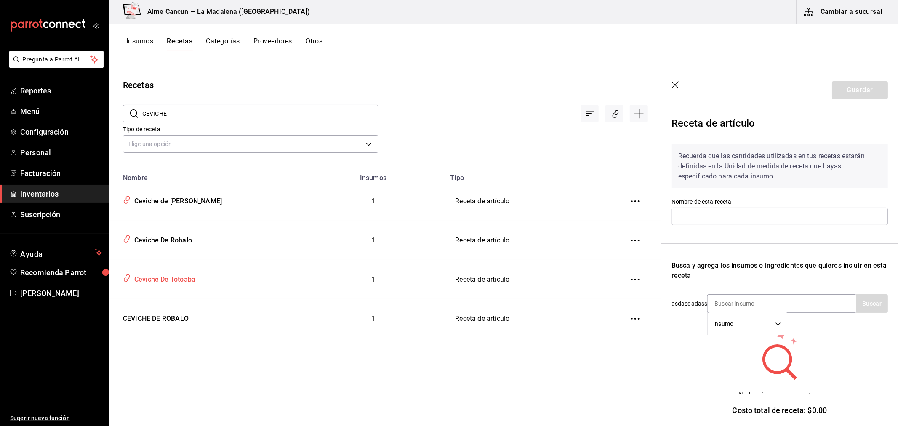
type input "Ceviche De Totoaba"
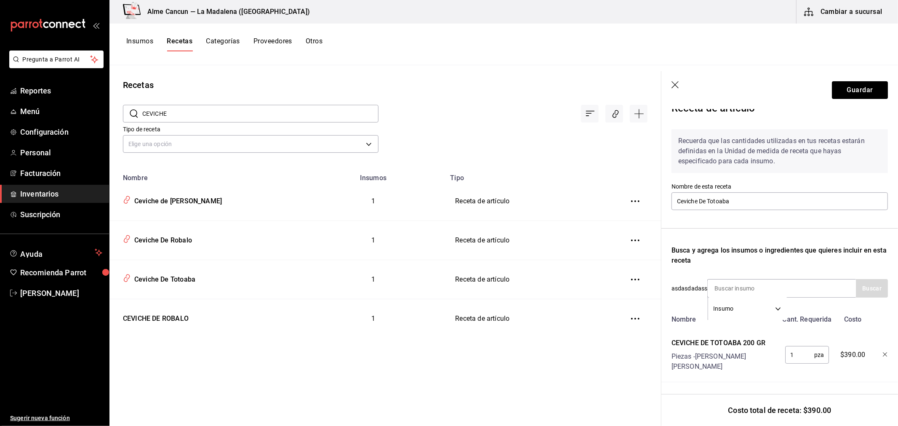
scroll to position [22, 0]
click at [36, 91] on span "Reportes" at bounding box center [61, 90] width 82 height 11
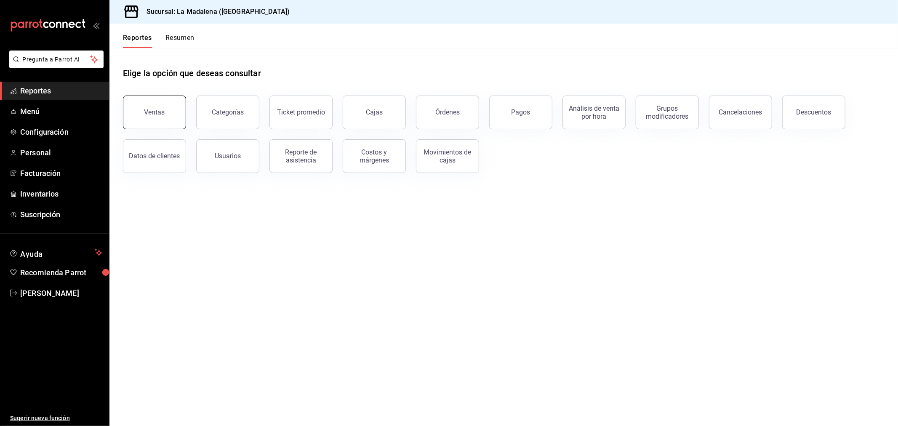
click at [163, 104] on button "Ventas" at bounding box center [154, 113] width 63 height 34
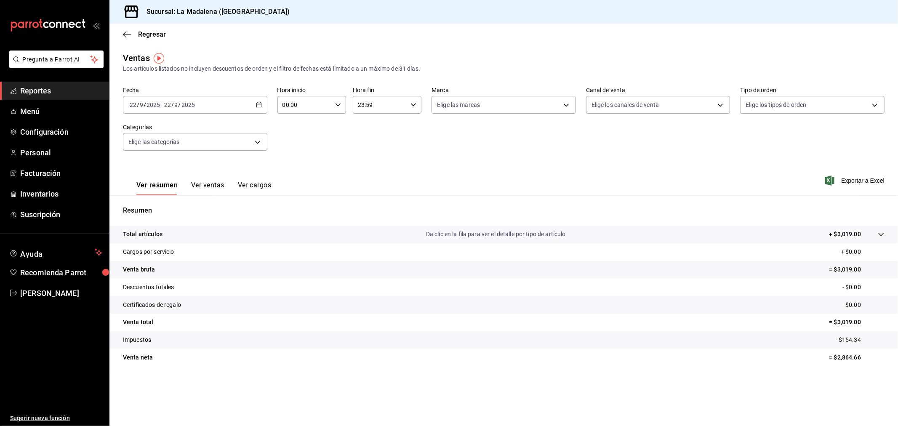
click at [217, 100] on div "[DATE] [DATE] - [DATE] [DATE]" at bounding box center [195, 105] width 144 height 18
click at [145, 206] on span "Rango de fechas" at bounding box center [162, 206] width 65 height 9
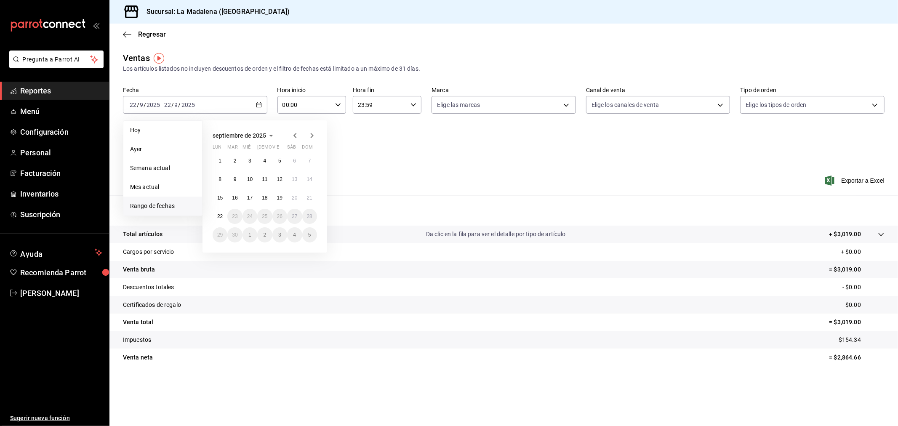
click at [361, 177] on div "Ver resumen Ver ventas Ver cargos Exportar a Excel" at bounding box center [503, 178] width 789 height 35
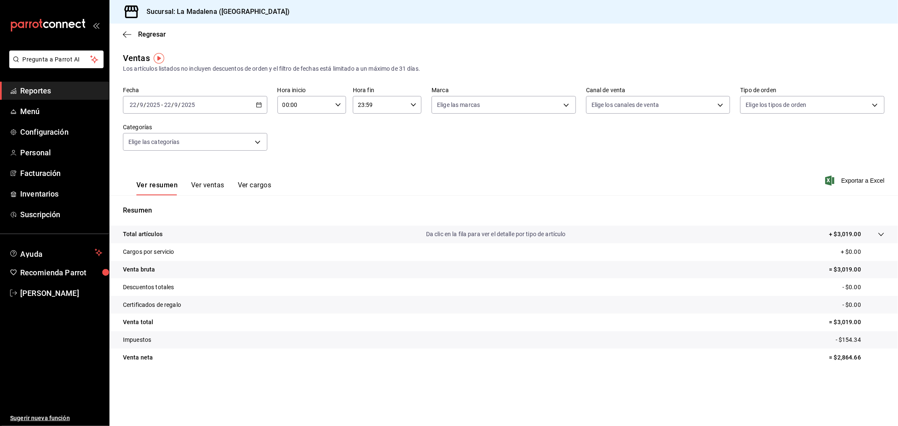
click at [62, 91] on span "Reportes" at bounding box center [61, 90] width 82 height 11
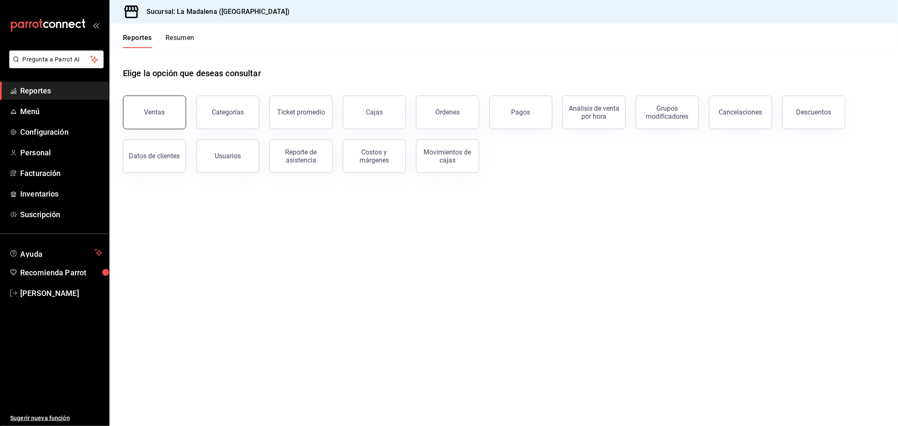
click at [139, 117] on button "Ventas" at bounding box center [154, 113] width 63 height 34
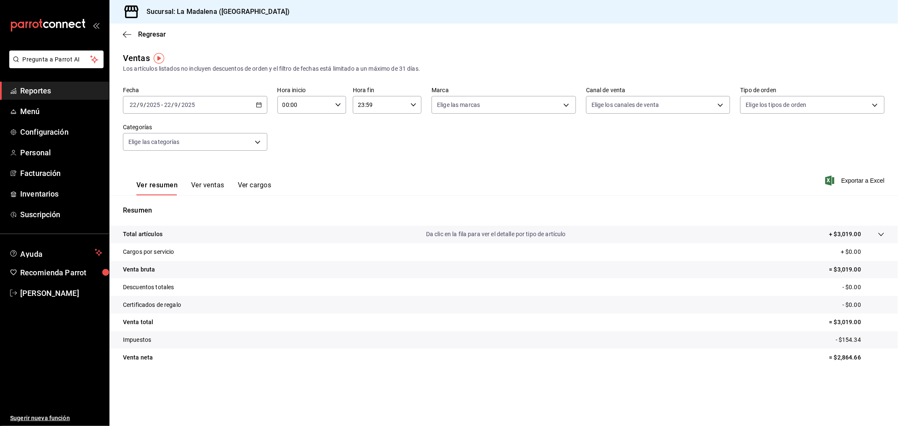
click at [206, 103] on div "[DATE] [DATE] - [DATE] [DATE]" at bounding box center [195, 105] width 144 height 18
click at [163, 212] on li "Rango de fechas" at bounding box center [162, 206] width 79 height 19
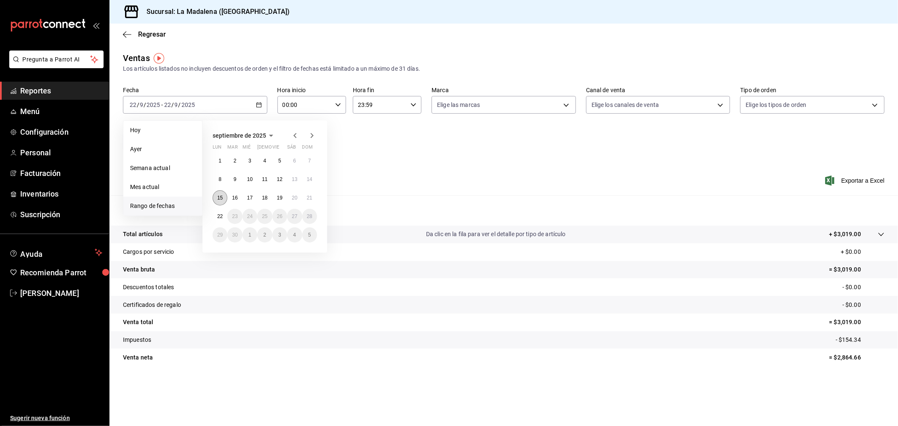
click at [225, 198] on button "15" at bounding box center [220, 197] width 15 height 15
click at [220, 216] on abbr "22" at bounding box center [219, 216] width 5 height 6
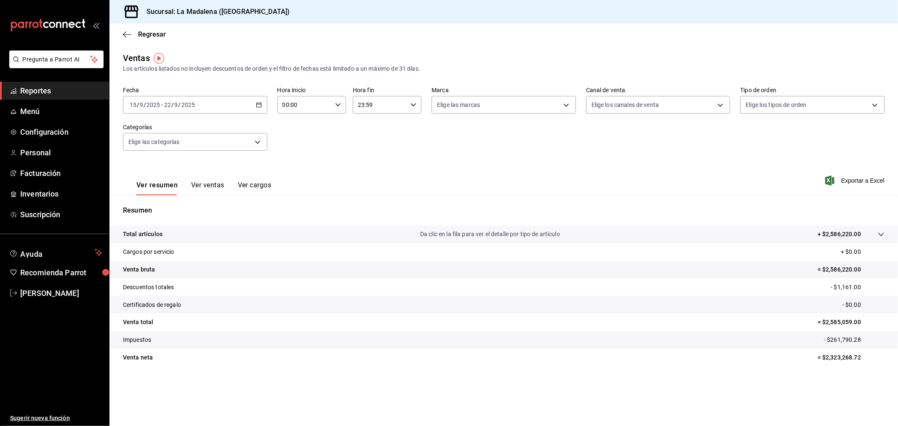
click at [201, 181] on button "Ver ventas" at bounding box center [207, 188] width 33 height 14
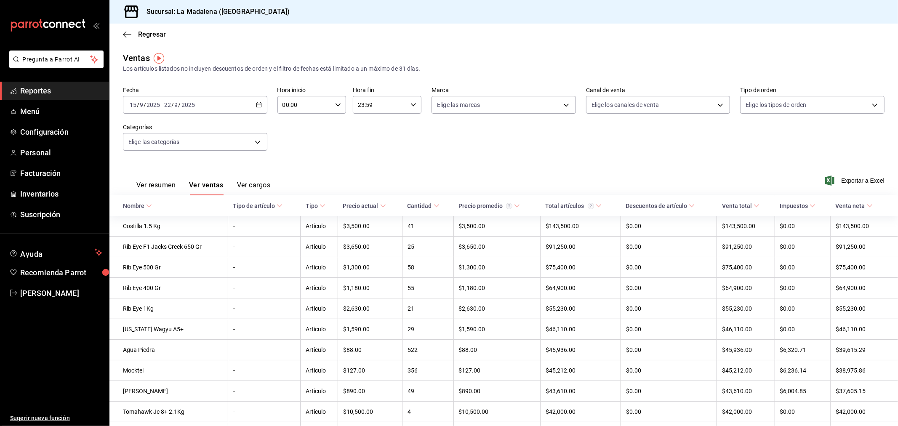
click at [841, 181] on span "Exportar a Excel" at bounding box center [856, 181] width 58 height 10
click at [35, 87] on span "Reportes" at bounding box center [61, 90] width 82 height 11
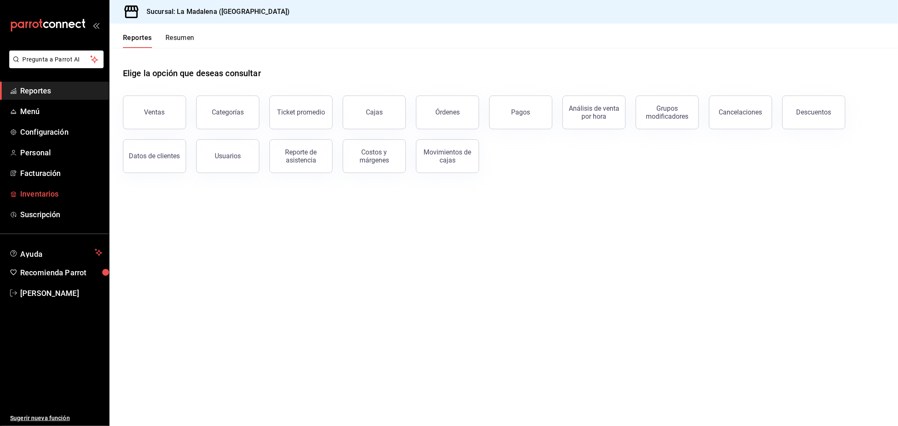
click at [55, 190] on span "Inventarios" at bounding box center [61, 193] width 82 height 11
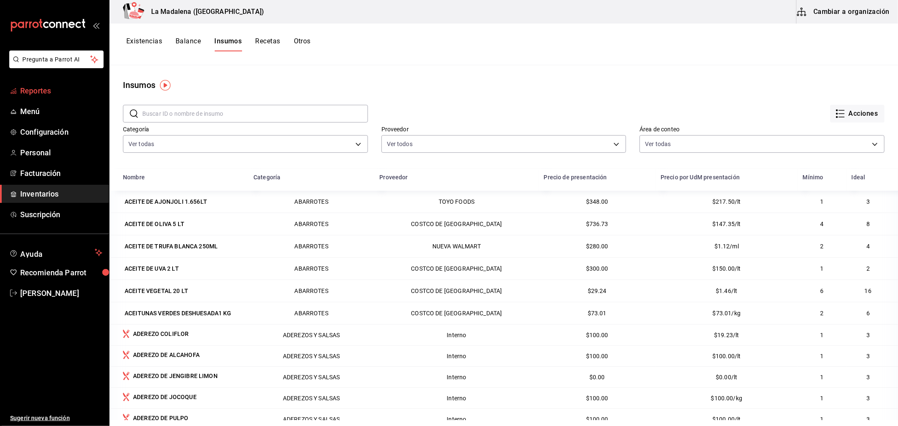
click at [39, 85] on span "Reportes" at bounding box center [61, 90] width 82 height 11
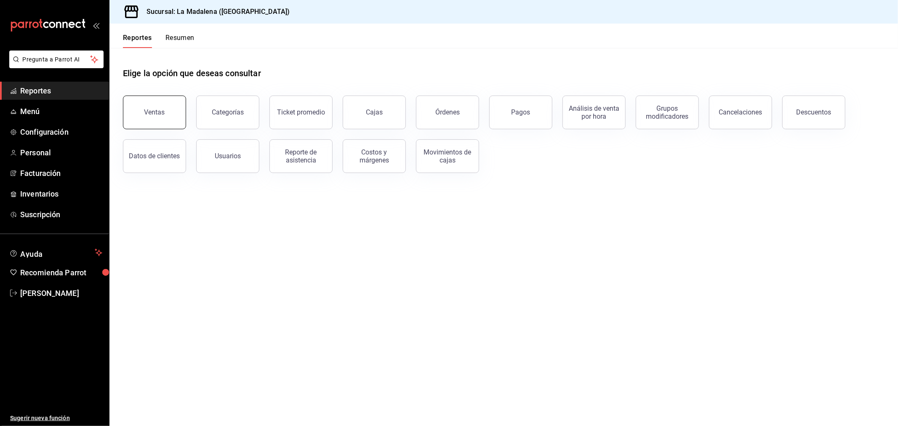
click at [157, 108] on div "Ventas" at bounding box center [154, 112] width 21 height 8
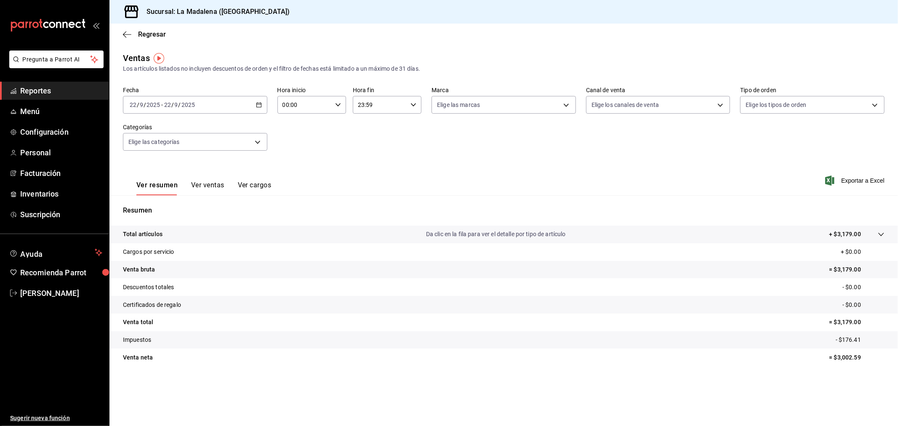
click at [204, 103] on div "[DATE] [DATE] - [DATE] [DATE]" at bounding box center [195, 105] width 144 height 18
click at [184, 205] on span "Rango de fechas" at bounding box center [162, 206] width 65 height 9
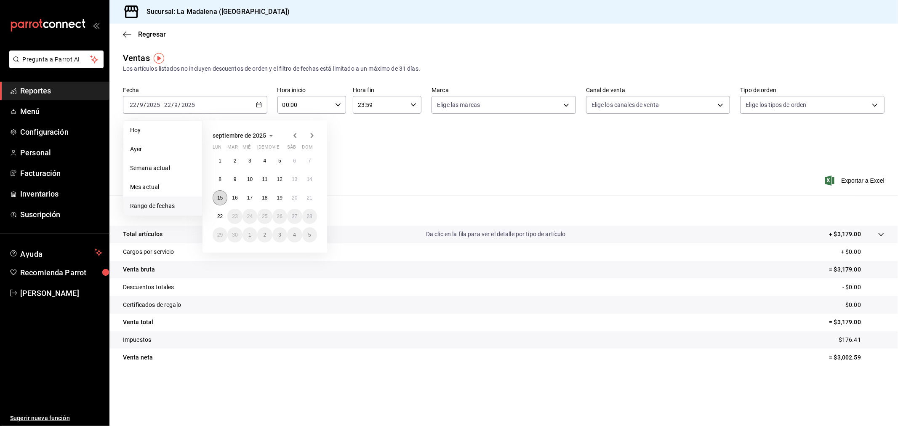
click at [227, 196] on button "15" at bounding box center [220, 197] width 15 height 15
click at [224, 215] on button "22" at bounding box center [220, 216] width 15 height 15
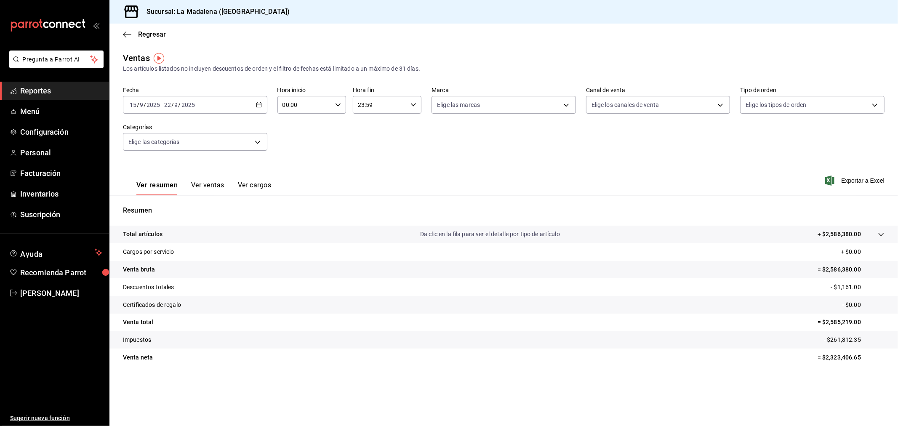
click at [312, 100] on input "00:00" at bounding box center [304, 104] width 54 height 17
click at [297, 139] on span "10" at bounding box center [294, 142] width 21 height 7
type input "10:00"
drag, startPoint x: 404, startPoint y: 102, endPoint x: 398, endPoint y: 103, distance: 6.0
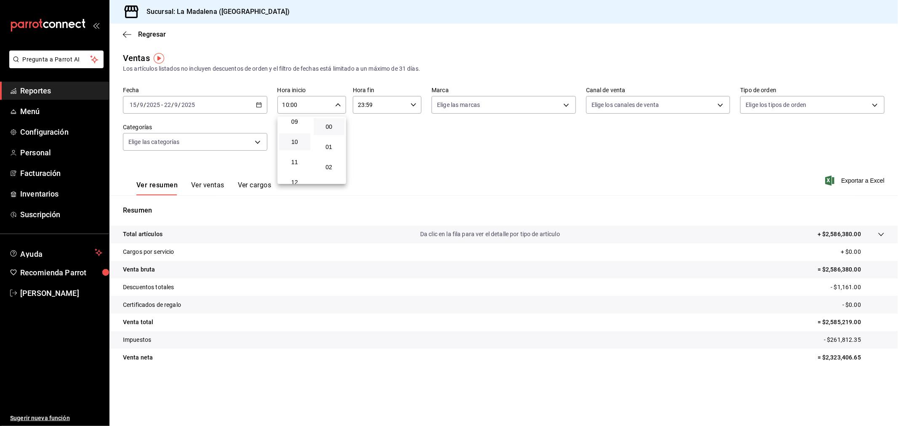
click at [404, 102] on div at bounding box center [449, 213] width 898 height 426
click at [408, 96] on div "23:59 Hora fin" at bounding box center [387, 105] width 69 height 18
click at [363, 165] on span "04" at bounding box center [370, 168] width 21 height 7
type input "04:59"
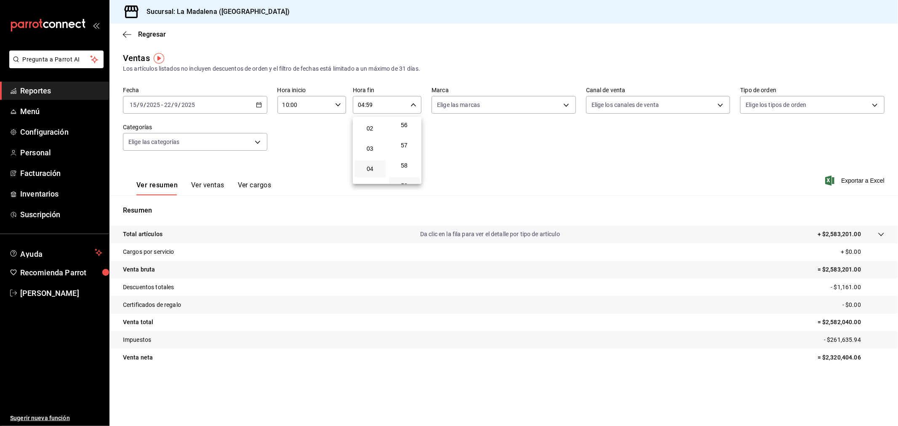
click at [217, 187] on div at bounding box center [449, 213] width 898 height 426
click at [216, 186] on button "Ver ventas" at bounding box center [207, 188] width 33 height 14
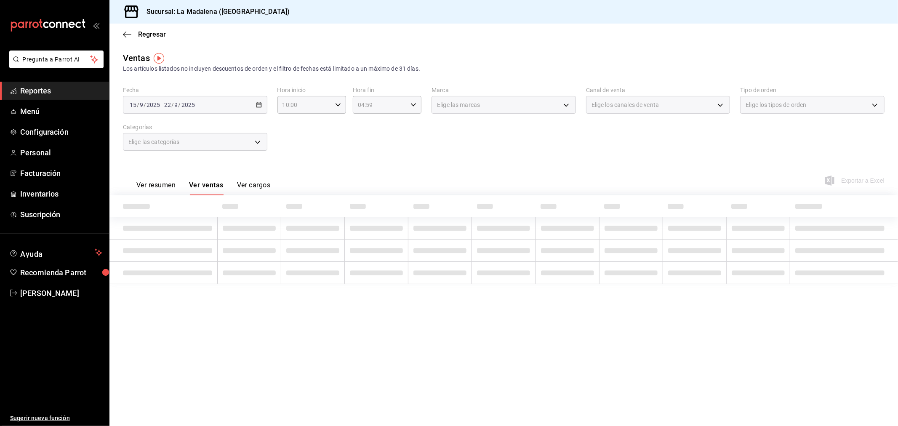
click at [257, 145] on div "Elige las categorías" at bounding box center [195, 142] width 144 height 18
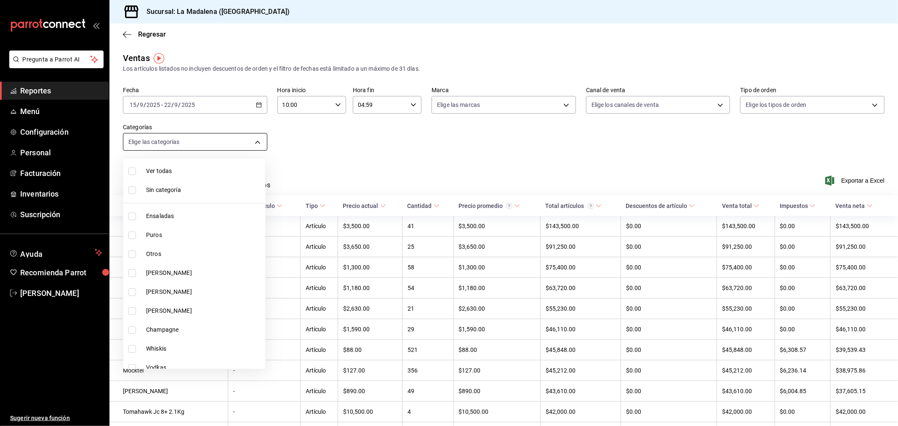
click at [203, 148] on body "Pregunta a Parrot AI Reportes Menú Configuración Personal Facturación Inventari…" at bounding box center [449, 213] width 898 height 426
click at [181, 217] on span "Ensaladas" at bounding box center [204, 216] width 116 height 9
type input "2090f425-4f83-43b7-8a5b-a268cdb56233"
checkbox input "true"
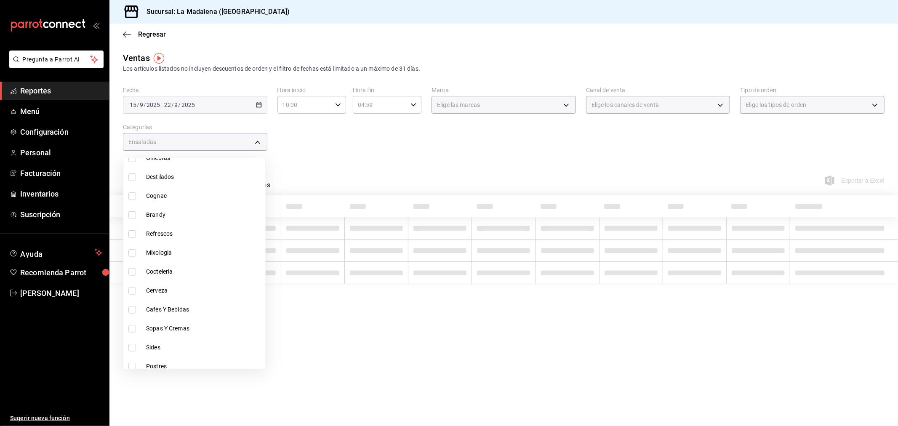
scroll to position [387, 0]
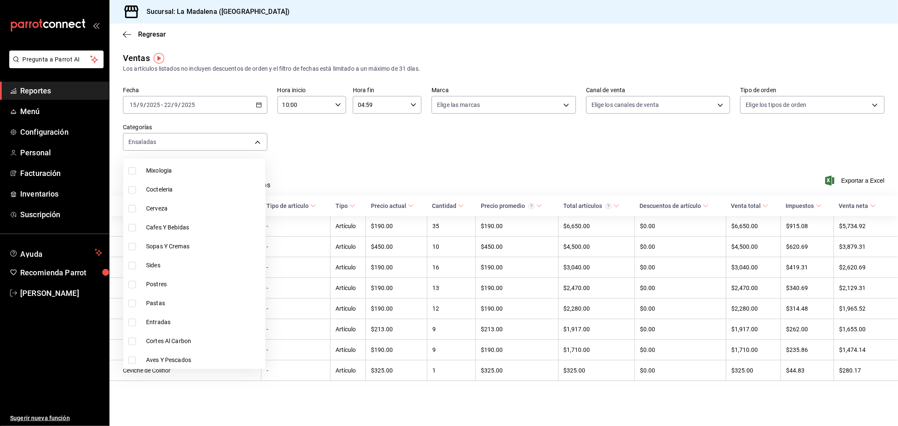
click at [187, 363] on li "Aves Y Pescados" at bounding box center [194, 360] width 142 height 19
type input "2090f425-4f83-43b7-8a5b-a268cdb56233,446e099e-9916-4467-a418-ecdbb59421f1"
checkbox input "true"
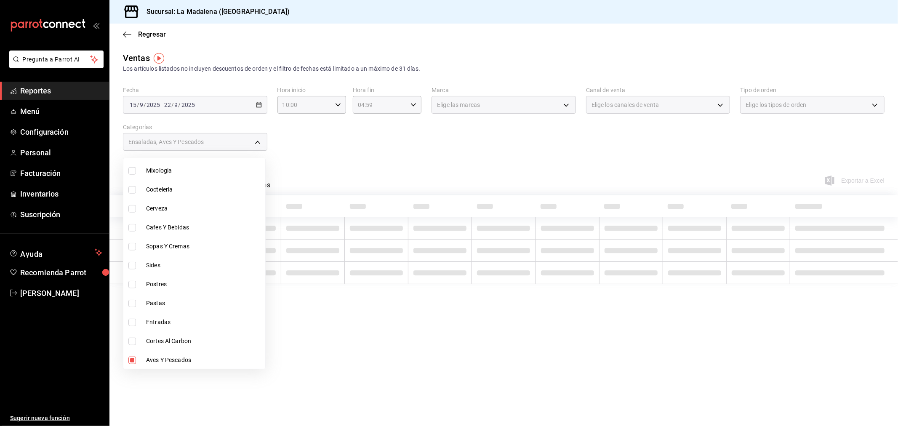
click at [178, 342] on span "Cortes Al Carbon" at bounding box center [204, 341] width 116 height 9
type input "2090f425-4f83-43b7-8a5b-a268cdb56233,446e099e-9916-4467-a418-ecdbb59421f1,999f8…"
checkbox input "true"
click at [161, 323] on span "Entradas" at bounding box center [204, 322] width 116 height 9
type input "2090f425-4f83-43b7-8a5b-a268cdb56233,446e099e-9916-4467-a418-ecdbb59421f1,999f8…"
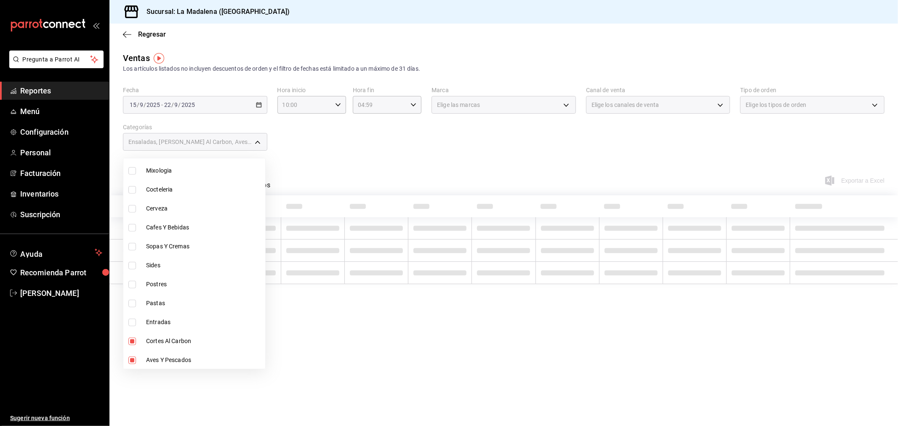
checkbox input "true"
click at [155, 300] on span "Pastas" at bounding box center [204, 303] width 116 height 9
type input "2090f425-4f83-43b7-8a5b-a268cdb56233,446e099e-9916-4467-a418-ecdbb59421f1,999f8…"
checkbox input "true"
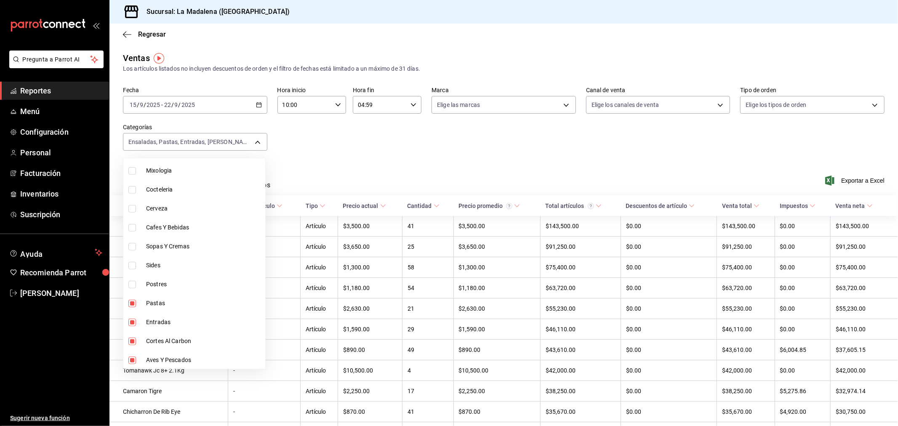
click at [155, 285] on span "Postres" at bounding box center [204, 284] width 116 height 9
type input "2090f425-4f83-43b7-8a5b-a268cdb56233,446e099e-9916-4467-a418-ecdbb59421f1,999f8…"
checkbox input "true"
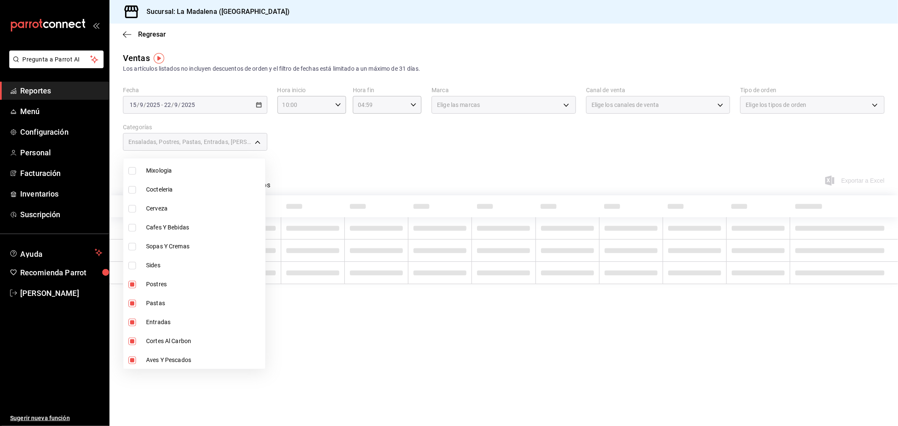
click at [153, 266] on span "Sides" at bounding box center [204, 265] width 116 height 9
type input "2090f425-4f83-43b7-8a5b-a268cdb56233,446e099e-9916-4467-a418-ecdbb59421f1,999f8…"
checkbox input "true"
click at [155, 243] on span "Sopas Y Cremas" at bounding box center [204, 246] width 116 height 9
type input "2090f425-4f83-43b7-8a5b-a268cdb56233,446e099e-9916-4467-a418-ecdbb59421f1,999f8…"
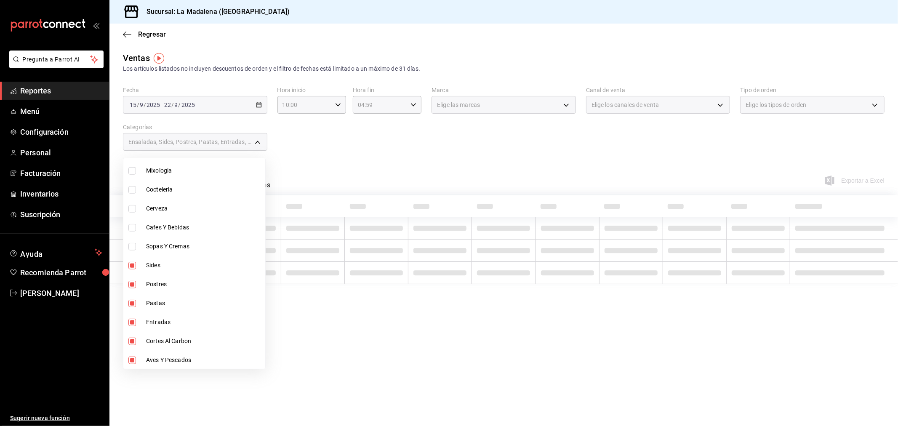
checkbox input "true"
click at [468, 165] on div at bounding box center [449, 213] width 898 height 426
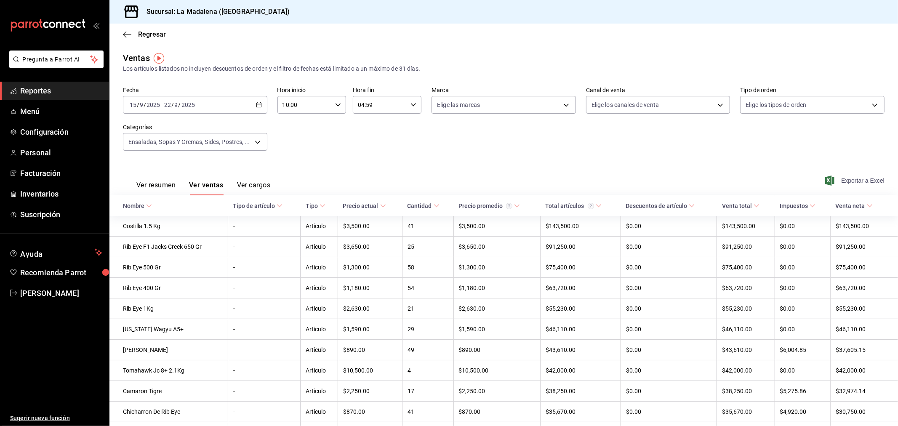
click at [839, 179] on span "Exportar a Excel" at bounding box center [856, 181] width 58 height 10
click at [40, 94] on span "Reportes" at bounding box center [61, 90] width 82 height 11
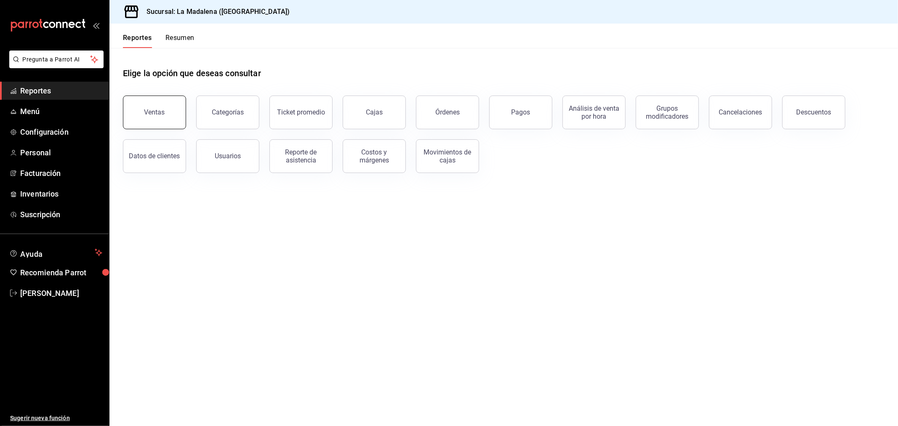
click at [152, 120] on button "Ventas" at bounding box center [154, 113] width 63 height 34
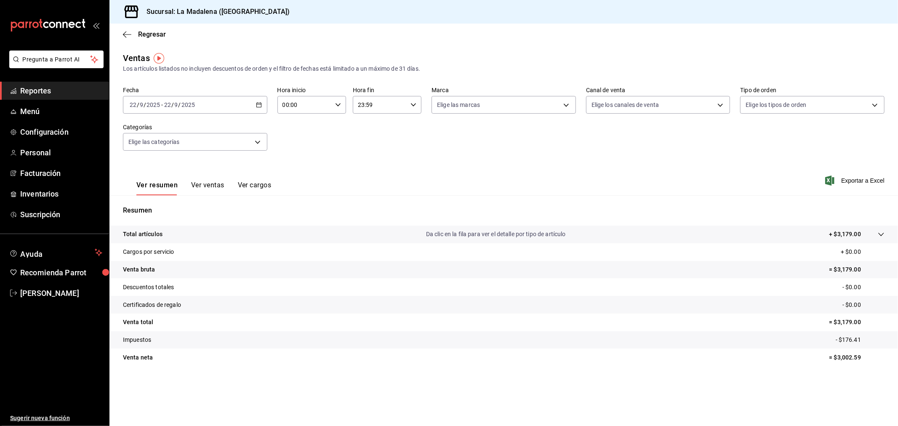
click at [232, 107] on div "[DATE] [DATE] - [DATE] [DATE]" at bounding box center [195, 105] width 144 height 18
click at [183, 203] on span "Rango de fechas" at bounding box center [162, 206] width 65 height 9
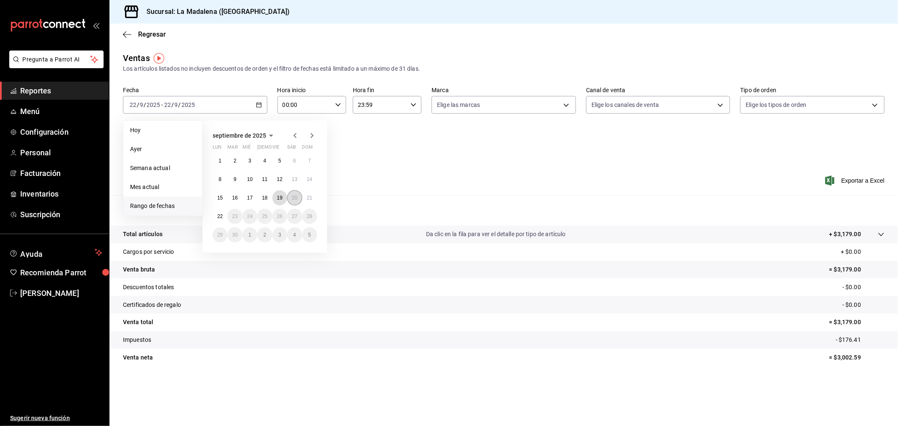
drag, startPoint x: 284, startPoint y: 200, endPoint x: 289, endPoint y: 200, distance: 4.6
click at [285, 200] on button "19" at bounding box center [279, 197] width 15 height 15
click at [293, 200] on abbr "20" at bounding box center [294, 198] width 5 height 6
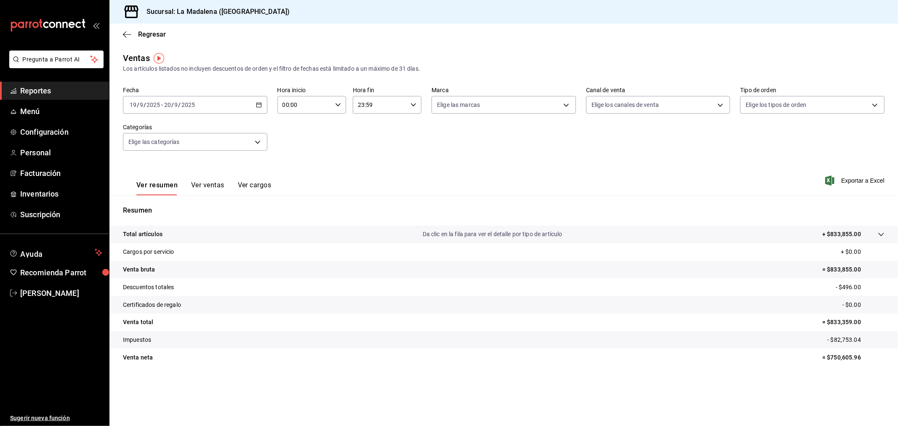
click at [315, 107] on input "00:00" at bounding box center [304, 104] width 54 height 17
click at [296, 141] on span "10" at bounding box center [294, 142] width 21 height 7
type input "10:00"
click at [392, 106] on div at bounding box center [449, 213] width 898 height 426
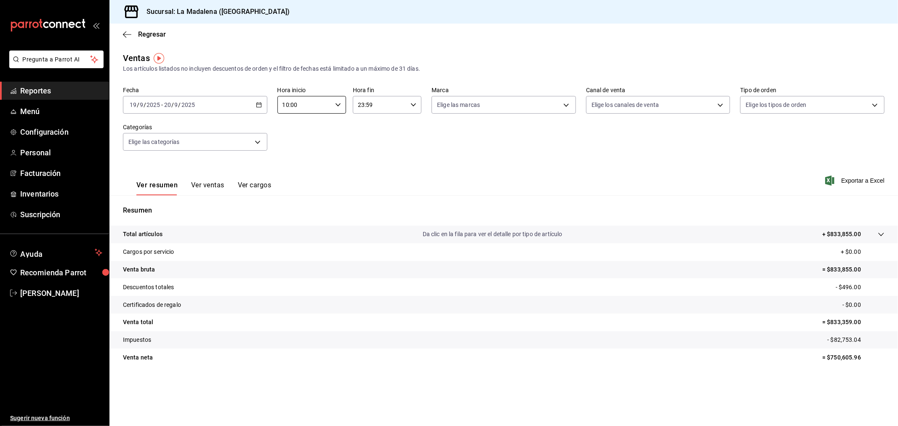
click at [389, 106] on input "23:59" at bounding box center [380, 104] width 54 height 17
click at [365, 119] on span "04" at bounding box center [370, 122] width 21 height 7
type input "04:59"
click at [507, 146] on div at bounding box center [449, 213] width 898 height 426
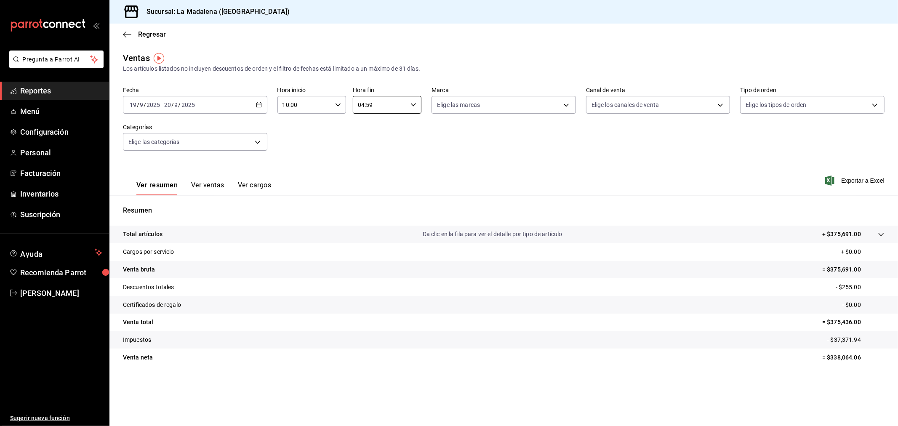
click at [204, 106] on div "2025-09-19 19 / 9 / 2025 - 2025-09-20 20 / 9 / 2025" at bounding box center [195, 105] width 144 height 18
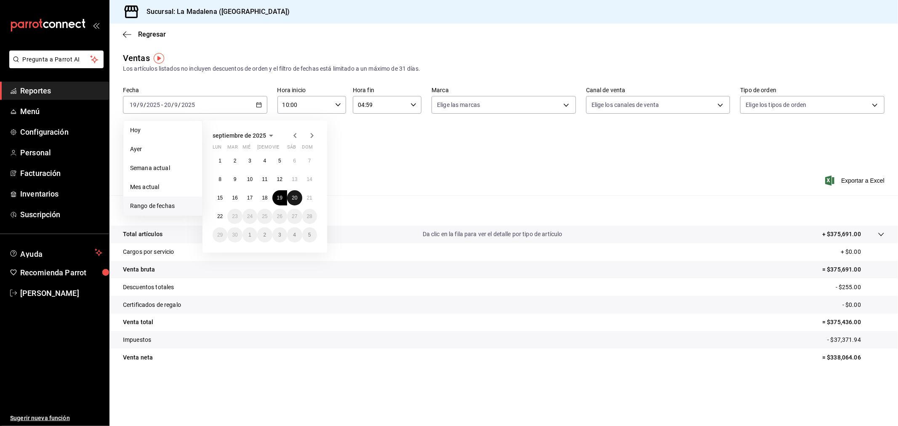
click at [289, 199] on button "20" at bounding box center [294, 197] width 15 height 15
click at [281, 195] on abbr "19" at bounding box center [279, 198] width 5 height 6
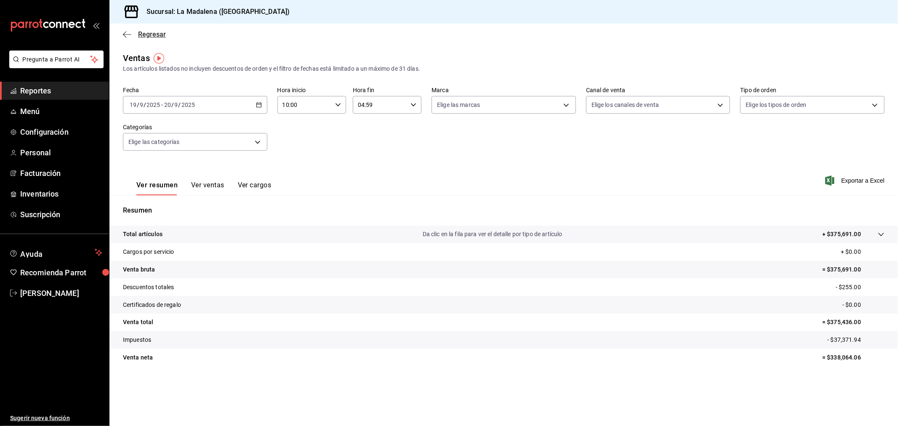
click at [145, 33] on span "Regresar" at bounding box center [152, 34] width 28 height 8
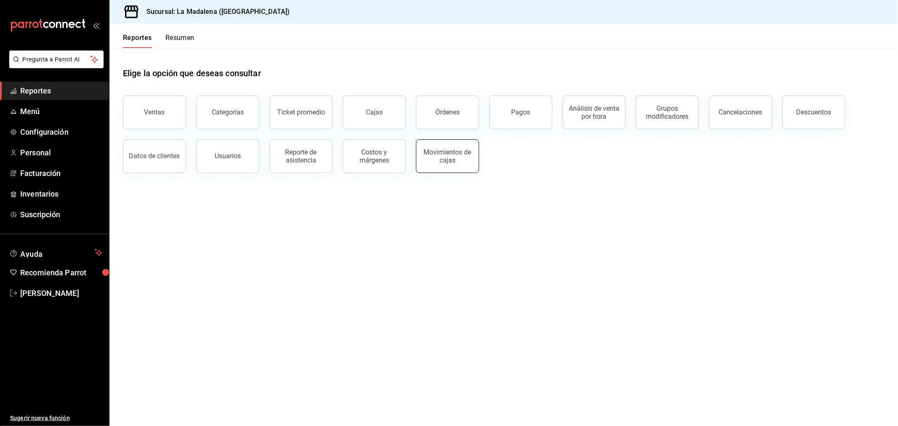
click at [444, 158] on div "Movimientos de cajas" at bounding box center [447, 156] width 52 height 16
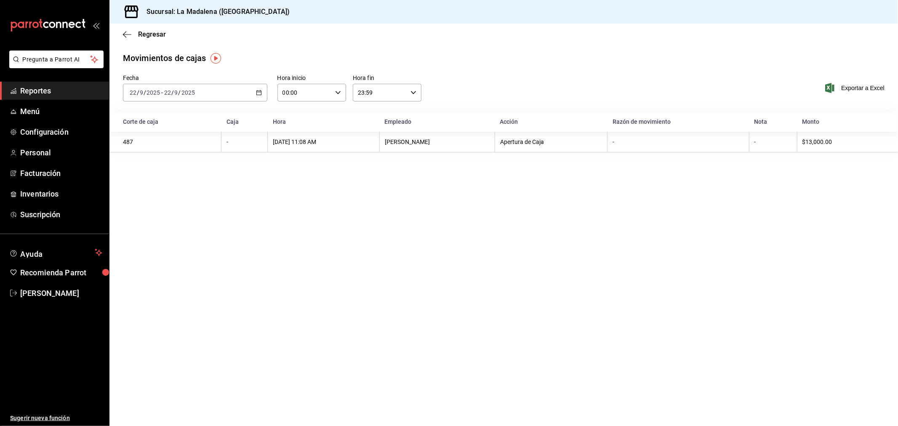
click at [208, 98] on div "[DATE] [DATE] - [DATE] [DATE]" at bounding box center [195, 93] width 144 height 18
click at [151, 216] on span "Rango de fechas" at bounding box center [162, 212] width 65 height 9
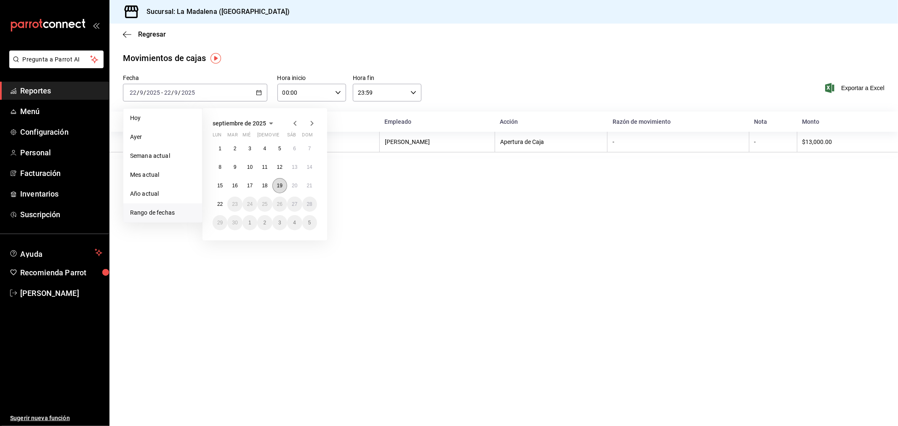
click at [283, 187] on button "19" at bounding box center [279, 185] width 15 height 15
click at [295, 187] on abbr "20" at bounding box center [294, 186] width 5 height 6
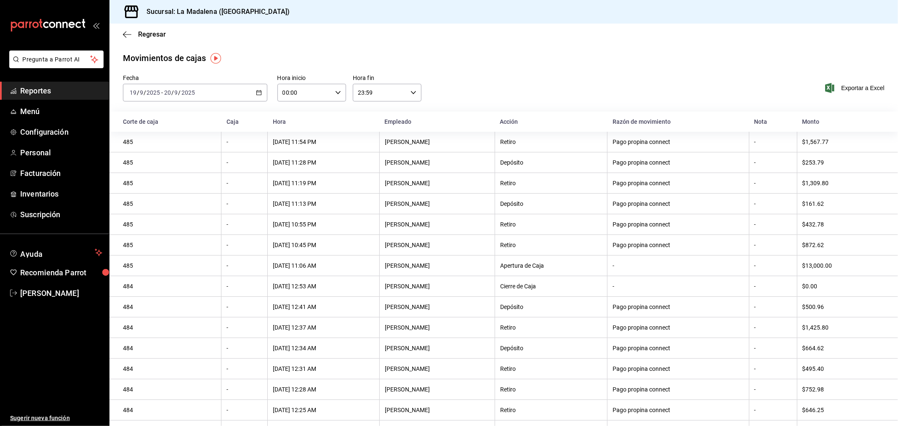
click at [308, 93] on input "00:00" at bounding box center [304, 92] width 54 height 17
click at [293, 123] on button "10" at bounding box center [292, 129] width 31 height 17
type input "10:00"
click at [384, 94] on div at bounding box center [449, 213] width 898 height 426
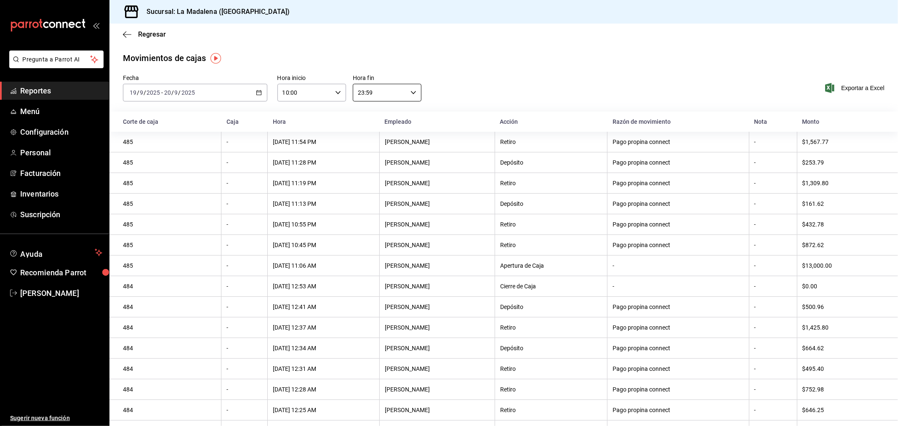
click at [384, 94] on input "23:59" at bounding box center [380, 92] width 54 height 17
click at [372, 152] on button "04" at bounding box center [367, 156] width 31 height 17
type input "04:59"
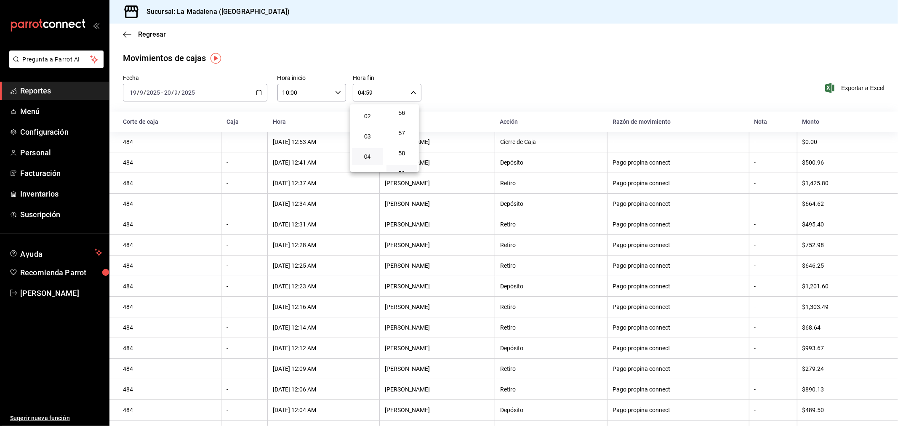
click at [629, 86] on div at bounding box center [449, 213] width 898 height 426
click at [150, 35] on span "Regresar" at bounding box center [152, 34] width 28 height 8
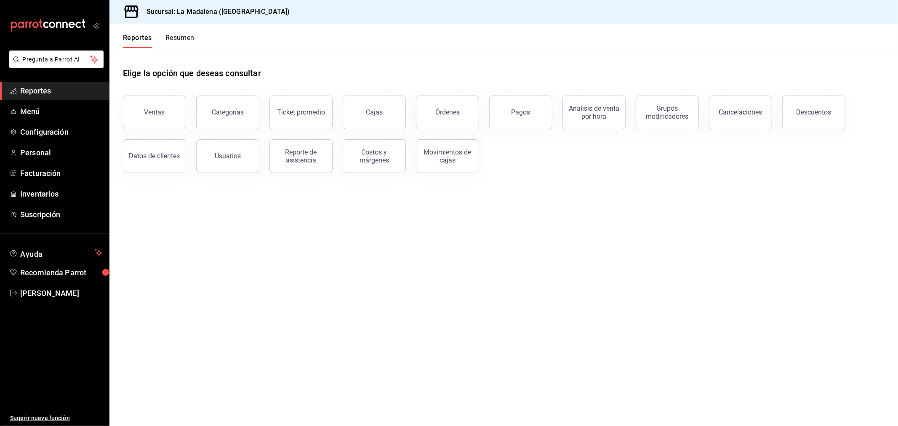
click at [835, 119] on button "Descuentos" at bounding box center [813, 113] width 63 height 34
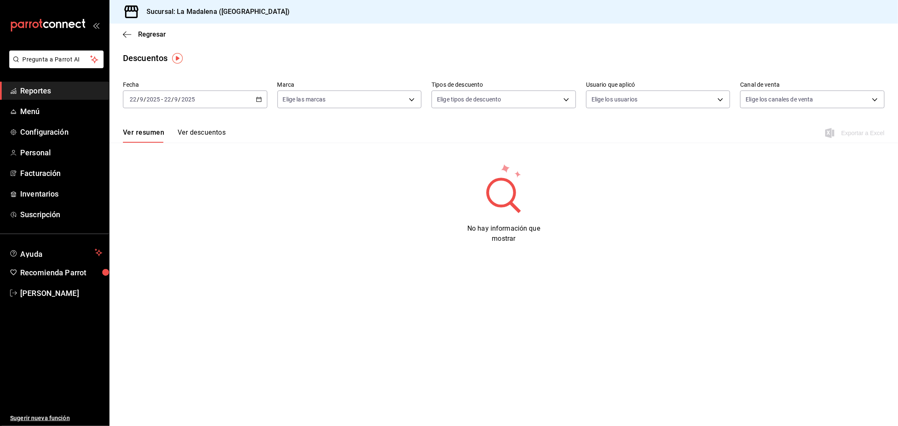
click at [201, 95] on div "[DATE] [DATE] - [DATE] [DATE]" at bounding box center [195, 100] width 144 height 18
click at [168, 224] on span "Rango de fechas" at bounding box center [162, 219] width 65 height 9
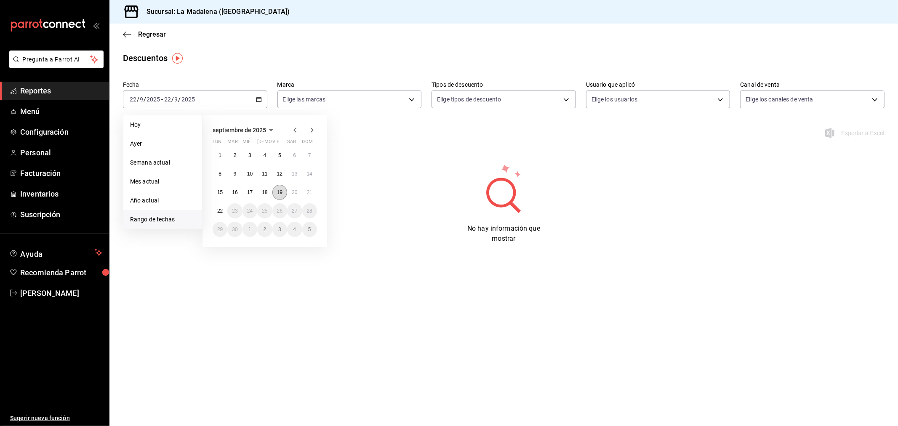
click at [283, 189] on button "19" at bounding box center [279, 192] width 15 height 15
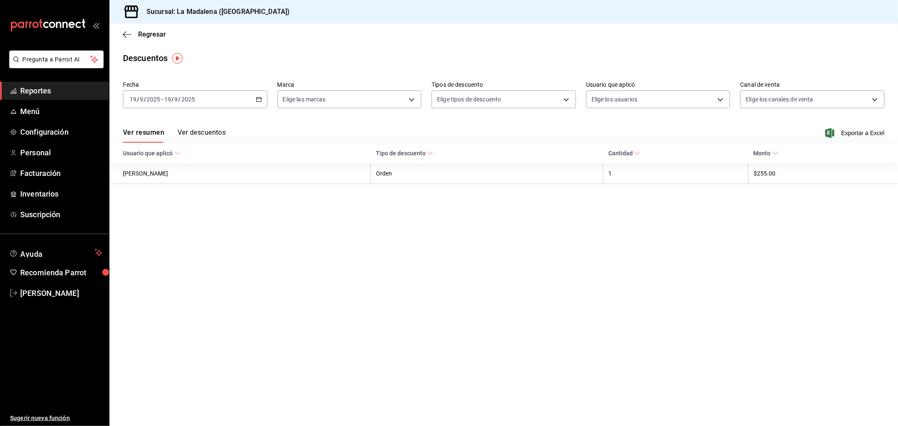
click at [879, 128] on div "Ver resumen Ver descuentos Exportar a Excel" at bounding box center [503, 130] width 789 height 24
click at [878, 129] on div "Ver resumen Ver descuentos Exportar a Excel" at bounding box center [503, 130] width 789 height 24
click at [872, 133] on span "Exportar a Excel" at bounding box center [856, 133] width 58 height 10
